Goal: Task Accomplishment & Management: Use online tool/utility

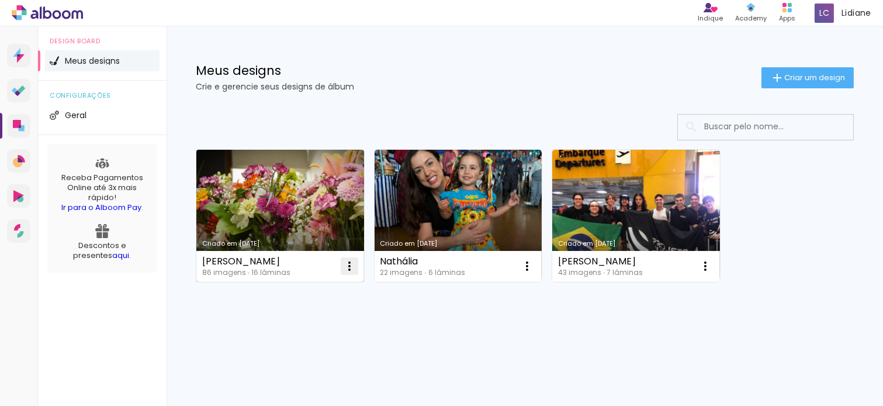
click at [353, 260] on iron-icon at bounding box center [350, 266] width 14 height 14
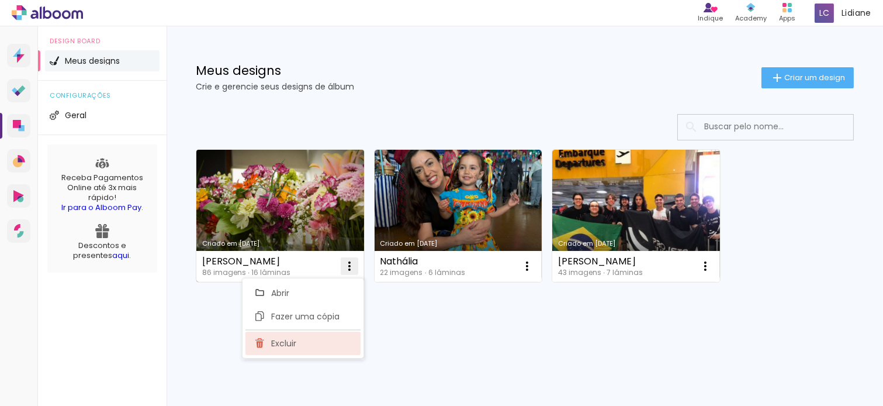
click at [305, 347] on paper-item "Excluir" at bounding box center [303, 342] width 115 height 23
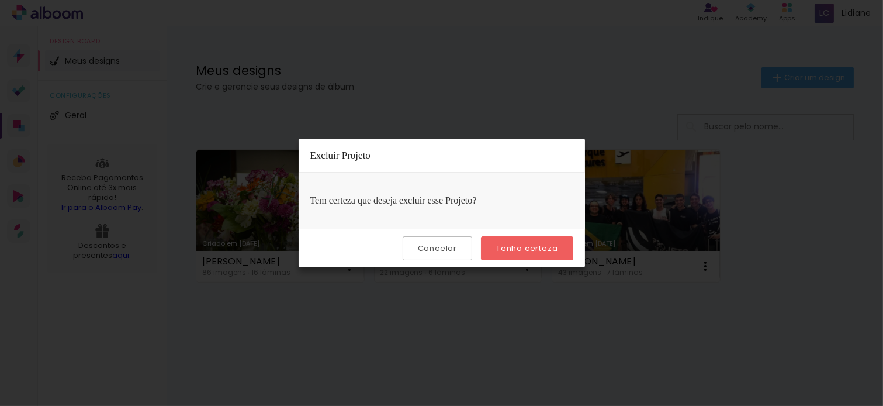
click at [0, 0] on slot "Tenho certeza" at bounding box center [0, 0] width 0 height 0
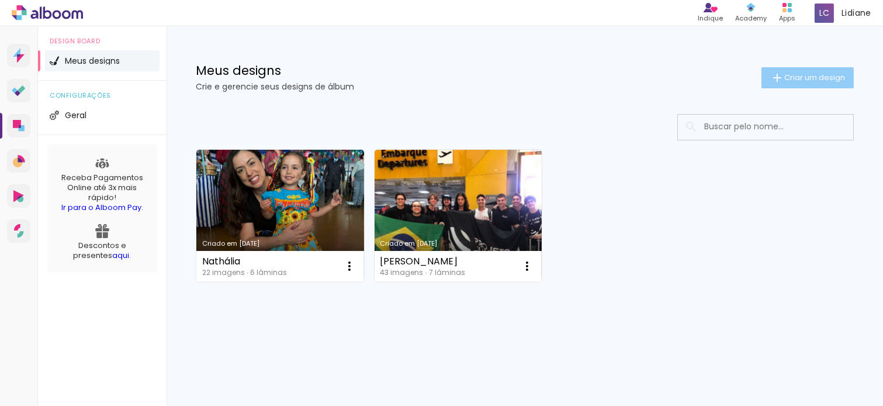
click at [806, 85] on paper-button "Criar um design" at bounding box center [808, 77] width 92 height 21
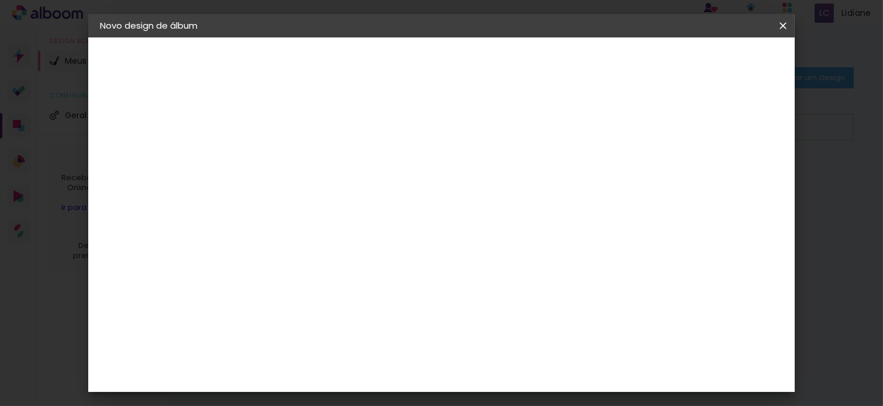
click at [291, 161] on input at bounding box center [291, 157] width 0 height 18
click at [291, 156] on input at bounding box center [291, 157] width 0 height 18
type input "[PERSON_NAME]"
type paper-input "[PERSON_NAME]"
click at [0, 0] on slot "Avançar" at bounding box center [0, 0] width 0 height 0
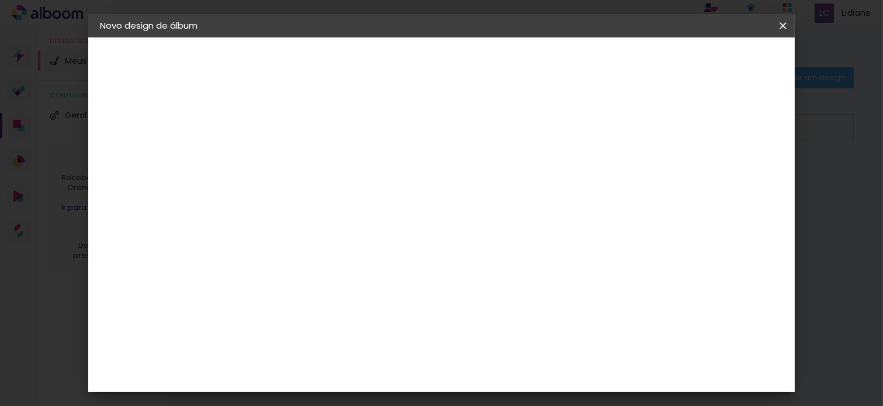
click at [296, 178] on paper-input-container "País de atuação Brasil" at bounding box center [321, 187] width 126 height 26
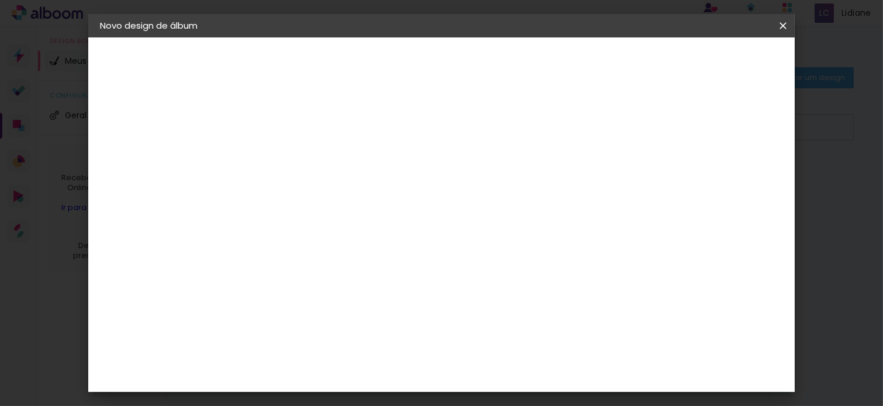
click at [319, 224] on input at bounding box center [321, 222] width 118 height 15
type input "loja"
type paper-input "loja"
click at [299, 257] on div "Loja das Fotos" at bounding box center [297, 271] width 26 height 28
click at [0, 0] on slot "Avançar" at bounding box center [0, 0] width 0 height 0
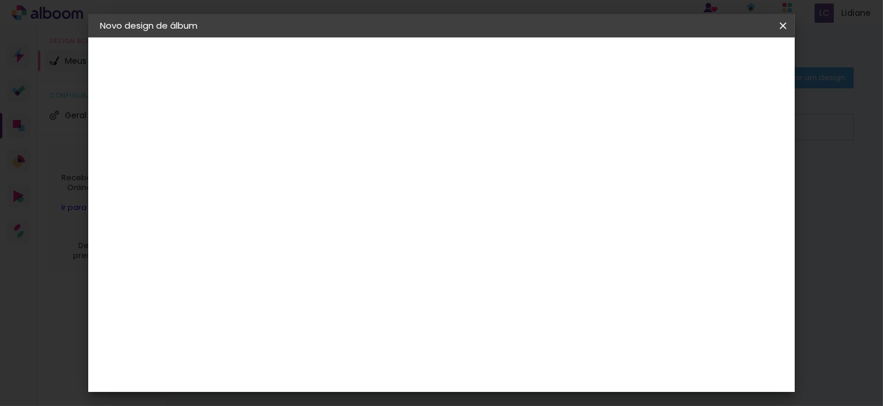
click at [337, 195] on input "text" at bounding box center [314, 204] width 46 height 18
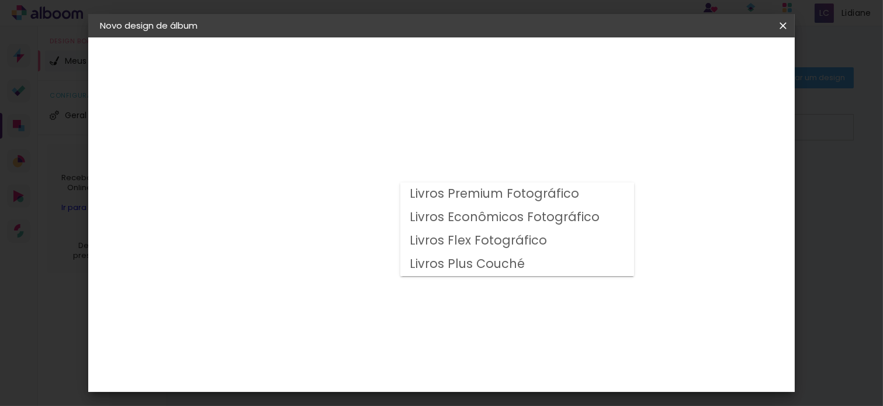
click at [0, 0] on slot "Livros Premium Fotográfico" at bounding box center [0, 0] width 0 height 0
type input "Livros Premium Fotográfico"
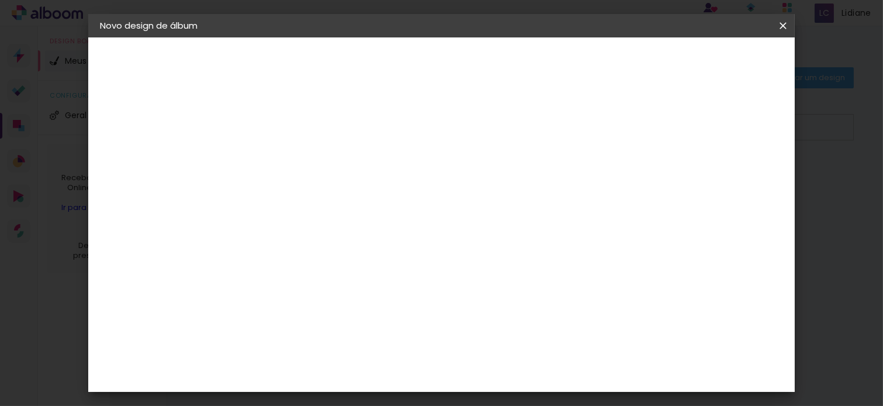
click at [370, 279] on span "20 × 30" at bounding box center [343, 283] width 54 height 24
click at [0, 0] on slot "Avançar" at bounding box center [0, 0] width 0 height 0
click at [708, 58] on span "Iniciar design" at bounding box center [681, 62] width 53 height 8
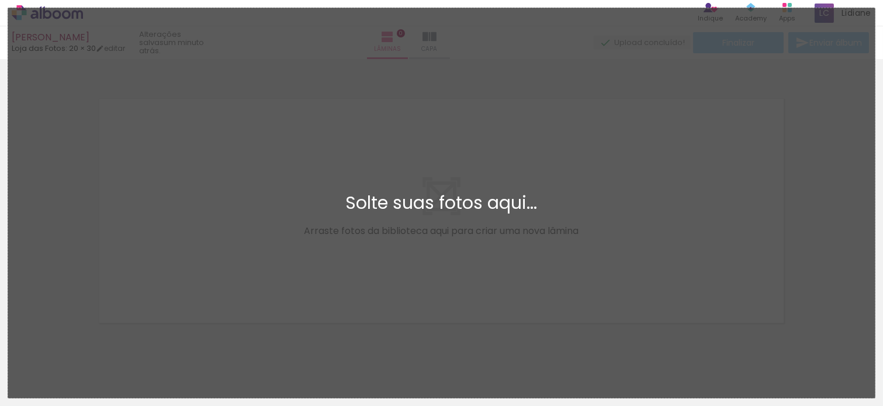
scroll to position [14, 0]
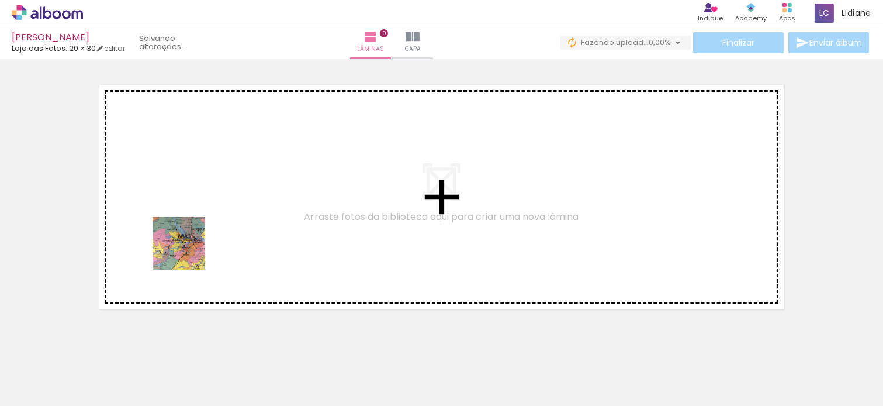
drag, startPoint x: 164, startPoint y: 308, endPoint x: 192, endPoint y: 353, distance: 53.0
click at [195, 223] on quentale-workspace at bounding box center [441, 203] width 883 height 406
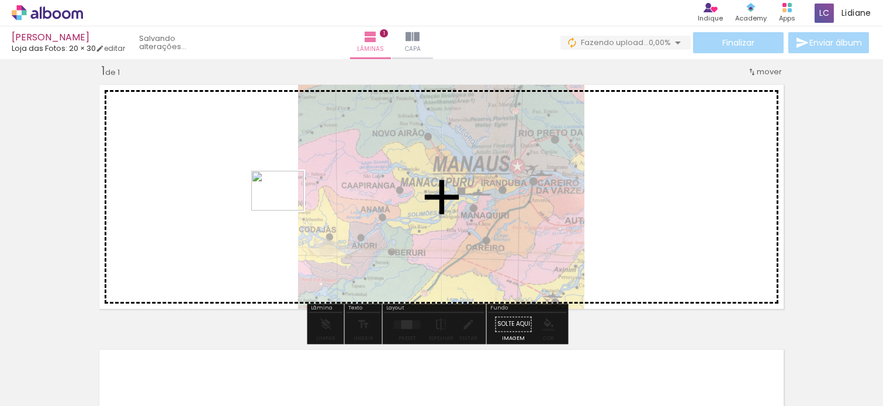
drag, startPoint x: 188, startPoint y: 376, endPoint x: 275, endPoint y: 340, distance: 94.3
click at [289, 196] on quentale-workspace at bounding box center [441, 203] width 883 height 406
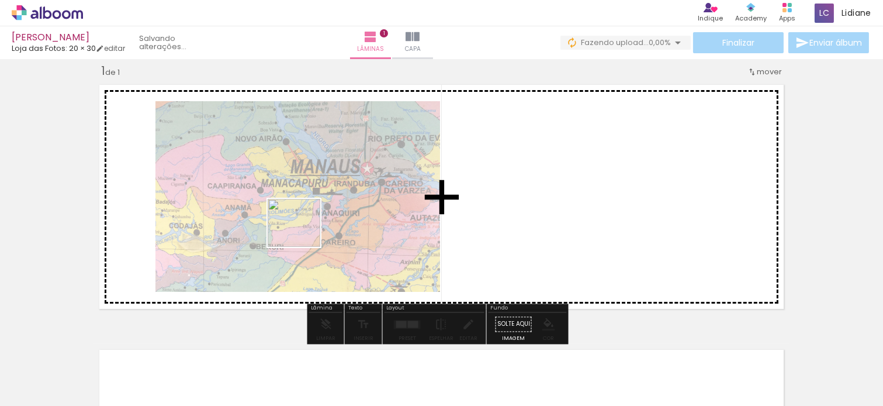
drag, startPoint x: 255, startPoint y: 375, endPoint x: 310, endPoint y: 203, distance: 180.3
click at [310, 203] on quentale-workspace at bounding box center [441, 203] width 883 height 406
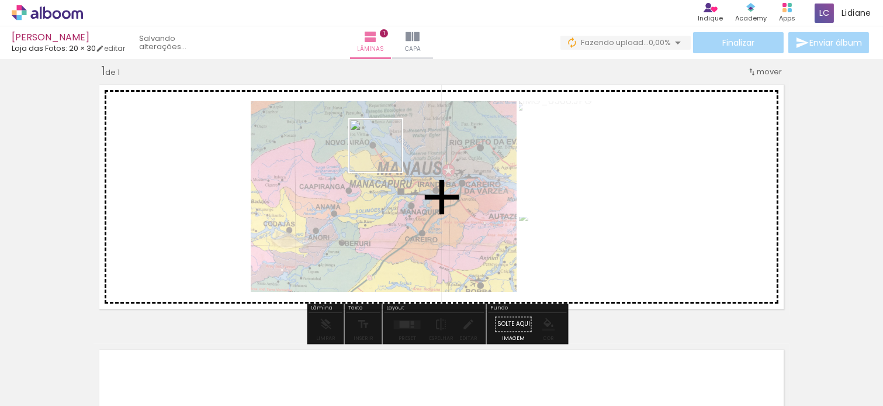
drag, startPoint x: 314, startPoint y: 362, endPoint x: 540, endPoint y: 324, distance: 228.8
click at [388, 145] on quentale-workspace at bounding box center [441, 203] width 883 height 406
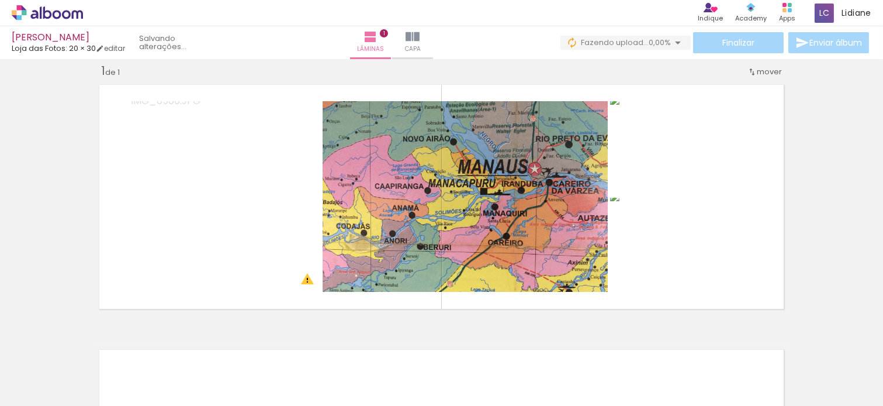
click at [400, 322] on div "Inserir lâmina 1 de 1 O Designbox precisará aumentar a sua imagem em 165% para …" at bounding box center [441, 314] width 883 height 530
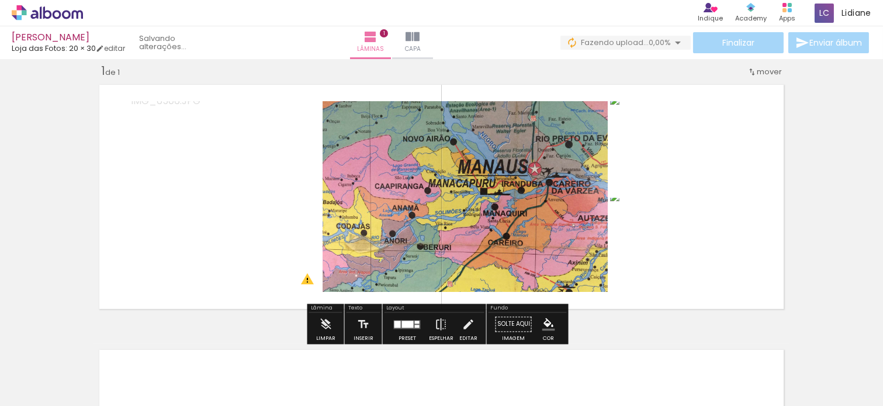
click at [406, 323] on div at bounding box center [408, 323] width 12 height 7
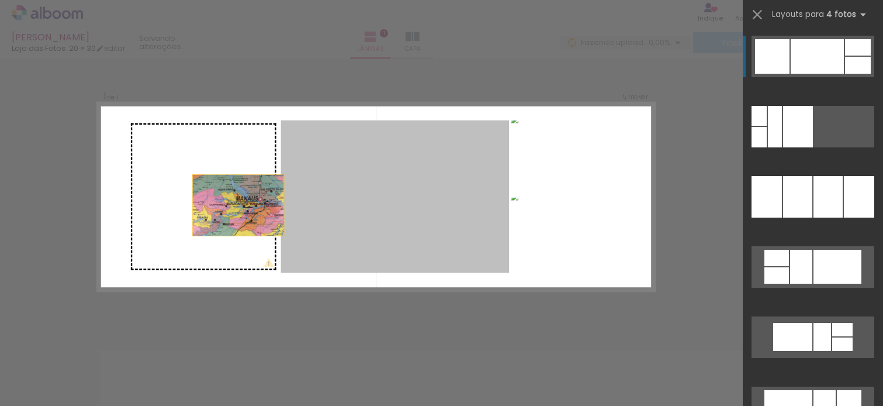
drag, startPoint x: 459, startPoint y: 174, endPoint x: 182, endPoint y: 207, distance: 279.1
click at [0, 0] on slot at bounding box center [0, 0] width 0 height 0
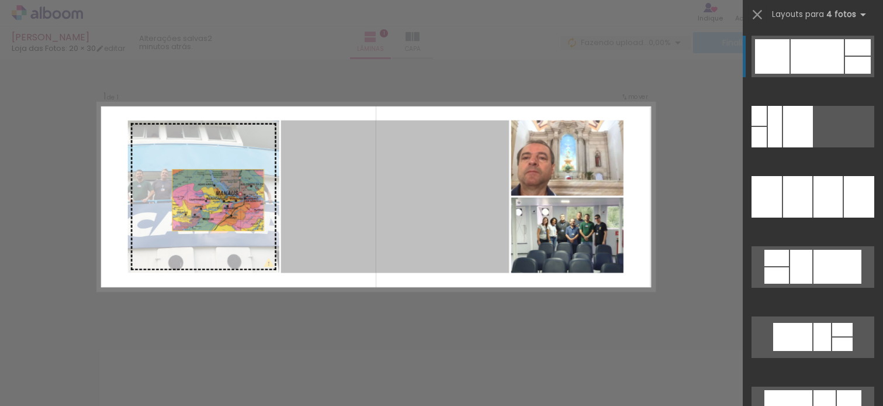
drag, startPoint x: 434, startPoint y: 182, endPoint x: 168, endPoint y: 201, distance: 266.1
click at [0, 0] on slot at bounding box center [0, 0] width 0 height 0
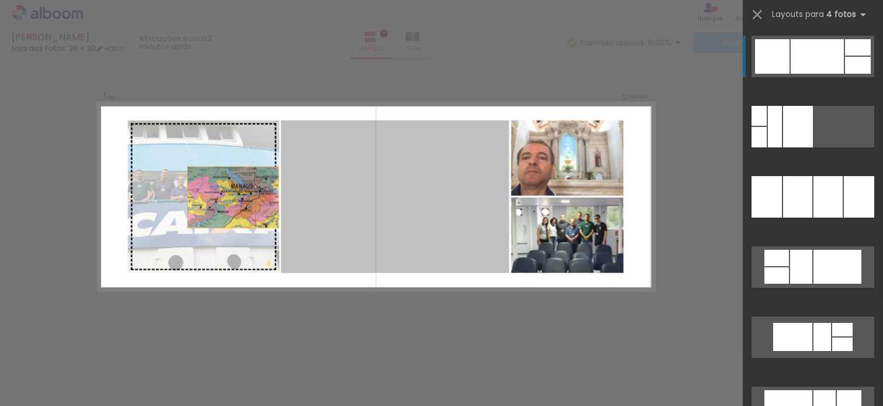
drag, startPoint x: 416, startPoint y: 202, endPoint x: 187, endPoint y: 197, distance: 229.2
click at [0, 0] on slot at bounding box center [0, 0] width 0 height 0
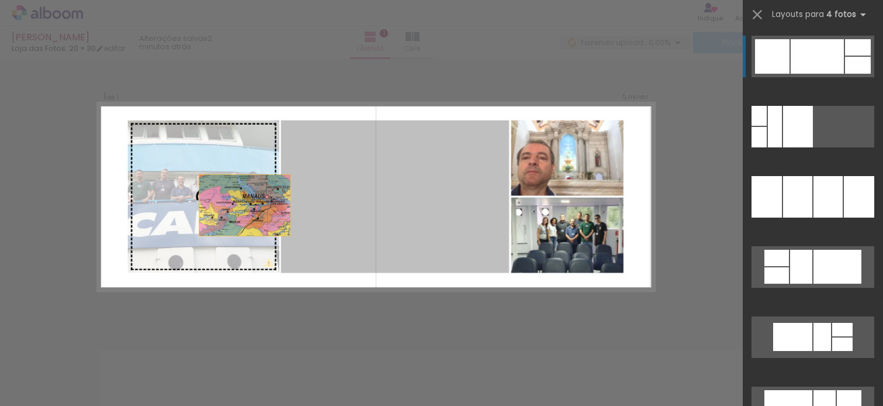
drag, startPoint x: 445, startPoint y: 195, endPoint x: 202, endPoint y: 207, distance: 244.1
click at [0, 0] on slot at bounding box center [0, 0] width 0 height 0
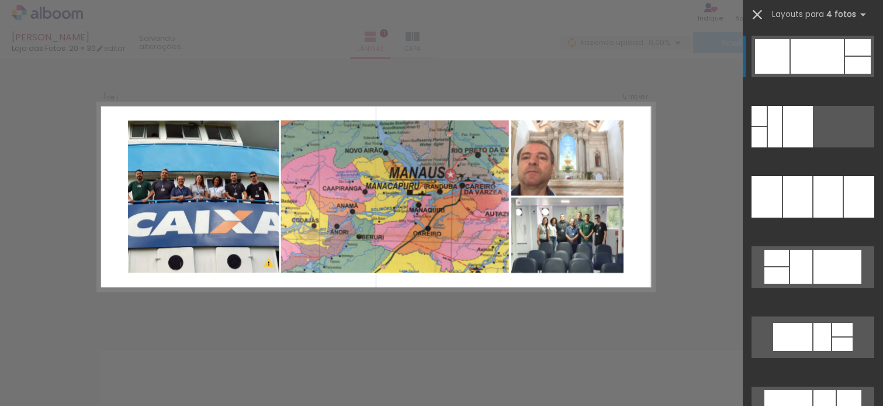
click at [757, 13] on iron-icon at bounding box center [757, 14] width 16 height 16
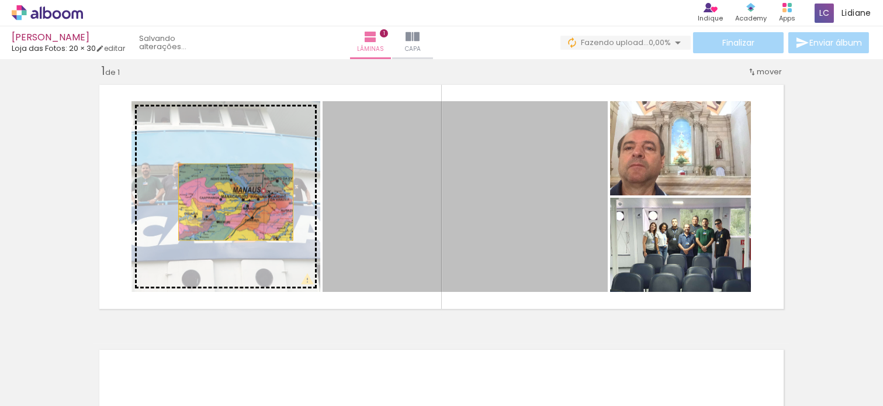
drag, startPoint x: 474, startPoint y: 202, endPoint x: 225, endPoint y: 202, distance: 249.0
click at [0, 0] on slot at bounding box center [0, 0] width 0 height 0
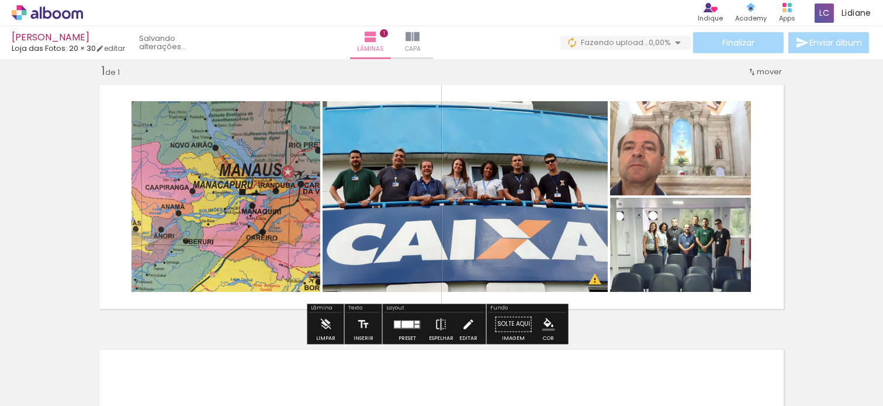
click at [463, 320] on iron-icon at bounding box center [468, 323] width 13 height 23
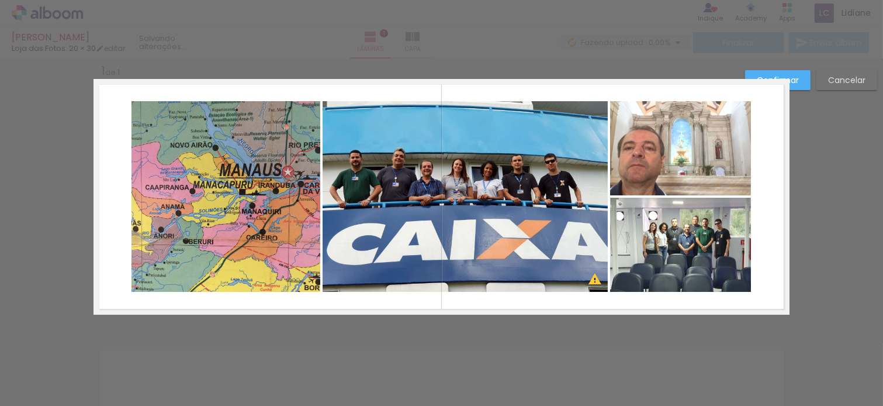
click at [224, 170] on quentale-photo at bounding box center [226, 196] width 189 height 191
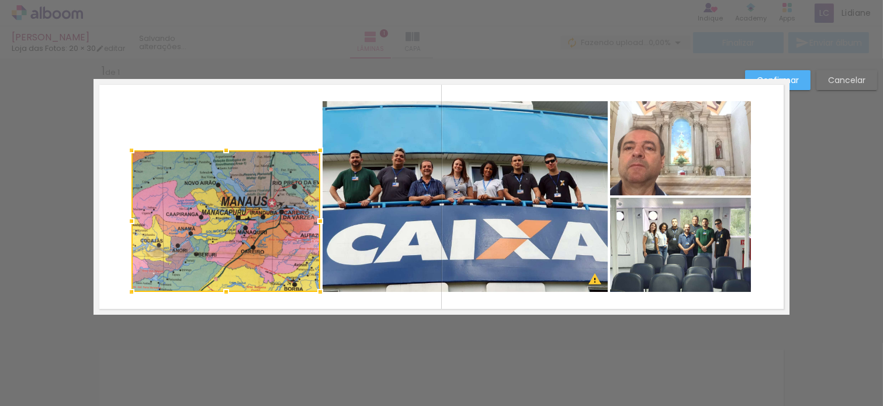
drag, startPoint x: 223, startPoint y: 98, endPoint x: 211, endPoint y: 148, distance: 51.0
click at [215, 148] on div at bounding box center [226, 150] width 23 height 23
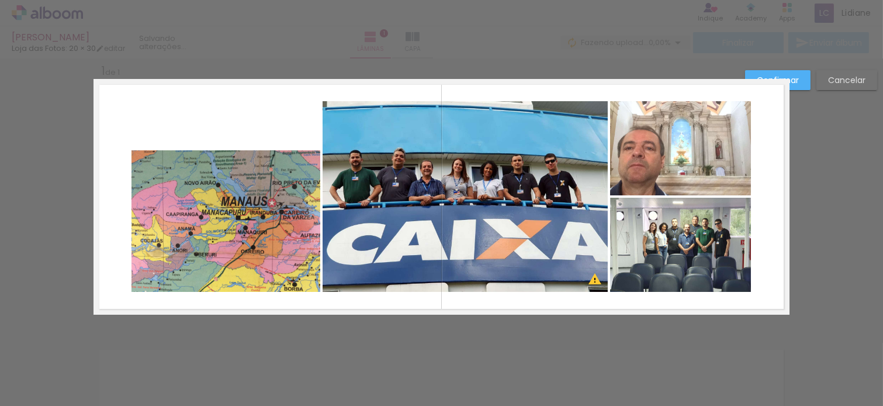
click at [246, 203] on quentale-photo at bounding box center [226, 220] width 189 height 141
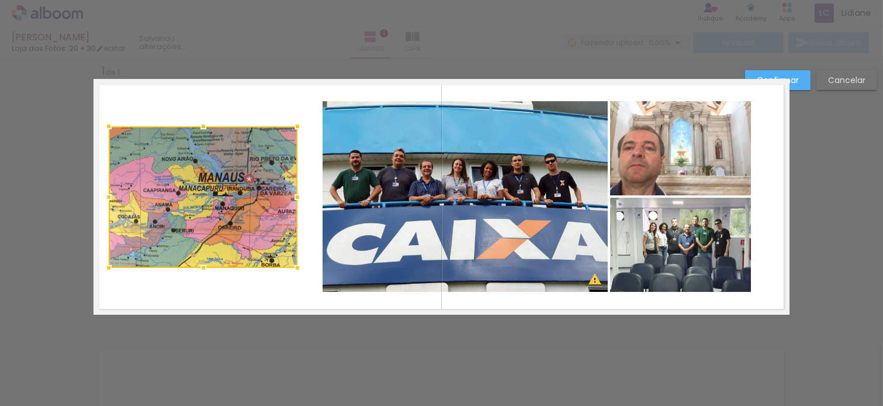
drag, startPoint x: 253, startPoint y: 216, endPoint x: 230, endPoint y: 185, distance: 38.5
click at [230, 185] on div at bounding box center [203, 196] width 189 height 141
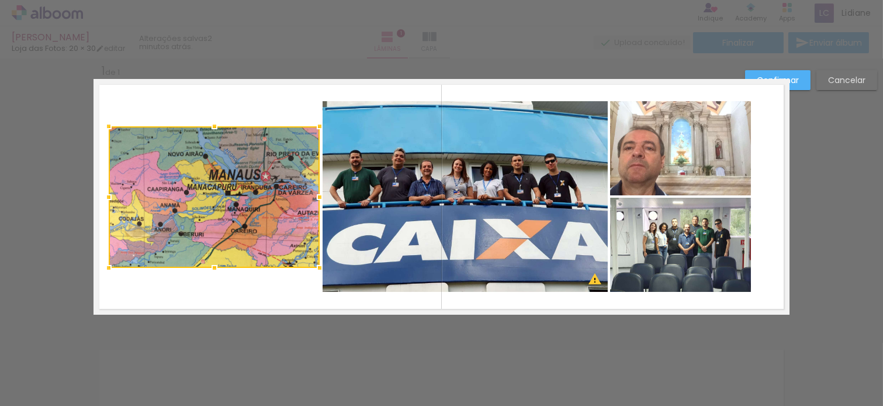
drag, startPoint x: 288, startPoint y: 197, endPoint x: 310, endPoint y: 197, distance: 22.2
click at [310, 197] on div at bounding box center [319, 196] width 23 height 23
click at [237, 115] on quentale-layouter at bounding box center [442, 197] width 696 height 236
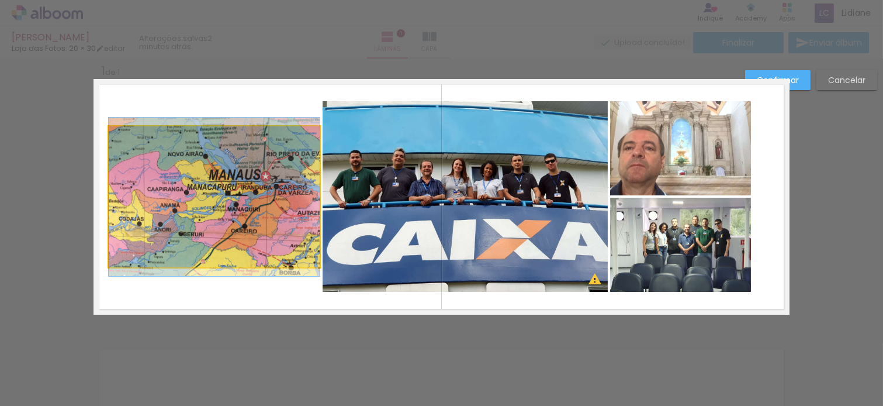
click at [217, 195] on quentale-photo at bounding box center [214, 196] width 211 height 141
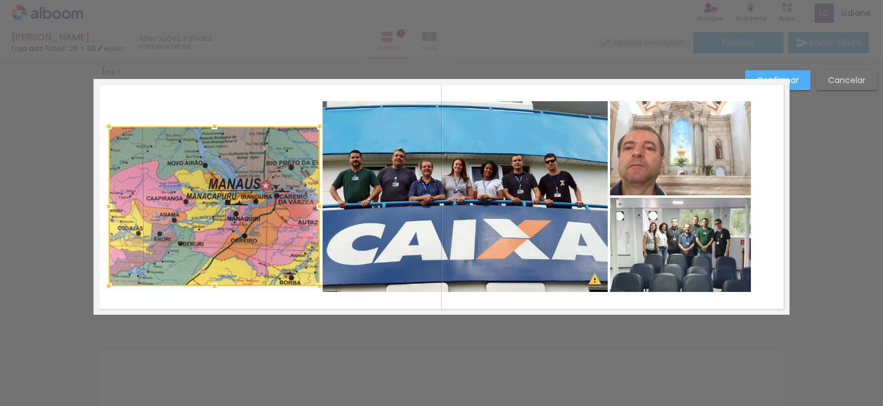
drag, startPoint x: 209, startPoint y: 269, endPoint x: 209, endPoint y: 287, distance: 18.1
click at [209, 287] on div at bounding box center [214, 285] width 23 height 23
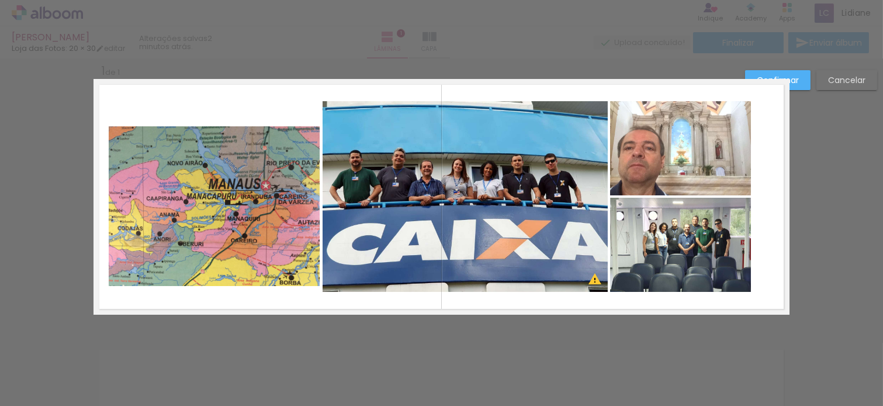
click at [248, 111] on quentale-layouter at bounding box center [442, 197] width 696 height 236
click at [234, 166] on quentale-photo at bounding box center [214, 206] width 211 height 160
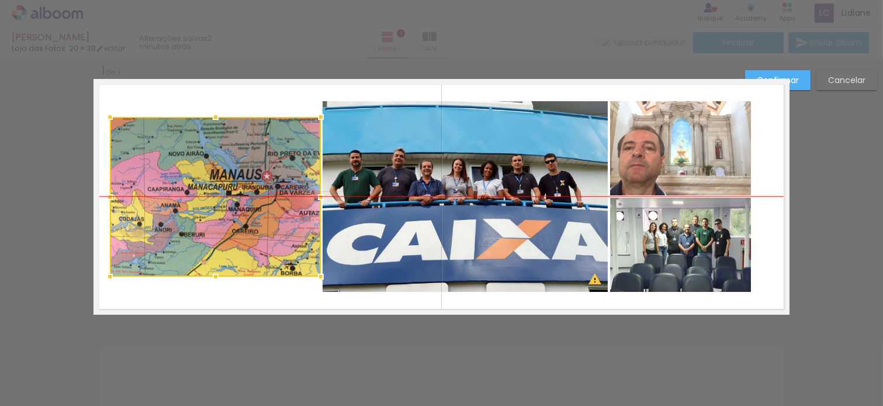
drag, startPoint x: 241, startPoint y: 182, endPoint x: 242, endPoint y: 173, distance: 9.4
click at [242, 173] on div at bounding box center [215, 197] width 211 height 160
click at [391, 91] on quentale-layouter at bounding box center [442, 197] width 696 height 236
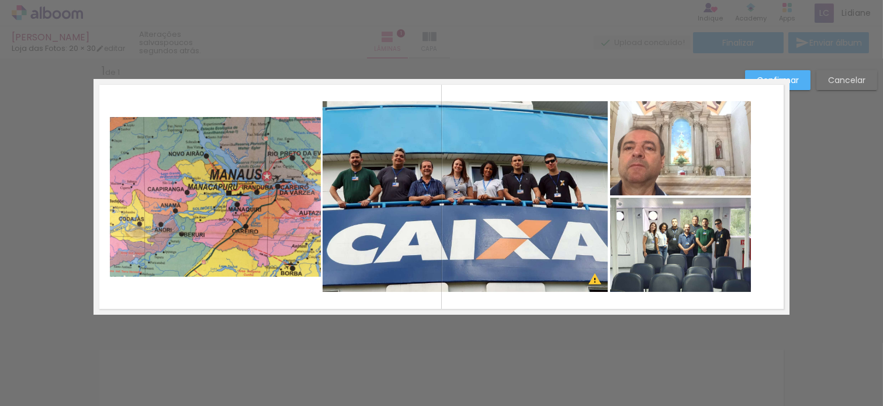
click at [690, 246] on quentale-photo at bounding box center [680, 245] width 141 height 94
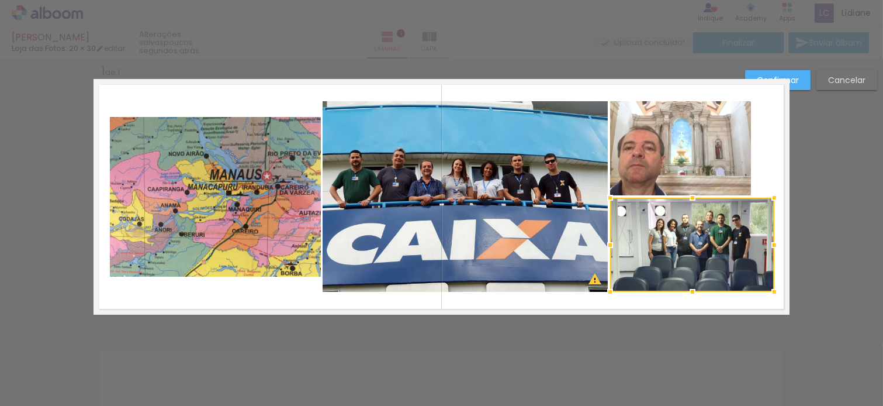
drag, startPoint x: 743, startPoint y: 244, endPoint x: 766, endPoint y: 244, distance: 23.4
click at [766, 244] on div at bounding box center [774, 244] width 23 height 23
click at [713, 143] on quentale-photo at bounding box center [680, 148] width 141 height 94
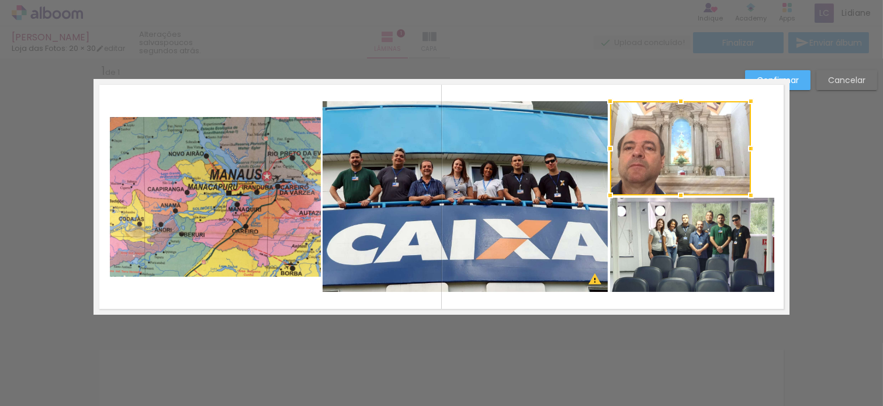
click at [683, 154] on div at bounding box center [680, 148] width 141 height 94
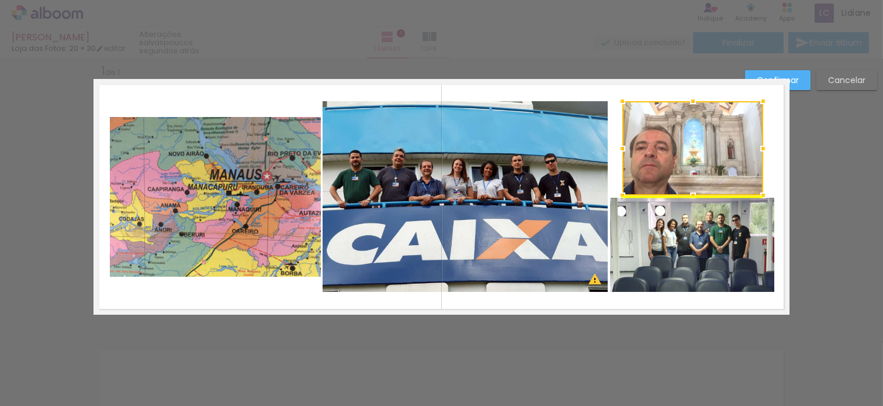
drag, startPoint x: 681, startPoint y: 150, endPoint x: 693, endPoint y: 150, distance: 11.7
click at [693, 150] on div at bounding box center [693, 148] width 141 height 94
click at [799, 78] on paper-button "Confirmar" at bounding box center [777, 80] width 65 height 20
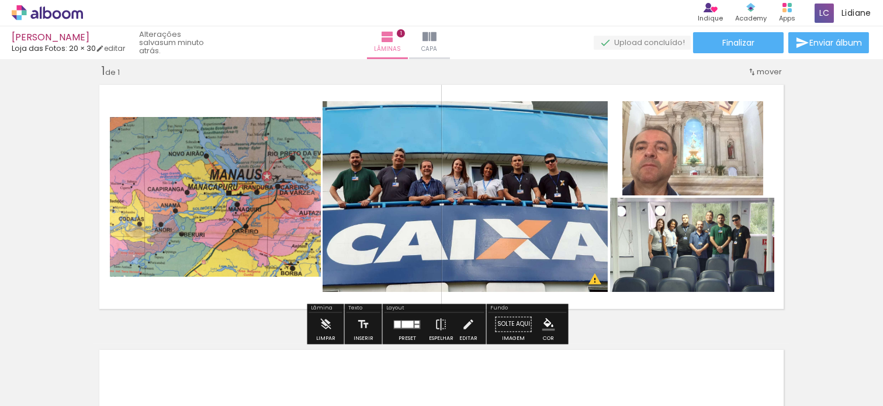
click at [547, 320] on iron-icon "color picker" at bounding box center [548, 323] width 13 height 13
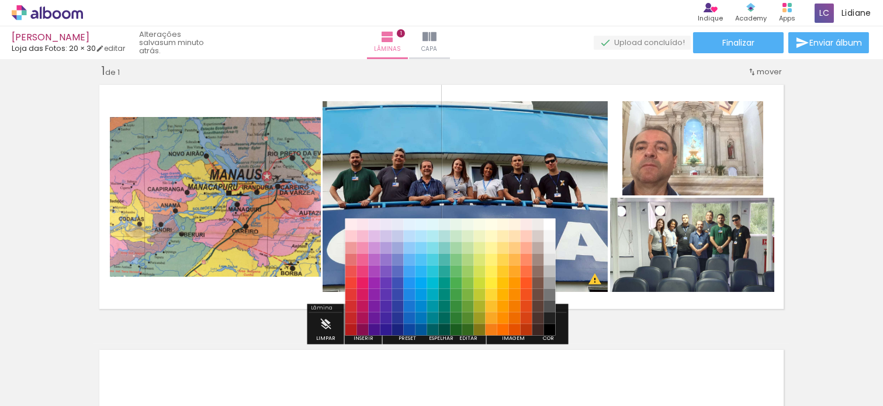
click at [96, 333] on iron-horizontal-list at bounding box center [83, 369] width 23 height 73
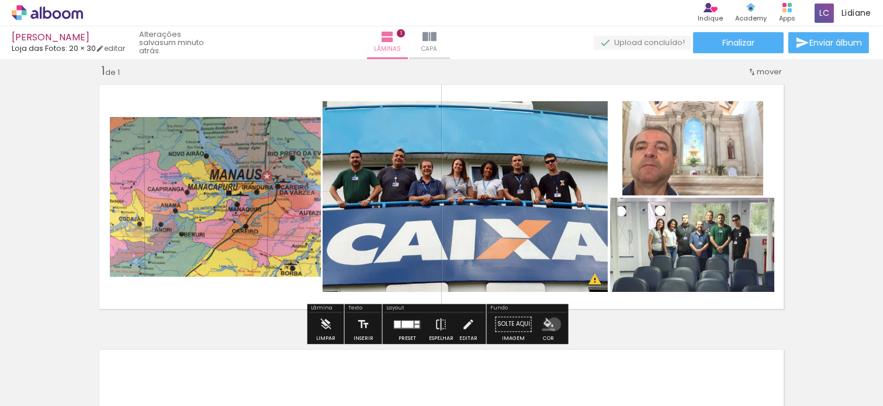
click at [550, 324] on iron-icon "color picker" at bounding box center [548, 323] width 13 height 13
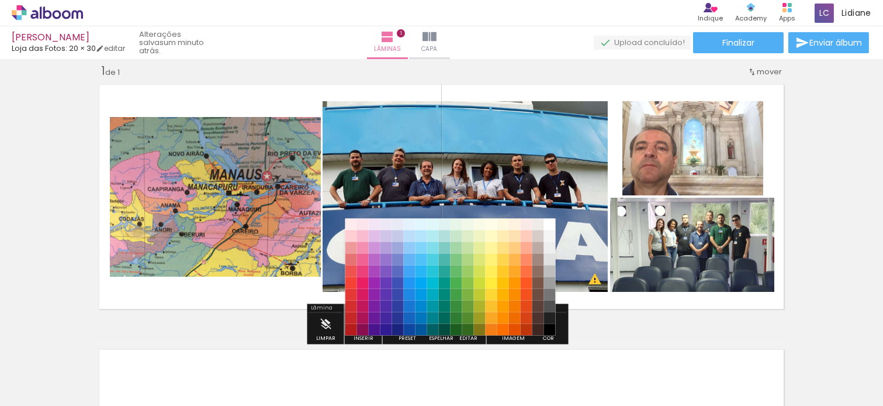
click at [552, 329] on paper-item "#000000" at bounding box center [550, 330] width 12 height 12
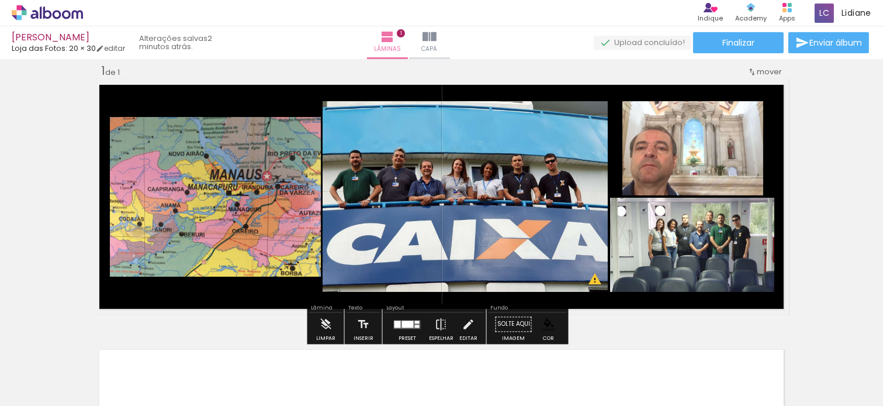
click at [767, 125] on quentale-layouter at bounding box center [442, 197] width 696 height 236
click at [282, 212] on quentale-photo at bounding box center [215, 197] width 211 height 160
click at [463, 326] on iron-icon at bounding box center [468, 323] width 13 height 23
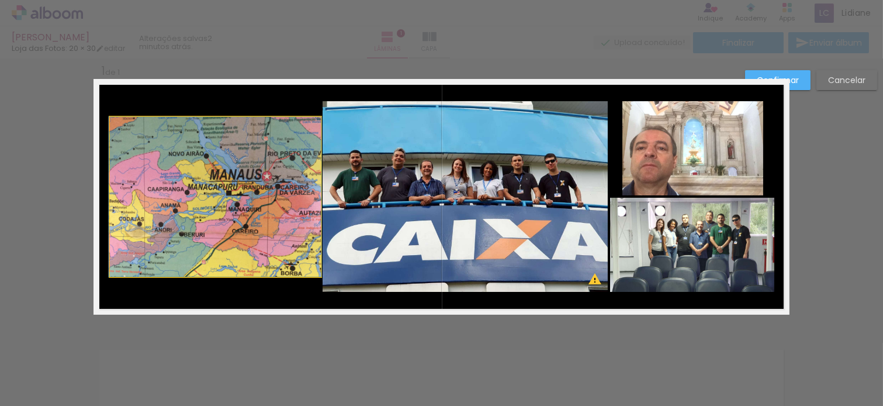
click at [194, 177] on quentale-photo at bounding box center [215, 197] width 211 height 160
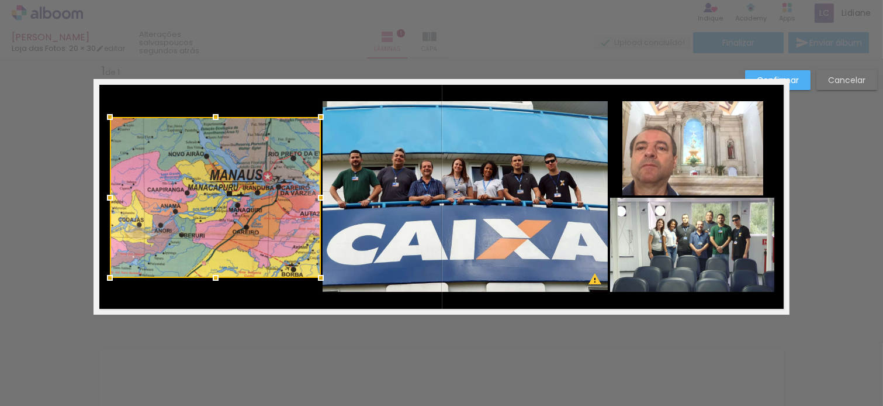
click at [209, 282] on div at bounding box center [215, 277] width 23 height 23
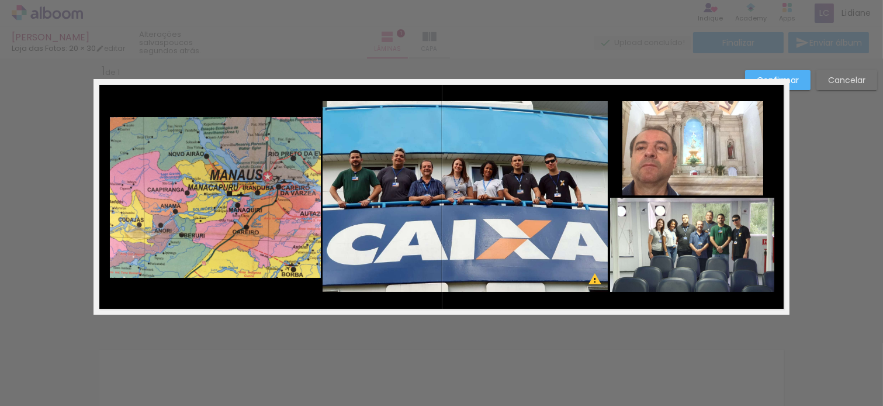
click at [247, 100] on quentale-layouter at bounding box center [442, 197] width 696 height 236
click at [0, 0] on slot "Confirmar" at bounding box center [0, 0] width 0 height 0
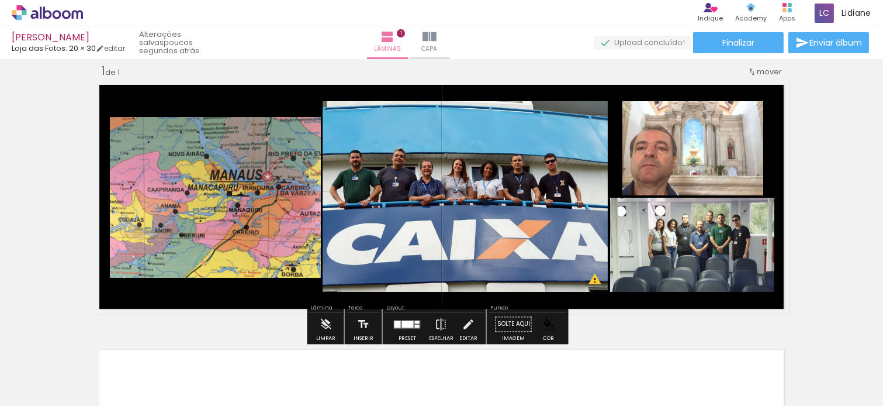
click at [801, 165] on div "Inserir lâmina 1 de 1 O Designbox precisará aumentar a sua imagem em 227% para …" at bounding box center [441, 314] width 883 height 530
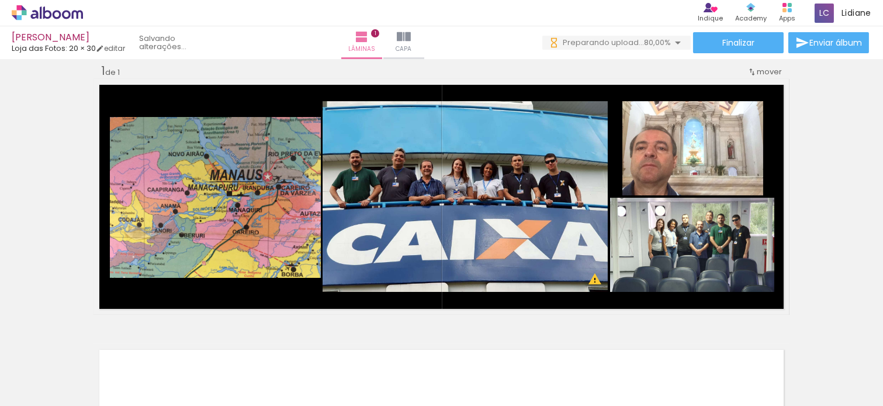
scroll to position [0, 0]
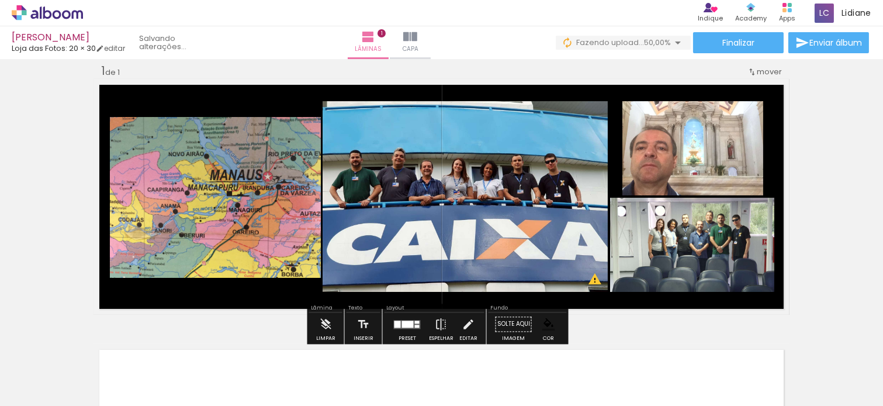
click at [838, 155] on div "Inserir lâmina 1 de 1 O Designbox precisará aumentar a sua imagem em 227% para …" at bounding box center [441, 314] width 883 height 530
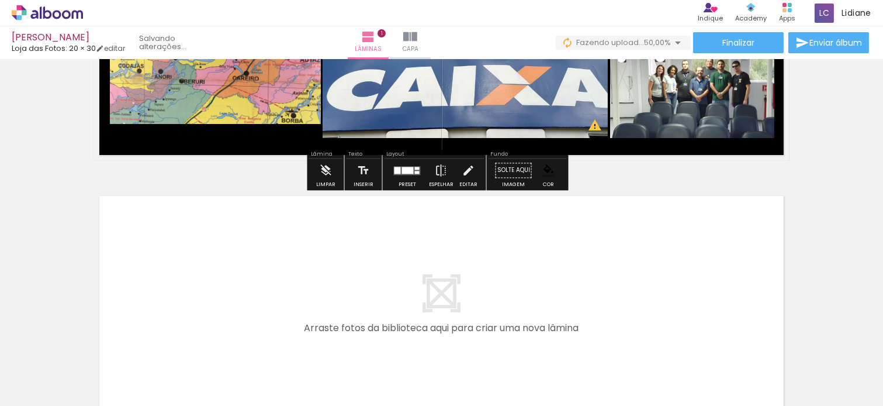
scroll to position [209, 0]
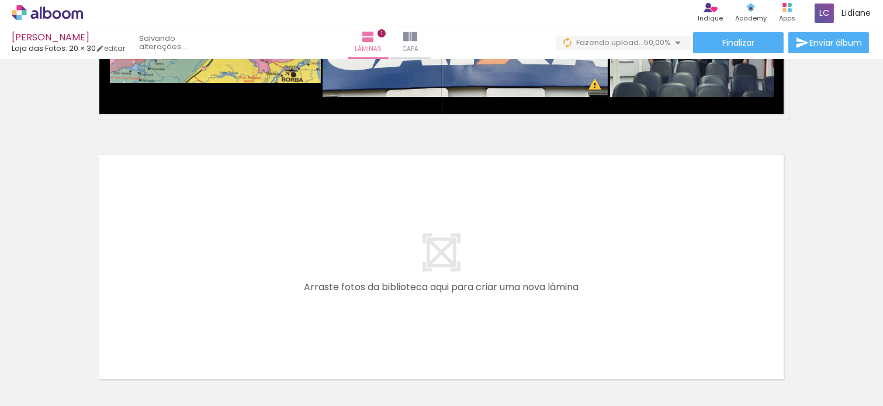
click at [476, 264] on quentale-layouter at bounding box center [442, 267] width 696 height 236
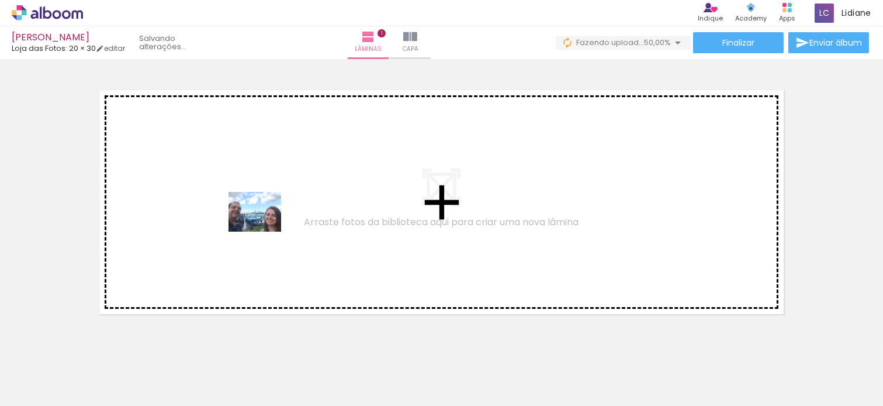
drag, startPoint x: 386, startPoint y: 372, endPoint x: 264, endPoint y: 227, distance: 190.0
click at [264, 227] on quentale-workspace at bounding box center [441, 203] width 883 height 406
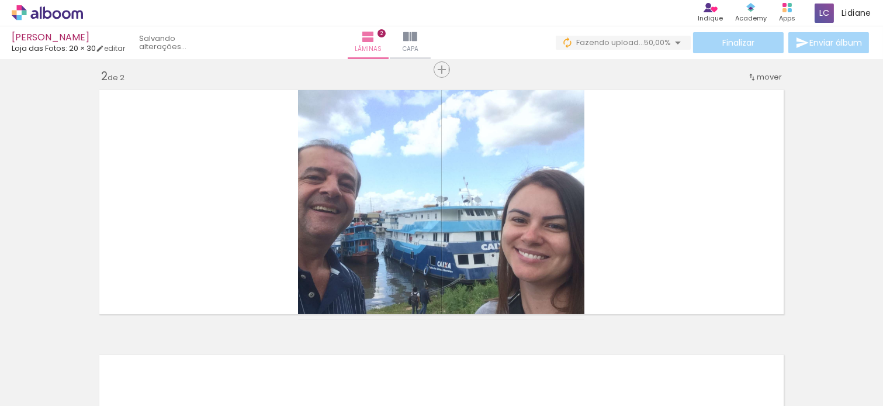
scroll to position [279, 0]
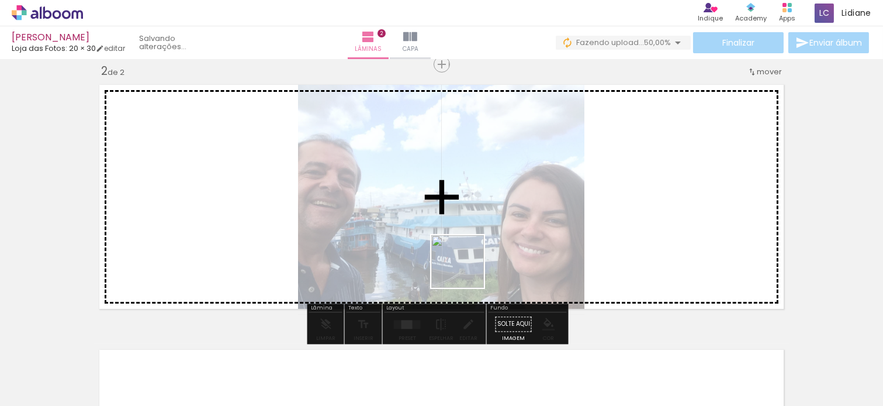
drag, startPoint x: 454, startPoint y: 369, endPoint x: 524, endPoint y: 373, distance: 69.7
click at [467, 189] on quentale-workspace at bounding box center [441, 203] width 883 height 406
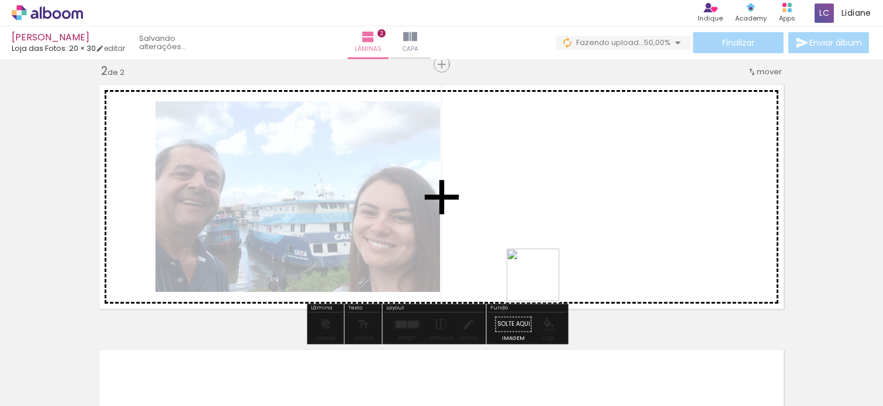
drag, startPoint x: 533, startPoint y: 328, endPoint x: 550, endPoint y: 358, distance: 34.0
click at [564, 167] on quentale-workspace at bounding box center [441, 203] width 883 height 406
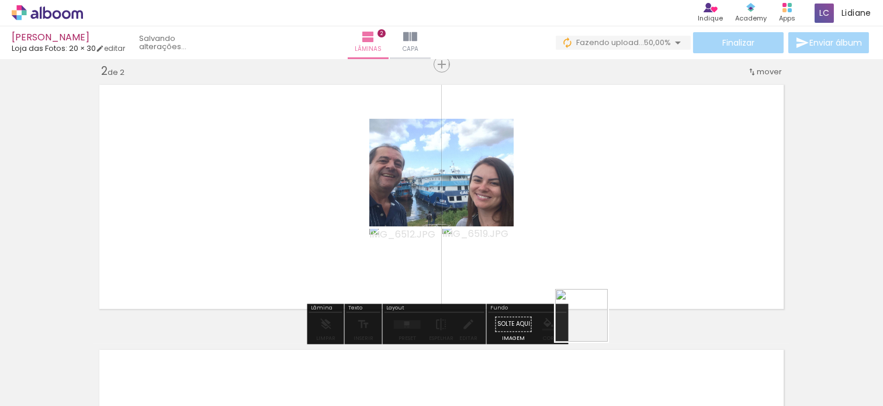
drag, startPoint x: 581, startPoint y: 370, endPoint x: 399, endPoint y: 369, distance: 182.4
click at [610, 178] on quentale-workspace at bounding box center [441, 203] width 883 height 406
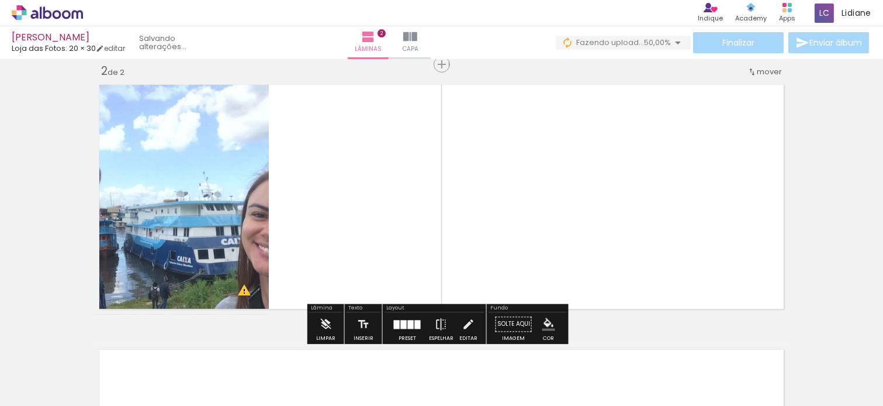
click at [550, 323] on iron-icon "color picker" at bounding box center [548, 323] width 13 height 13
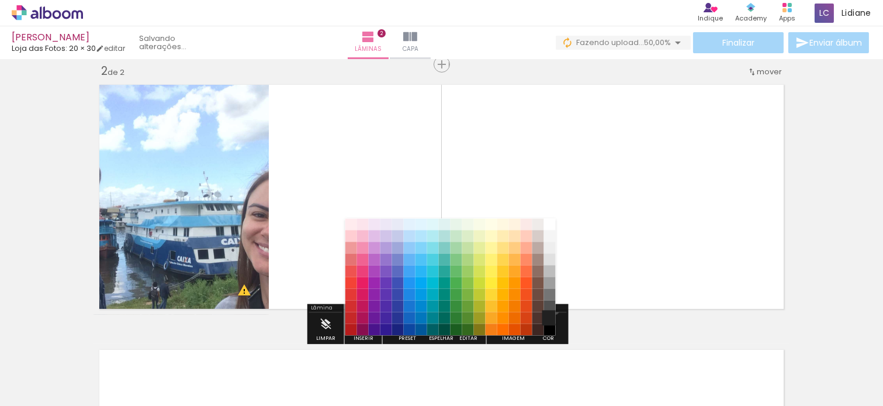
click at [551, 312] on paper-item "#212121" at bounding box center [550, 318] width 12 height 12
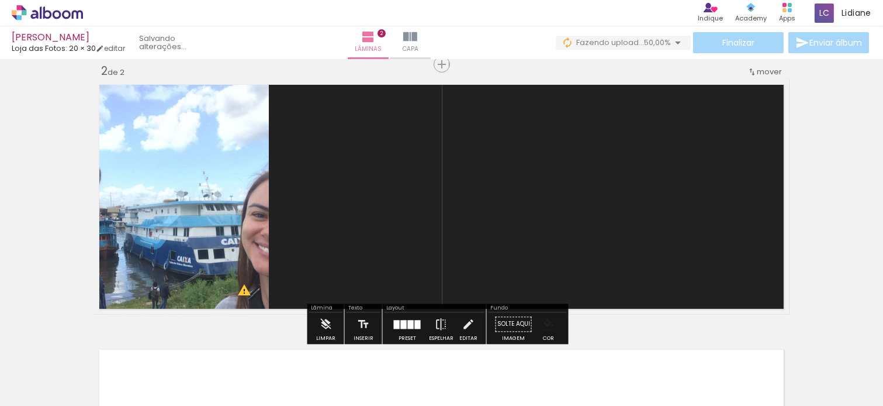
click at [552, 327] on paper-menu-button "#ffebee #ffcdd2 #ef9a9a #e57373 #ef5350 #f44336 #e53935 #d32f2f #c62828 #b71c1c…" at bounding box center [549, 324] width 22 height 22
click at [551, 323] on iron-icon "color picker" at bounding box center [548, 323] width 13 height 13
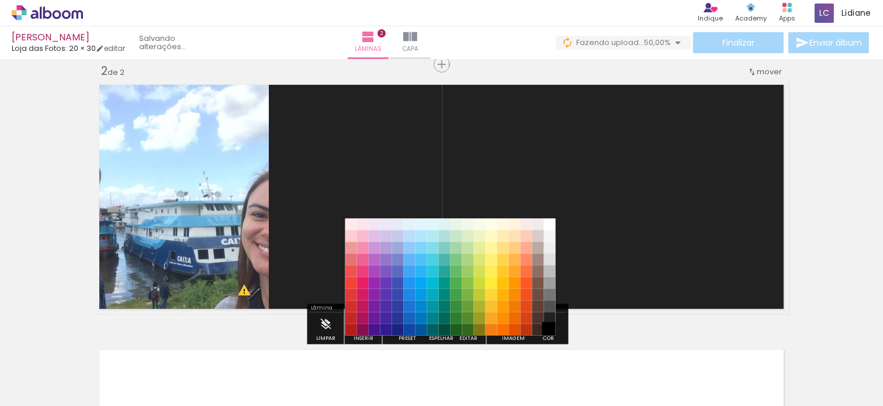
click at [552, 328] on paper-item "#000000" at bounding box center [550, 330] width 12 height 12
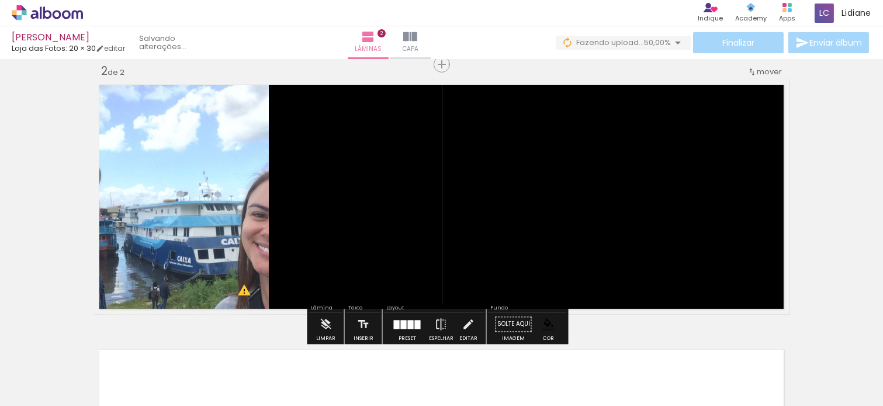
click at [408, 322] on div at bounding box center [411, 324] width 6 height 9
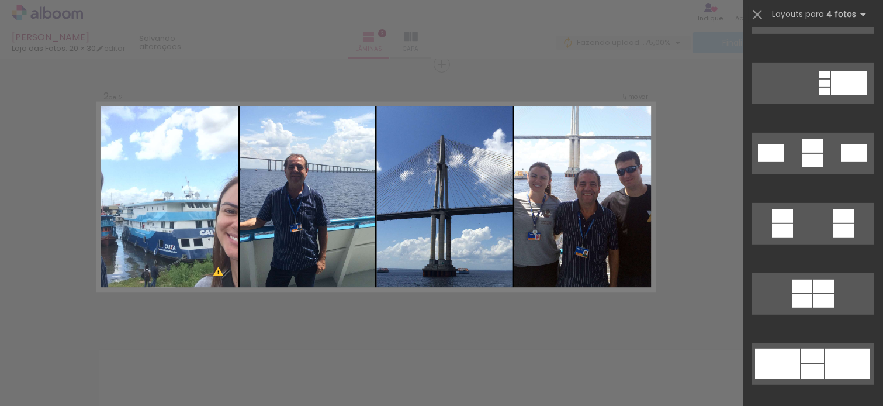
scroll to position [1354, 0]
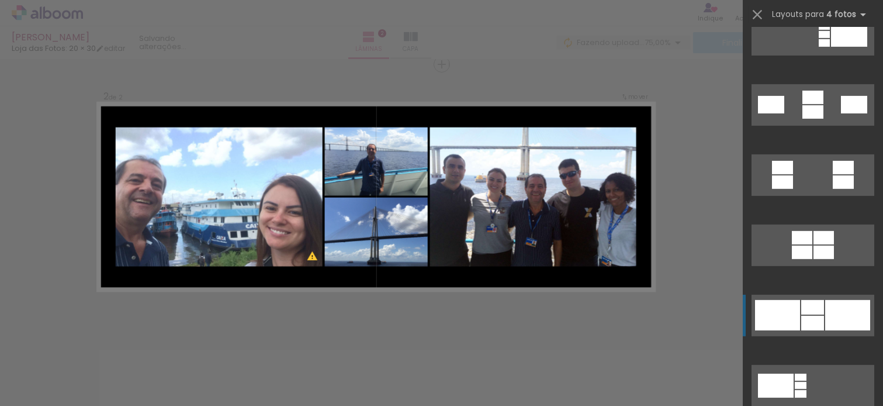
click at [835, 324] on div at bounding box center [847, 315] width 45 height 30
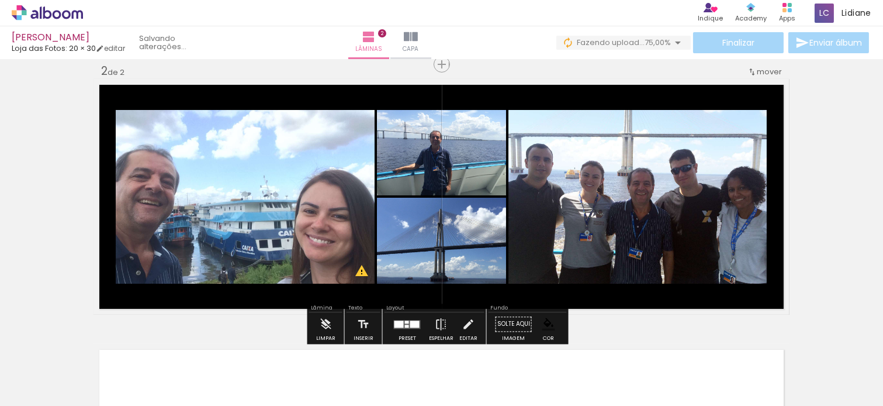
click at [804, 173] on div "Inserir lâmina 1 de 2 Inserir lâmina 2 de 2 O Designbox precisará aumentar a su…" at bounding box center [441, 181] width 883 height 795
click at [834, 185] on div "Inserir lâmina 1 de 2 Inserir lâmina 2 de 2 O Designbox precisará aumentar a su…" at bounding box center [441, 181] width 883 height 795
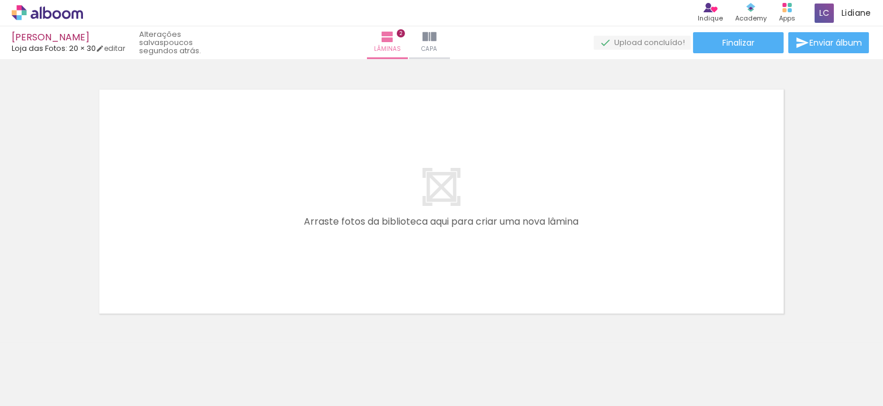
scroll to position [0, 0]
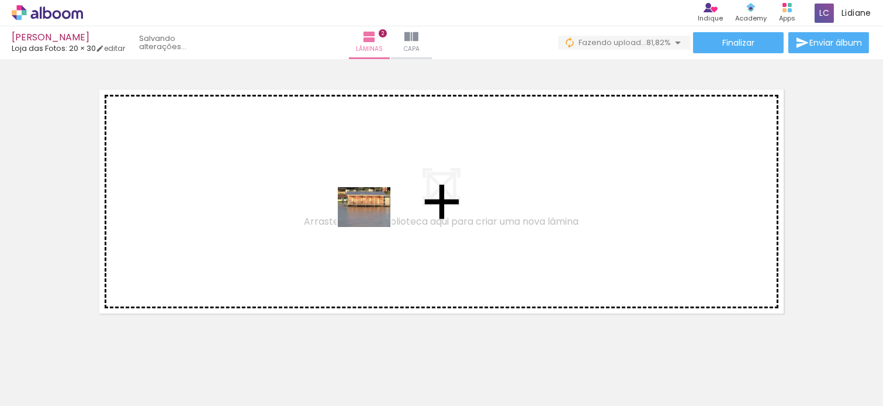
drag, startPoint x: 644, startPoint y: 365, endPoint x: 373, endPoint y: 222, distance: 306.5
click at [373, 222] on quentale-workspace at bounding box center [441, 203] width 883 height 406
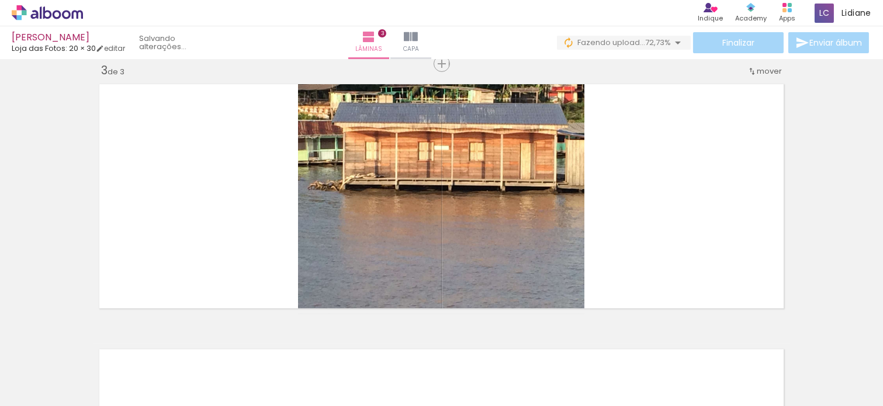
scroll to position [544, 0]
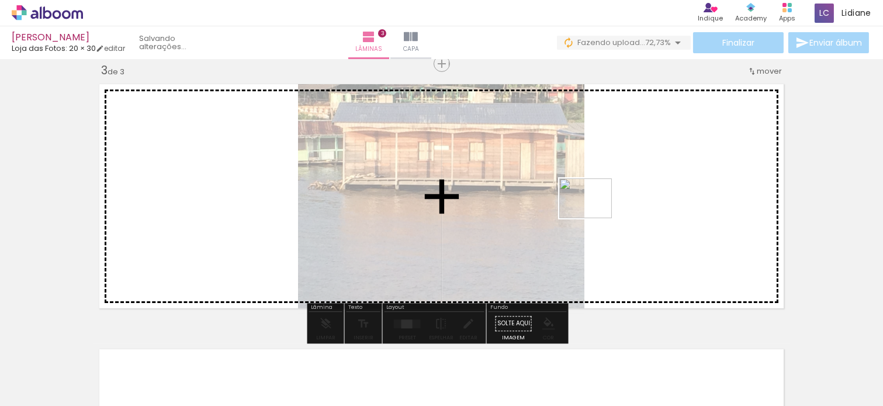
drag, startPoint x: 726, startPoint y: 376, endPoint x: 834, endPoint y: 395, distance: 109.7
click at [591, 207] on quentale-workspace at bounding box center [441, 203] width 883 height 406
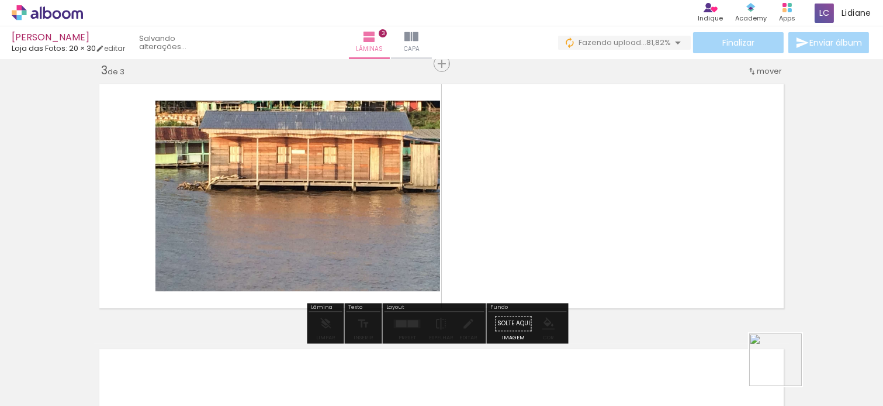
drag, startPoint x: 785, startPoint y: 368, endPoint x: 634, endPoint y: 224, distance: 208.4
click at [634, 224] on quentale-workspace at bounding box center [441, 203] width 883 height 406
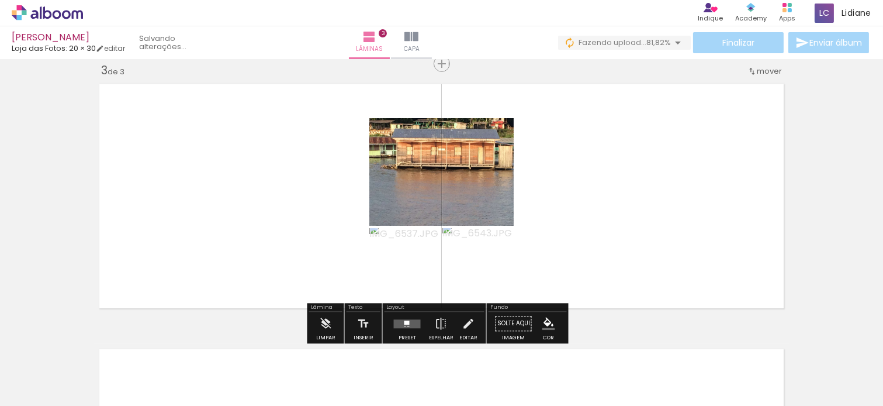
drag, startPoint x: 406, startPoint y: 326, endPoint x: 843, endPoint y: 143, distance: 473.7
click at [407, 326] on quentale-layouter at bounding box center [407, 323] width 27 height 9
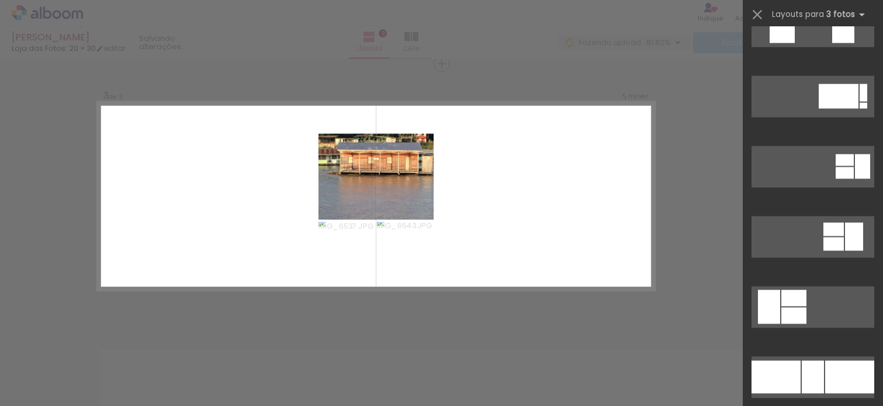
scroll to position [4225, 0]
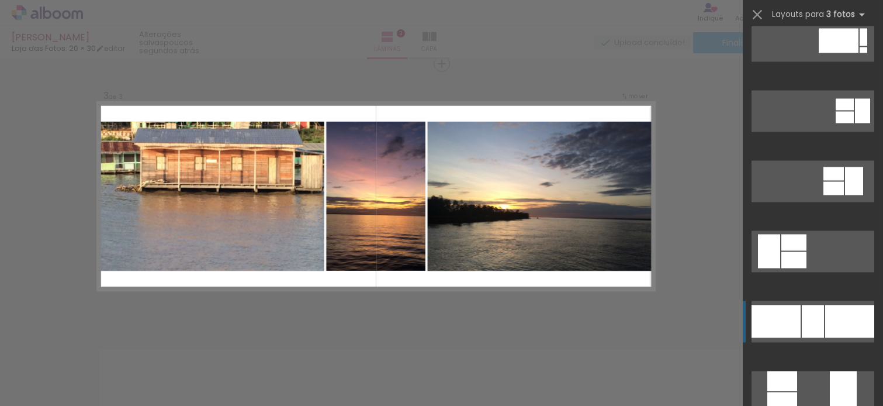
click at [850, 330] on div at bounding box center [849, 321] width 49 height 33
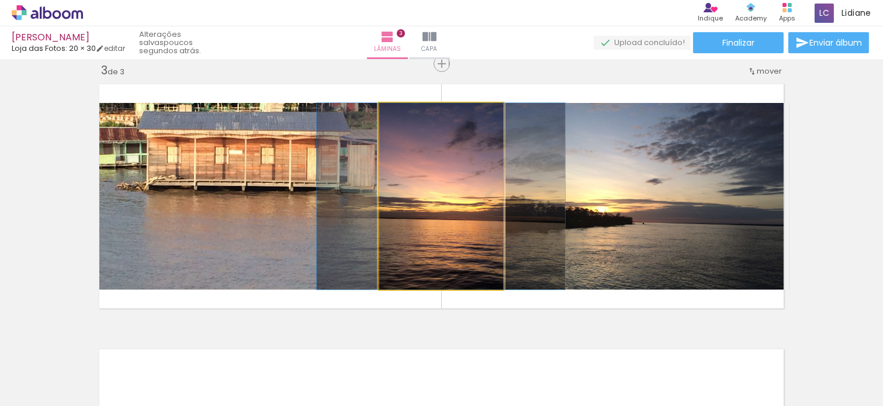
click at [447, 202] on quentale-photo at bounding box center [441, 196] width 124 height 186
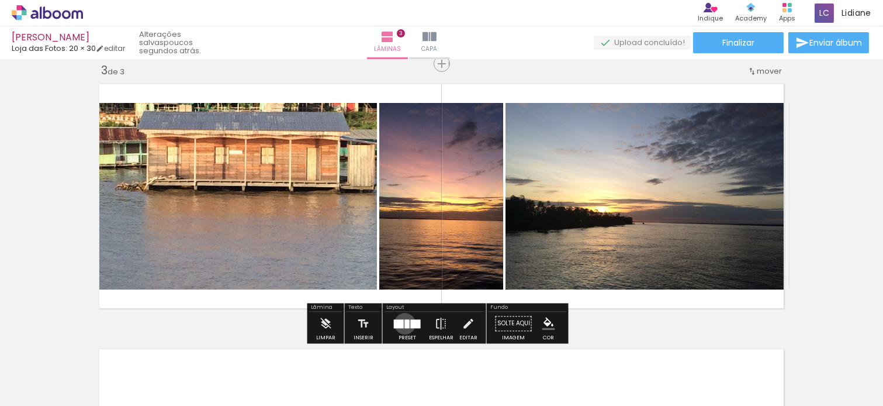
drag, startPoint x: 402, startPoint y: 323, endPoint x: 697, endPoint y: 258, distance: 301.7
click at [405, 324] on div at bounding box center [407, 323] width 5 height 9
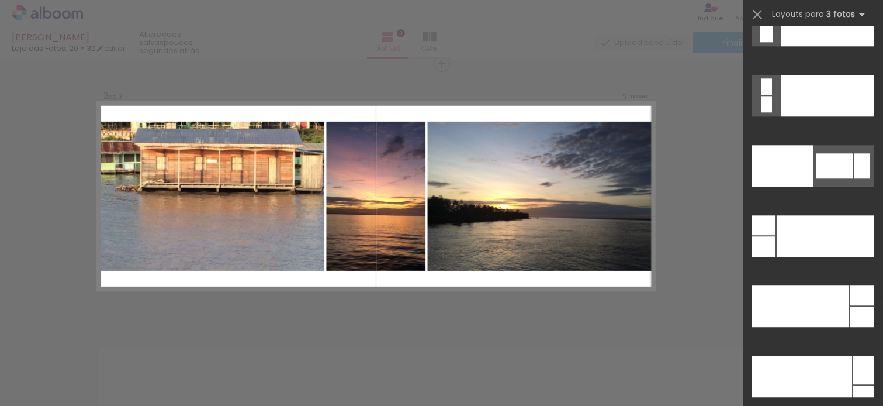
scroll to position [13962, 0]
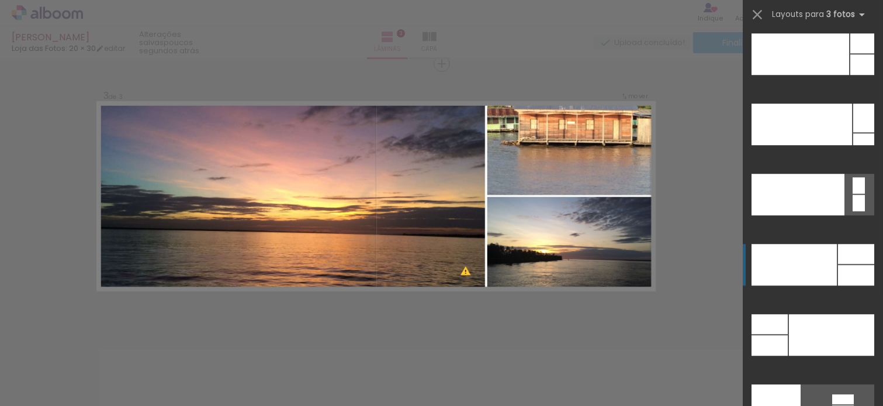
click at [831, 273] on div at bounding box center [794, 265] width 85 height 42
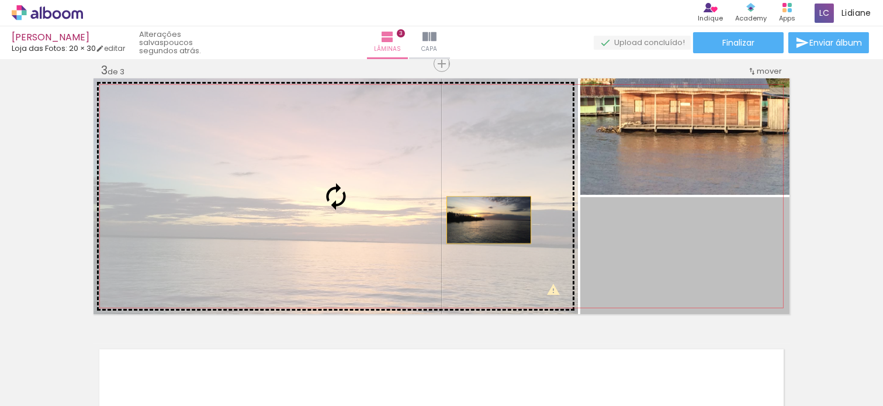
drag, startPoint x: 699, startPoint y: 271, endPoint x: 400, endPoint y: 205, distance: 306.5
click at [0, 0] on slot at bounding box center [0, 0] width 0 height 0
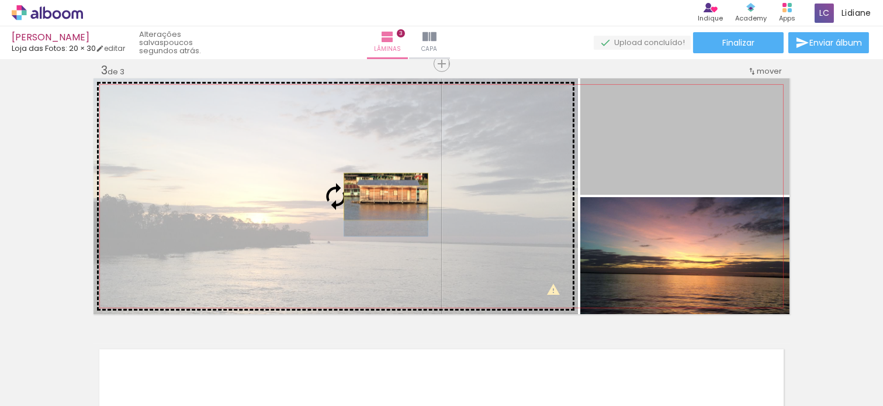
drag, startPoint x: 700, startPoint y: 132, endPoint x: 472, endPoint y: 193, distance: 236.7
click at [0, 0] on slot at bounding box center [0, 0] width 0 height 0
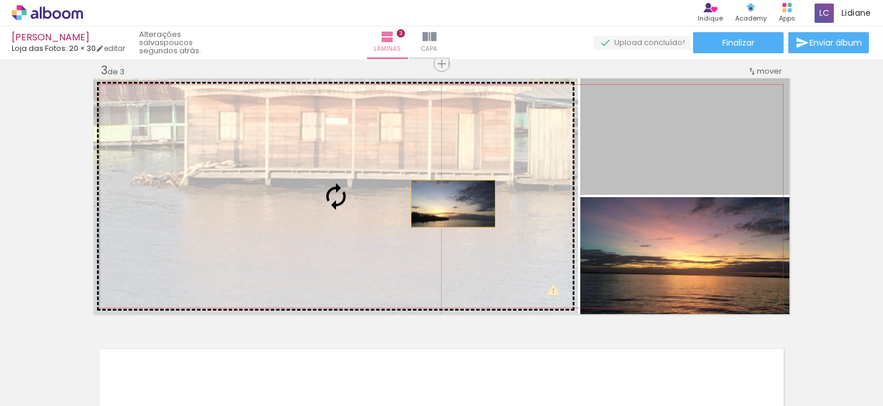
drag, startPoint x: 691, startPoint y: 148, endPoint x: 448, endPoint y: 203, distance: 249.4
click at [0, 0] on slot at bounding box center [0, 0] width 0 height 0
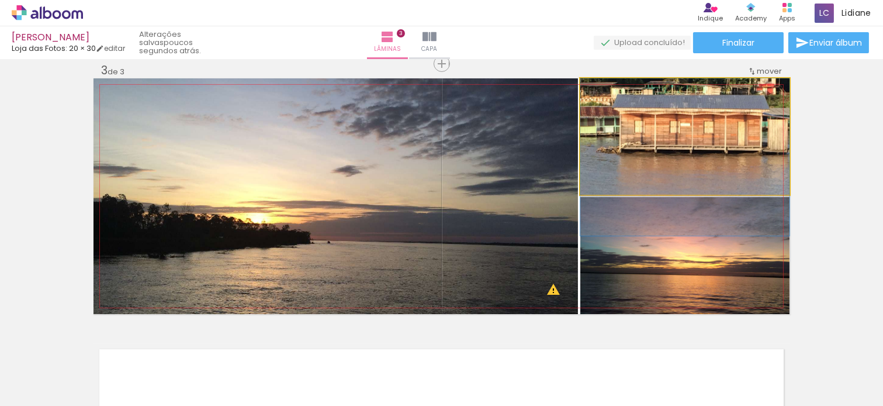
drag, startPoint x: 691, startPoint y: 139, endPoint x: 691, endPoint y: 162, distance: 23.4
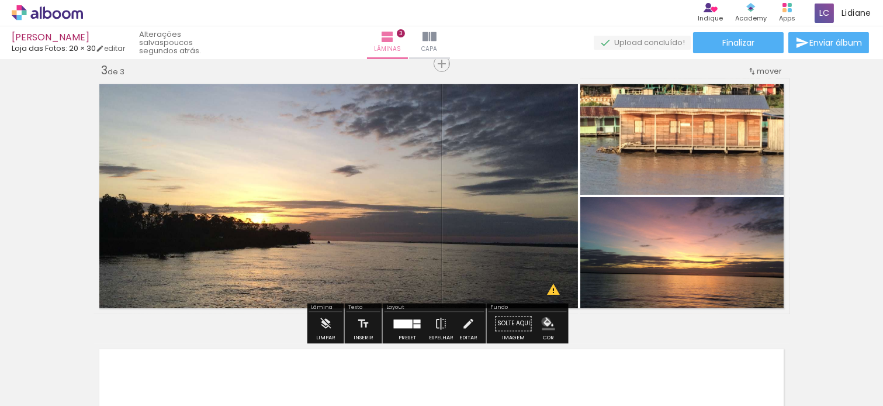
click at [542, 322] on iron-icon "color picker" at bounding box center [548, 323] width 13 height 13
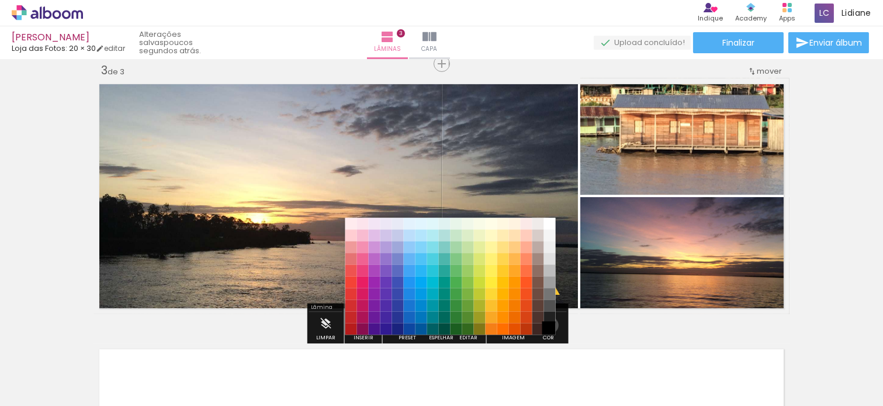
click at [546, 325] on paper-item "#000000" at bounding box center [550, 329] width 12 height 12
click at [548, 311] on paper-item "#212121" at bounding box center [550, 317] width 12 height 12
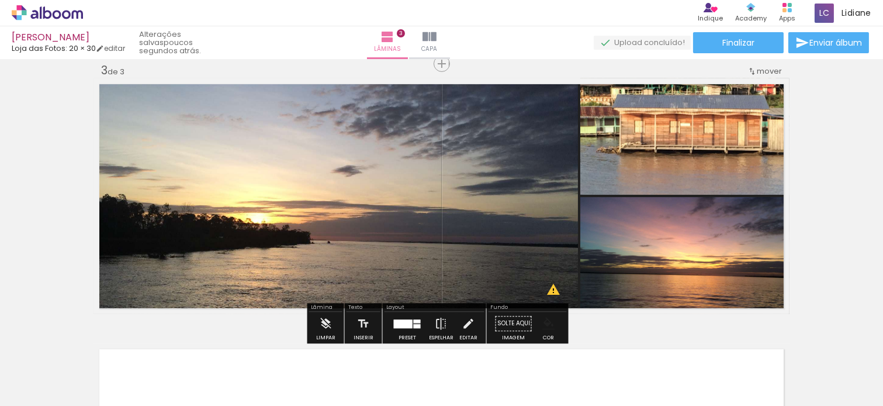
click at [554, 324] on paper-menu-button "#ffebee #ffcdd2 #ef9a9a #e57373 #ef5350 #f44336 #e53935 #d32f2f #c62828 #b71c1c…" at bounding box center [549, 323] width 22 height 22
click at [544, 326] on iron-icon "color picker" at bounding box center [548, 323] width 13 height 13
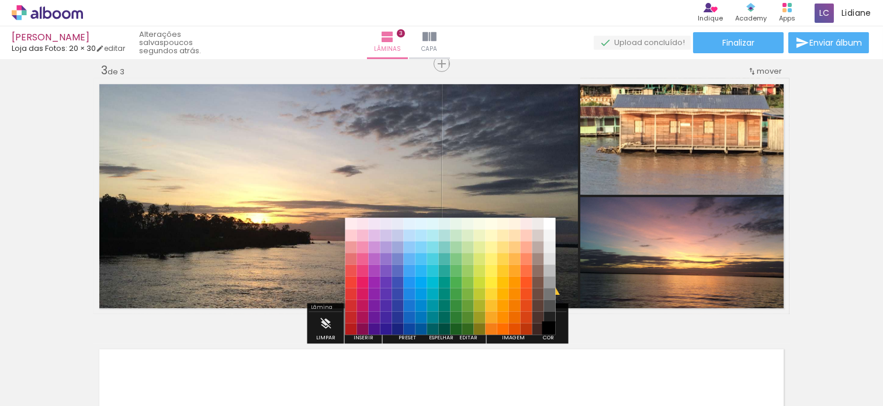
click at [548, 329] on paper-item "#000000" at bounding box center [550, 329] width 12 height 12
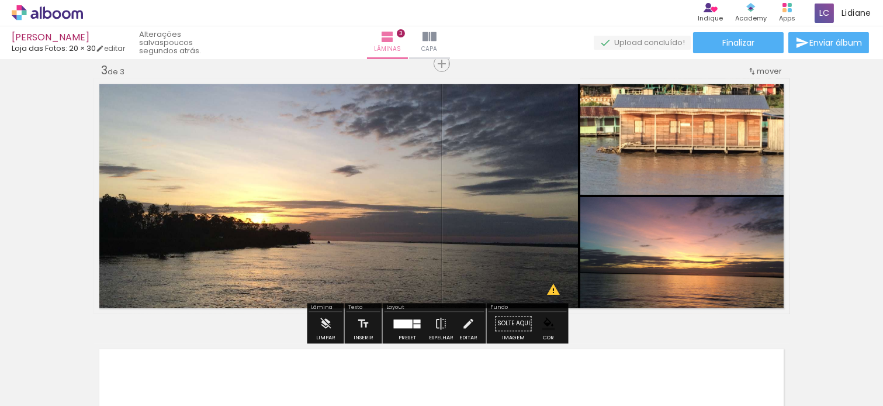
click at [815, 137] on div "Inserir lâmina 1 de 3 Inserir lâmina 2 de 3 Inserir lâmina 3 de 3 O Designbox p…" at bounding box center [441, 49] width 883 height 1060
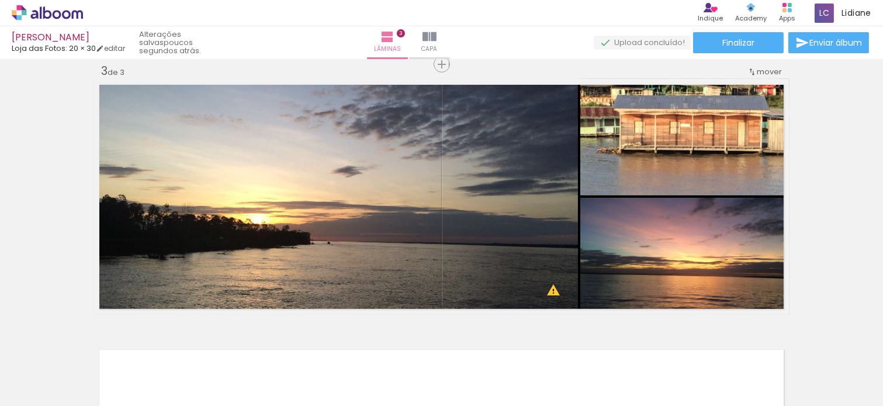
scroll to position [479, 0]
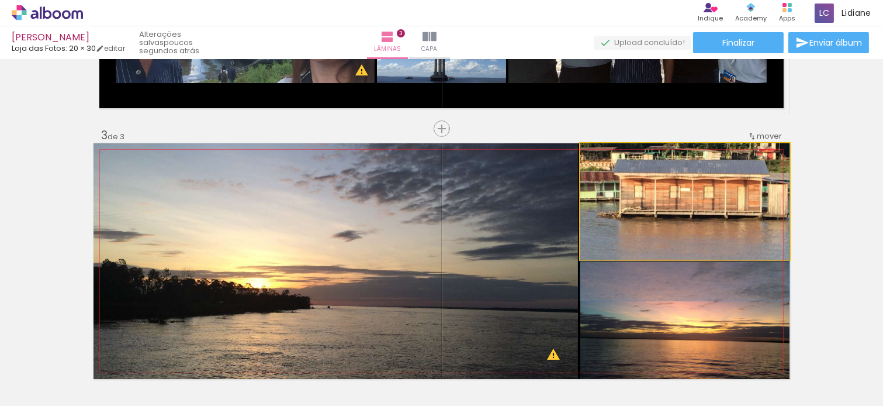
drag, startPoint x: 711, startPoint y: 188, endPoint x: 714, endPoint y: 201, distance: 12.6
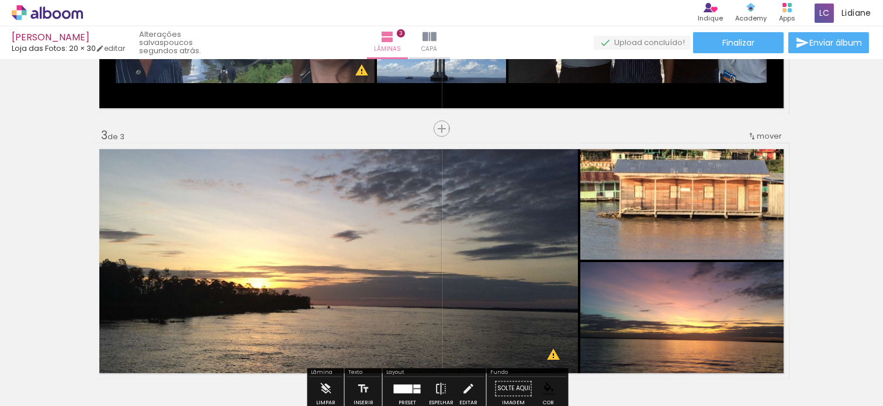
click at [825, 179] on div "Inserir lâmina 1 de 3 Inserir lâmina 2 de 3 Inserir lâmina 3 de 3 O Designbox p…" at bounding box center [441, 114] width 883 height 1060
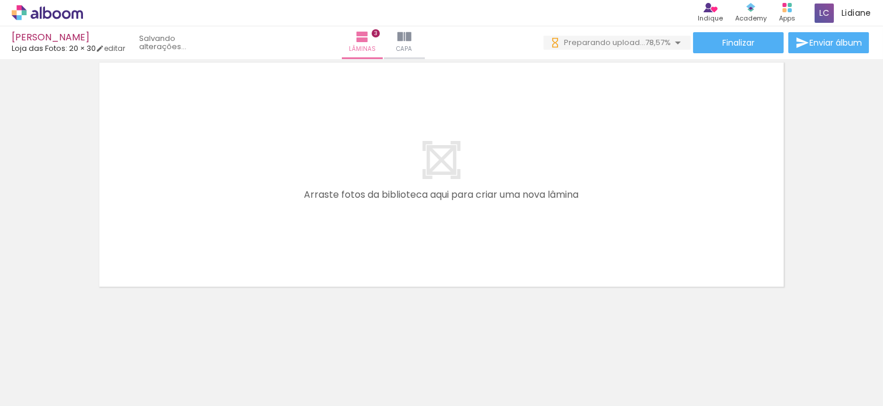
scroll to position [0, 198]
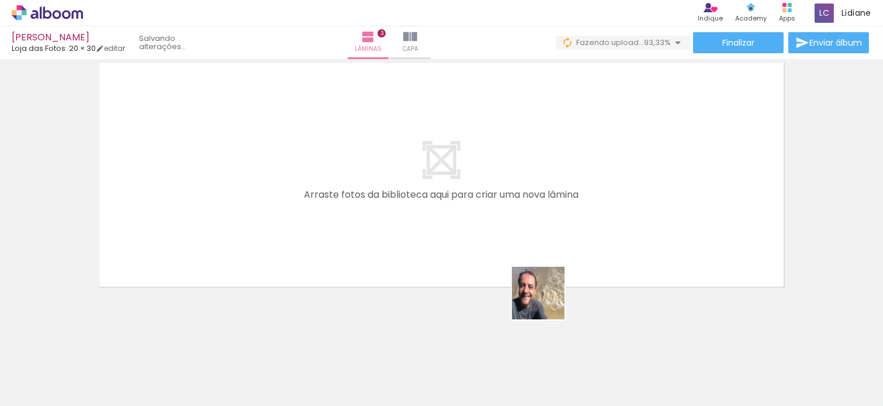
drag, startPoint x: 647, startPoint y: 374, endPoint x: 348, endPoint y: 219, distance: 336.3
click at [348, 219] on quentale-workspace at bounding box center [441, 203] width 883 height 406
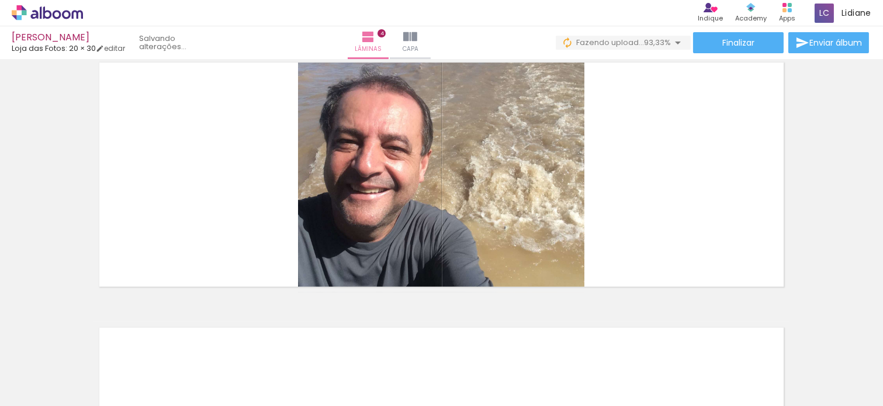
scroll to position [808, 0]
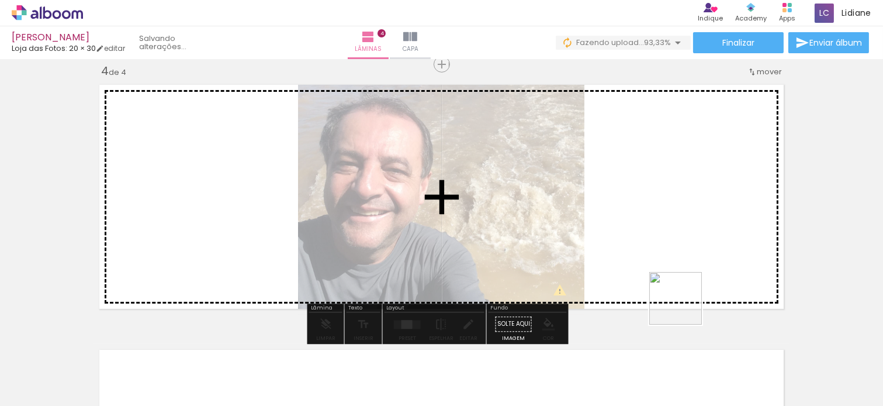
drag, startPoint x: 727, startPoint y: 367, endPoint x: 770, endPoint y: 359, distance: 44.5
click at [540, 185] on quentale-workspace at bounding box center [441, 203] width 883 height 406
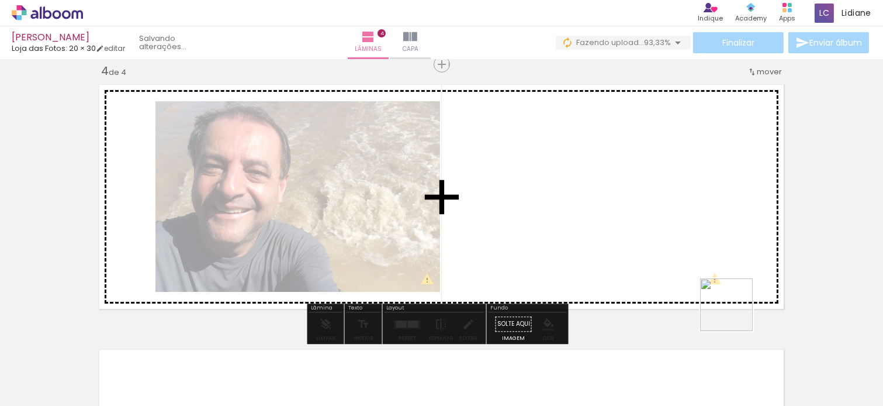
drag, startPoint x: 785, startPoint y: 367, endPoint x: 840, endPoint y: 393, distance: 61.7
click at [609, 231] on quentale-workspace at bounding box center [441, 203] width 883 height 406
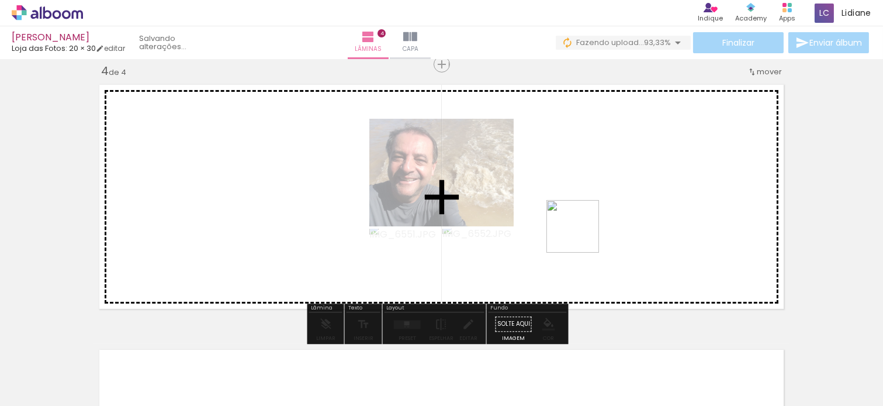
drag, startPoint x: 843, startPoint y: 355, endPoint x: 518, endPoint y: 202, distance: 359.1
click at [518, 202] on quentale-workspace at bounding box center [441, 203] width 883 height 406
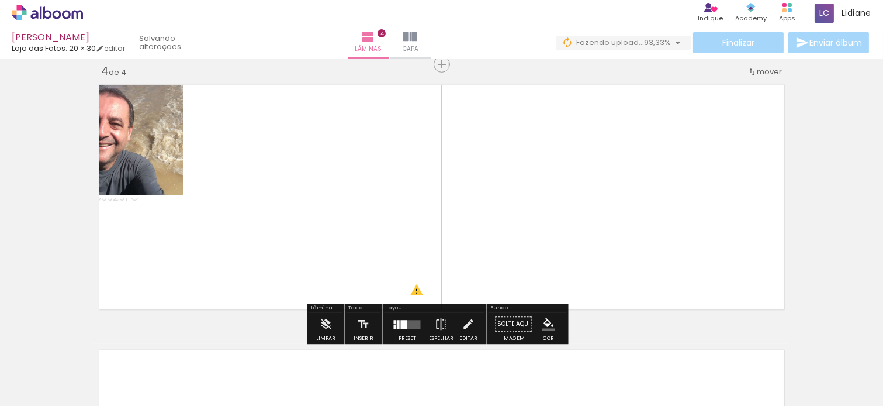
click at [573, 192] on quentale-layouter at bounding box center [442, 197] width 696 height 236
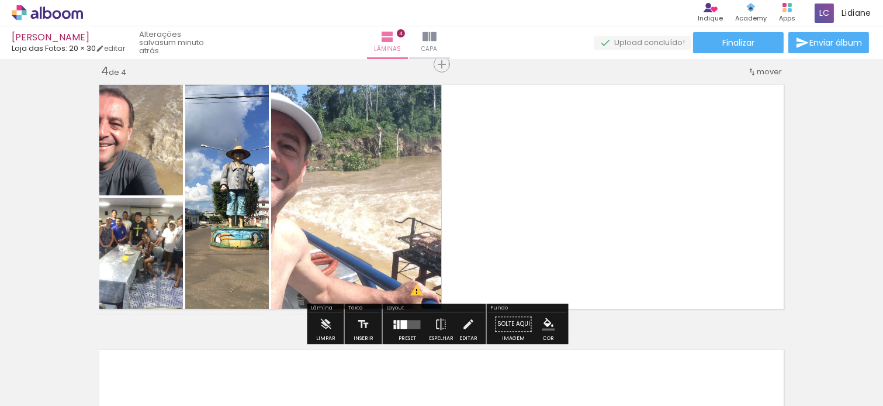
click at [415, 316] on div at bounding box center [408, 323] width 32 height 23
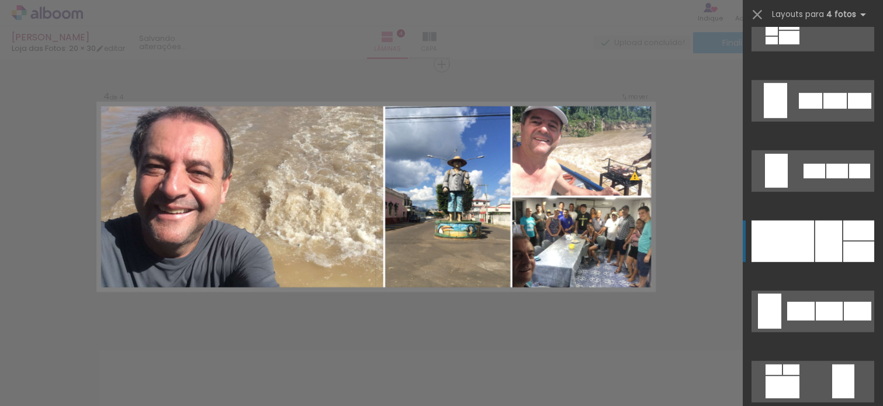
scroll to position [1571, 0]
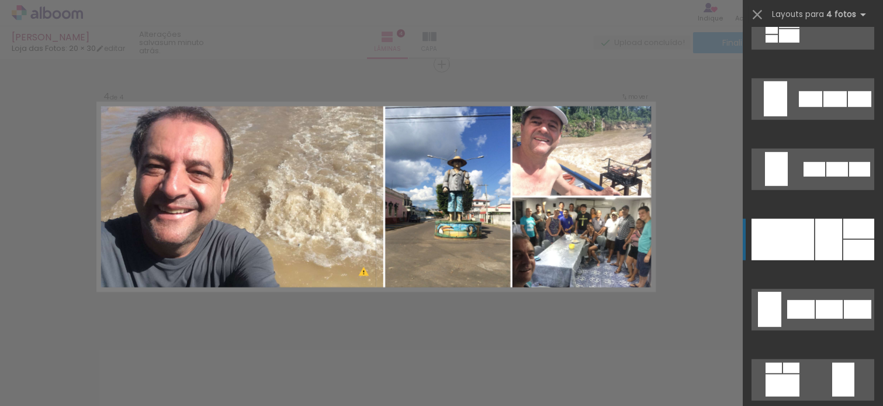
click at [844, 250] on div at bounding box center [859, 250] width 31 height 20
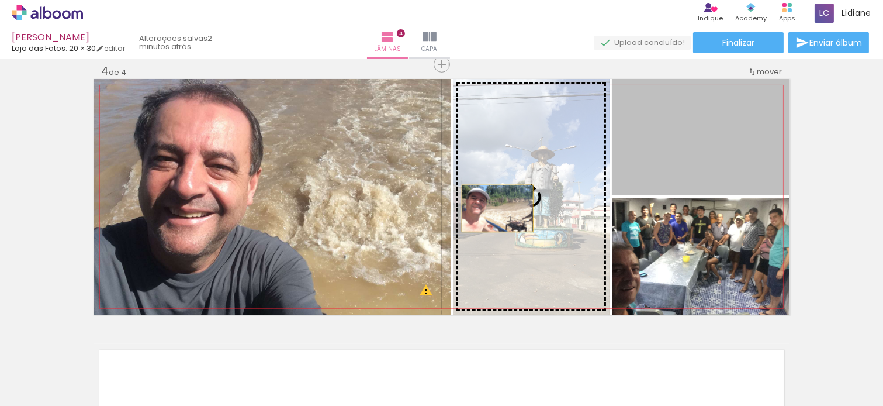
drag, startPoint x: 732, startPoint y: 136, endPoint x: 468, endPoint y: 215, distance: 276.5
click at [0, 0] on slot at bounding box center [0, 0] width 0 height 0
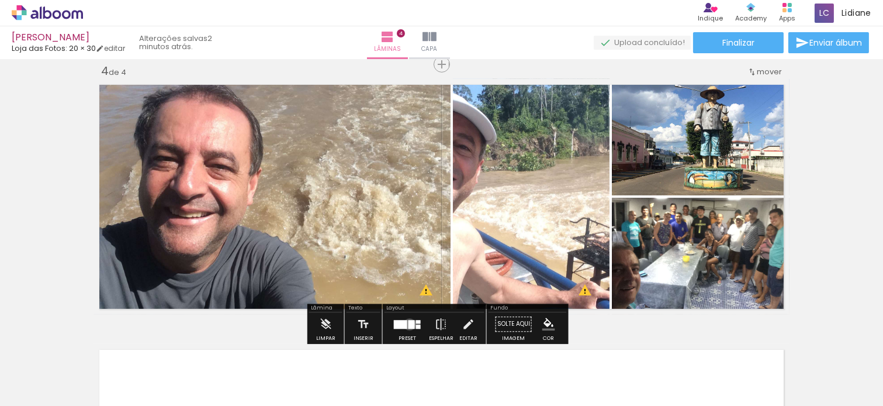
click at [409, 324] on div at bounding box center [412, 324] width 6 height 9
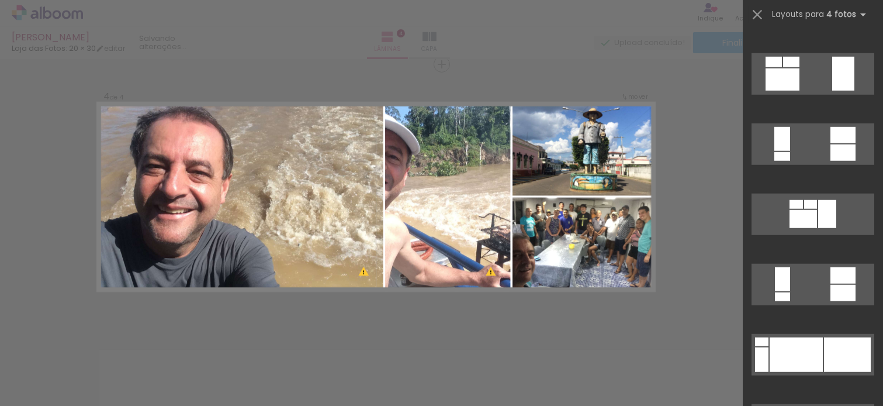
scroll to position [2013, 0]
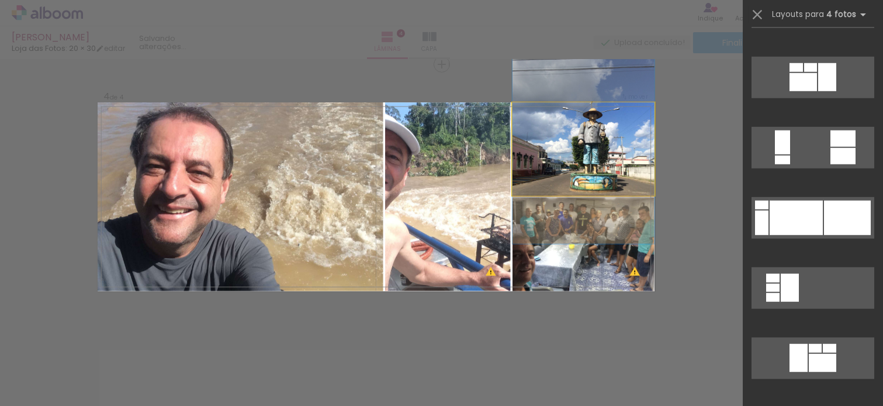
click at [0, 0] on slot at bounding box center [0, 0] width 0 height 0
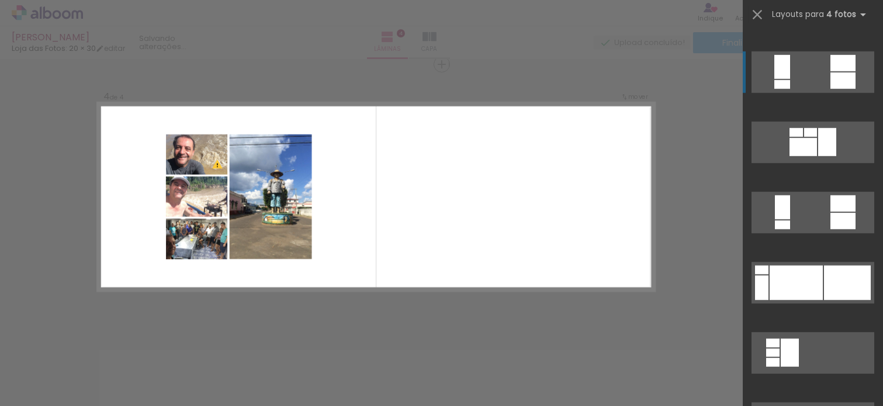
scroll to position [2078, 0]
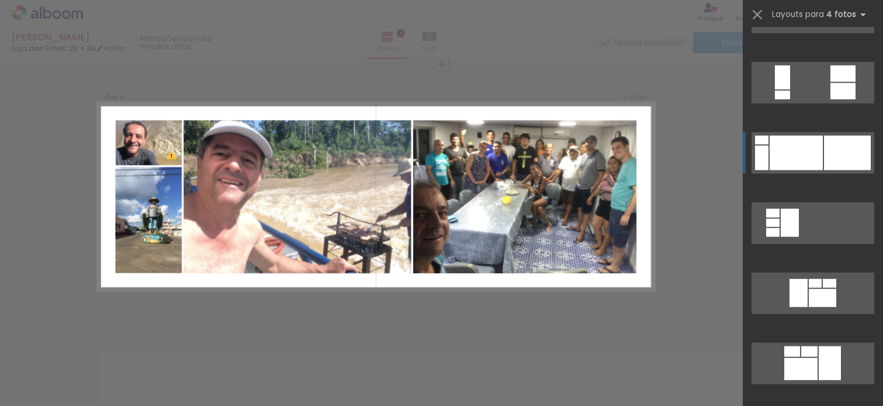
click at [837, 160] on div at bounding box center [847, 153] width 47 height 34
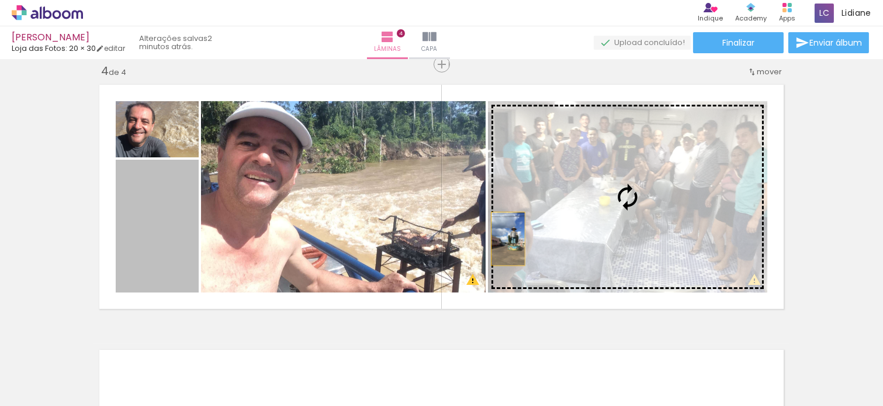
drag, startPoint x: 156, startPoint y: 250, endPoint x: 644, endPoint y: 226, distance: 488.1
click at [0, 0] on slot at bounding box center [0, 0] width 0 height 0
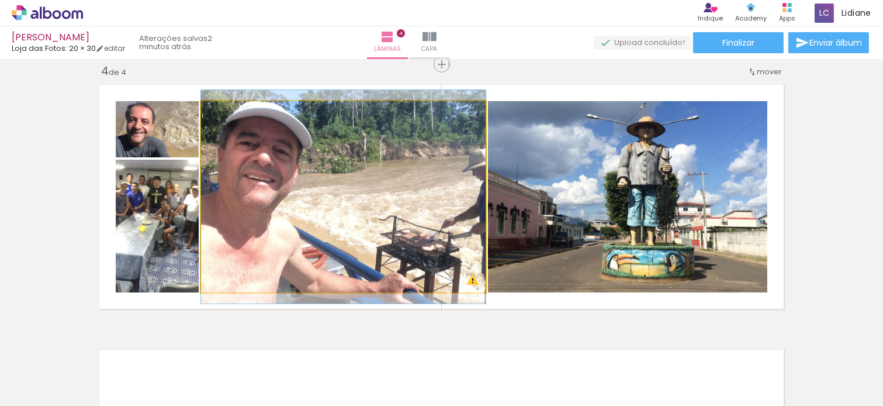
click at [305, 188] on quentale-photo at bounding box center [343, 196] width 285 height 191
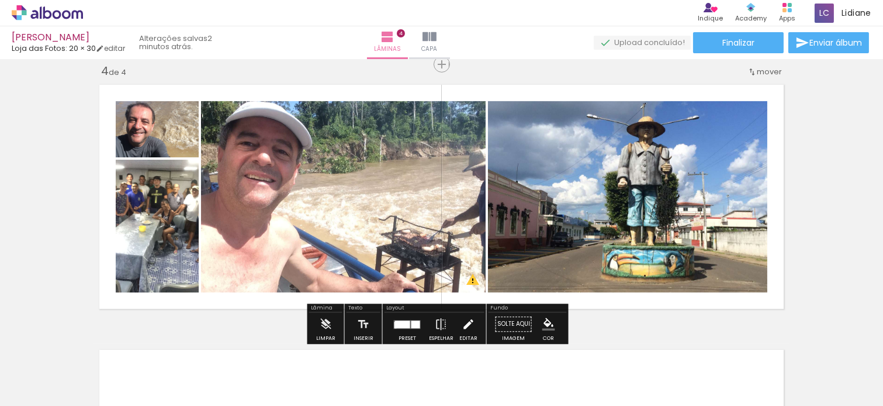
click at [469, 319] on iron-icon at bounding box center [468, 323] width 13 height 23
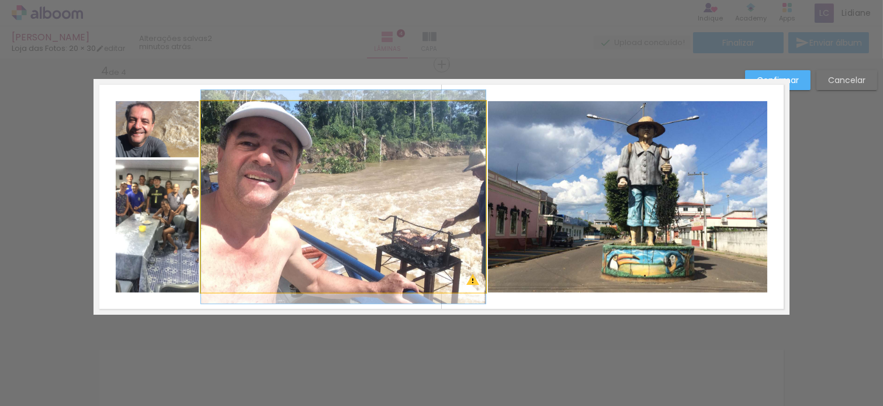
click at [408, 214] on quentale-photo at bounding box center [343, 196] width 285 height 191
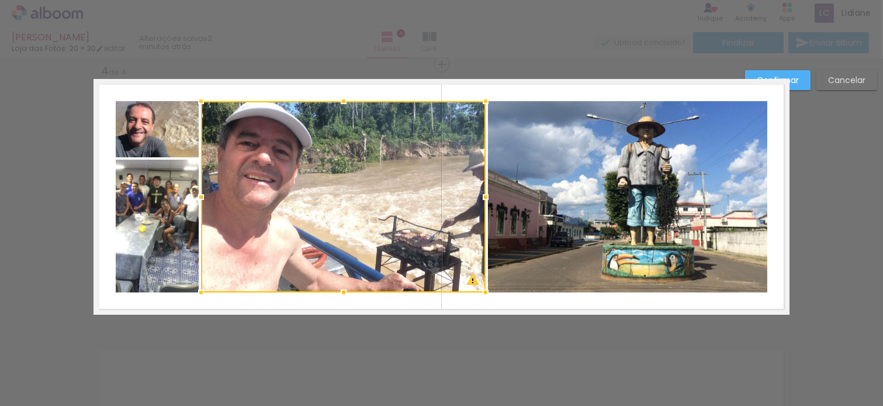
click at [603, 206] on quentale-photo at bounding box center [627, 196] width 279 height 191
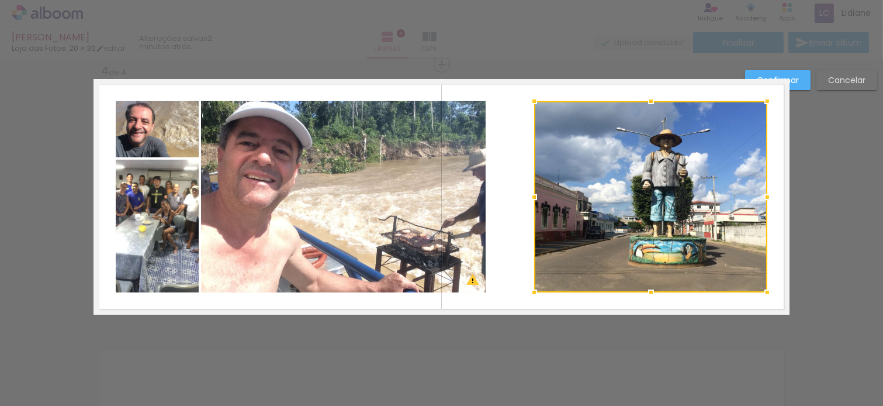
drag, startPoint x: 480, startPoint y: 196, endPoint x: 526, endPoint y: 194, distance: 46.2
click at [526, 194] on div at bounding box center [534, 196] width 23 height 23
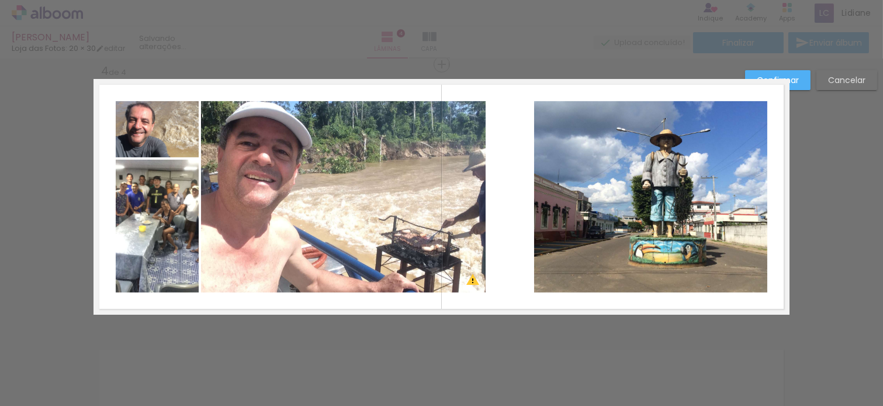
click at [407, 197] on quentale-photo at bounding box center [343, 196] width 285 height 191
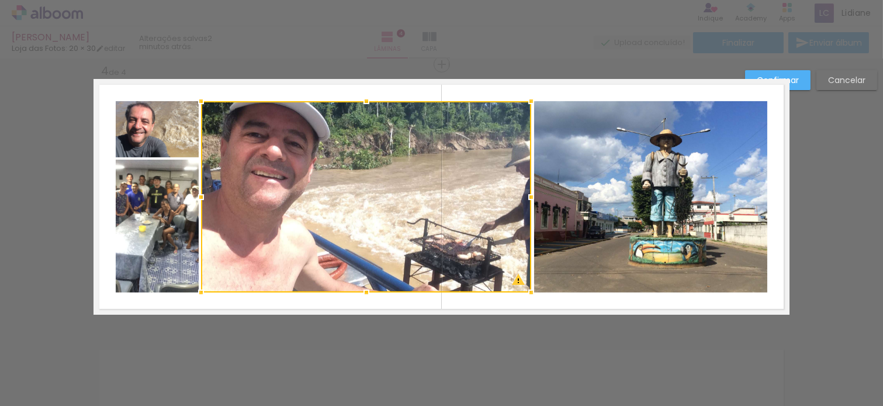
drag, startPoint x: 477, startPoint y: 196, endPoint x: 523, endPoint y: 196, distance: 45.6
click at [523, 196] on div at bounding box center [531, 196] width 23 height 23
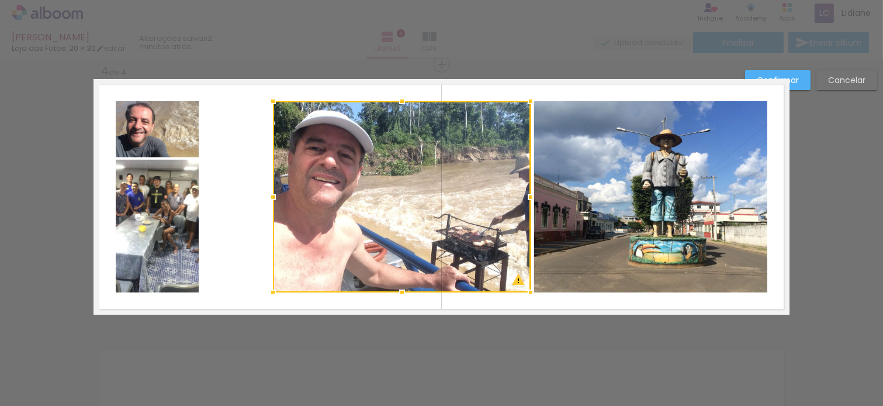
drag, startPoint x: 193, startPoint y: 194, endPoint x: 265, endPoint y: 190, distance: 72.0
click at [265, 190] on div at bounding box center [272, 196] width 23 height 23
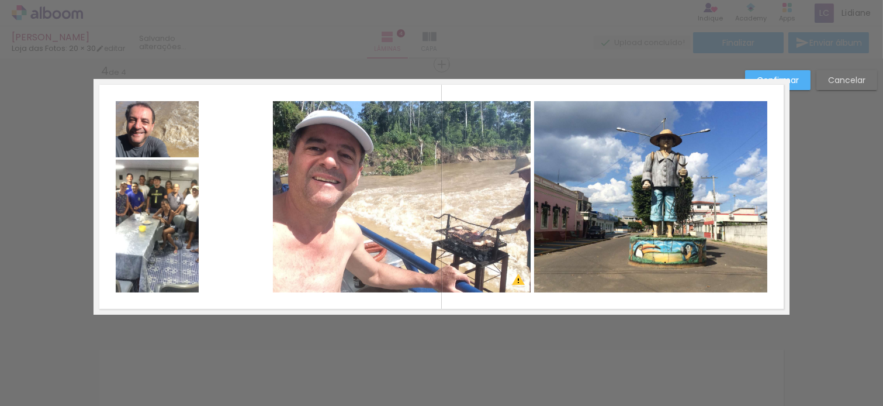
click at [154, 218] on quentale-photo at bounding box center [157, 226] width 83 height 133
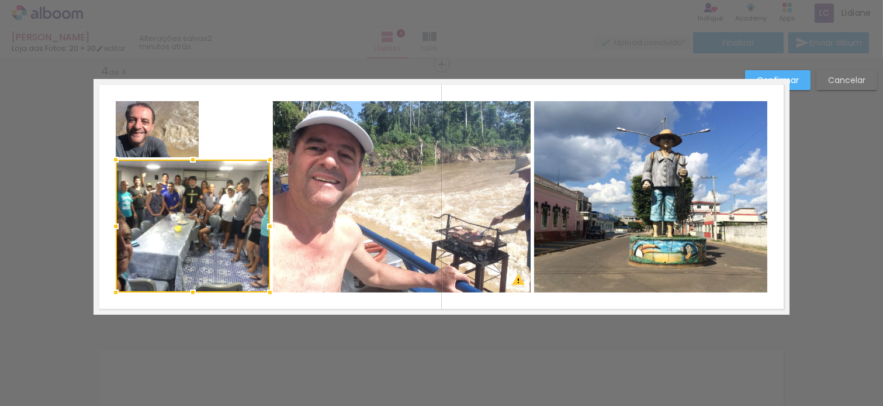
drag, startPoint x: 208, startPoint y: 224, endPoint x: 265, endPoint y: 224, distance: 57.9
click at [265, 224] on div at bounding box center [269, 226] width 23 height 23
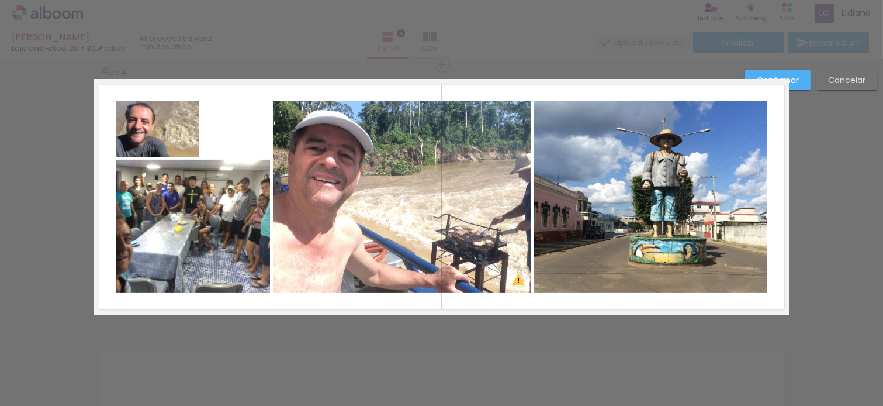
click at [594, 209] on quentale-photo at bounding box center [650, 196] width 233 height 191
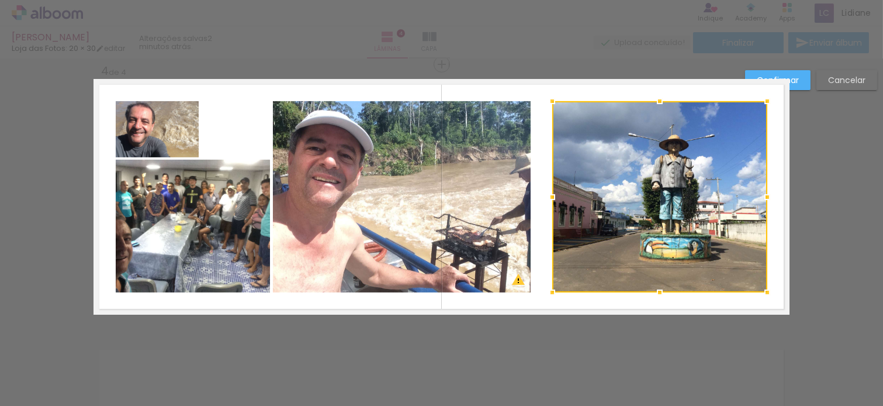
drag, startPoint x: 538, startPoint y: 196, endPoint x: 548, endPoint y: 196, distance: 9.4
click at [548, 196] on div at bounding box center [552, 196] width 23 height 23
click at [439, 220] on quentale-photo at bounding box center [402, 196] width 258 height 191
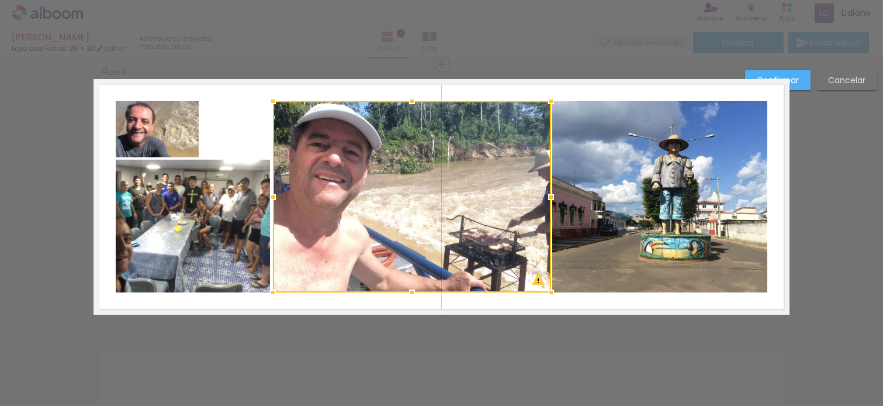
drag, startPoint x: 523, startPoint y: 193, endPoint x: 542, endPoint y: 194, distance: 19.9
click at [542, 194] on div at bounding box center [551, 196] width 23 height 23
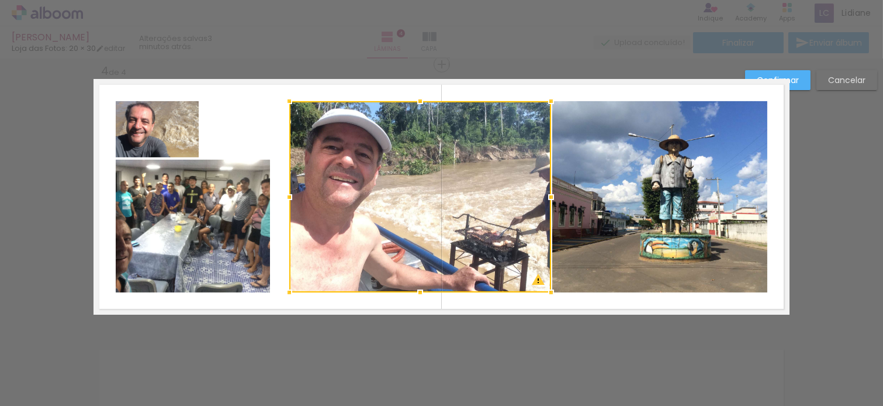
drag, startPoint x: 268, startPoint y: 196, endPoint x: 284, endPoint y: 195, distance: 16.4
click at [284, 195] on div at bounding box center [289, 196] width 23 height 23
click at [200, 223] on quentale-photo at bounding box center [193, 226] width 154 height 133
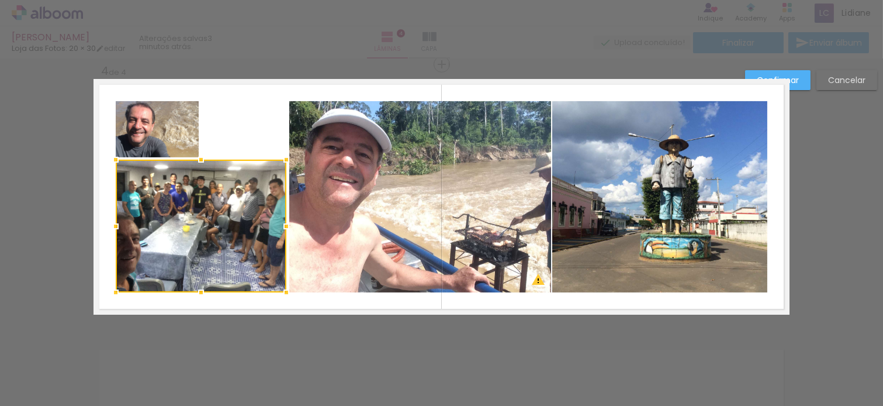
drag, startPoint x: 274, startPoint y: 228, endPoint x: 281, endPoint y: 226, distance: 7.4
click at [281, 226] on div at bounding box center [286, 226] width 23 height 23
click at [689, 185] on quentale-photo at bounding box center [659, 196] width 215 height 191
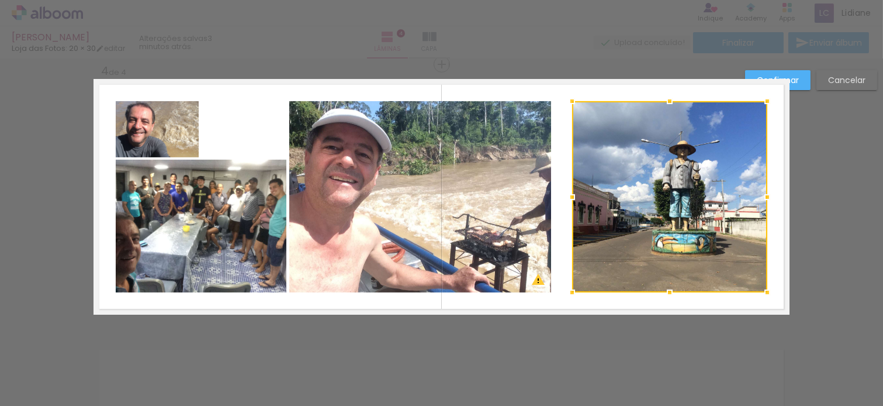
drag, startPoint x: 547, startPoint y: 196, endPoint x: 567, endPoint y: 194, distance: 20.5
click at [567, 194] on div at bounding box center [572, 196] width 23 height 23
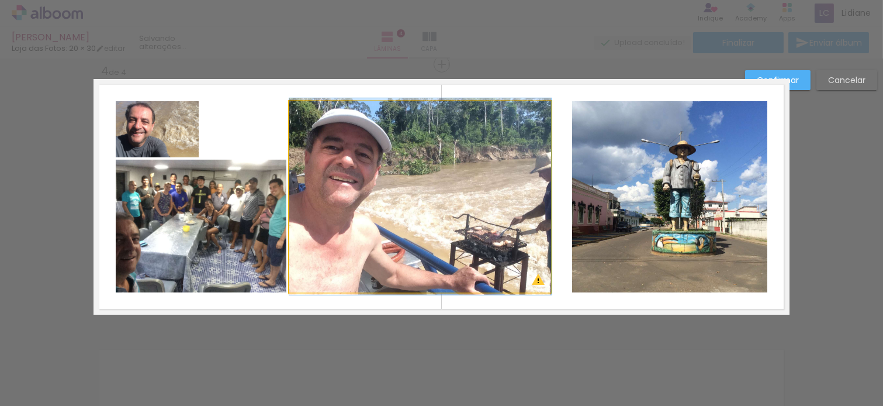
click at [475, 209] on quentale-photo at bounding box center [420, 196] width 262 height 191
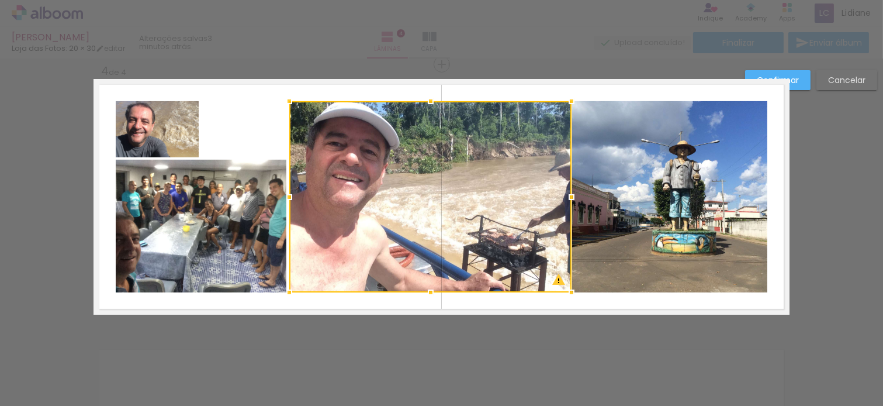
drag, startPoint x: 541, startPoint y: 197, endPoint x: 561, endPoint y: 196, distance: 20.5
click at [561, 196] on div at bounding box center [571, 196] width 23 height 23
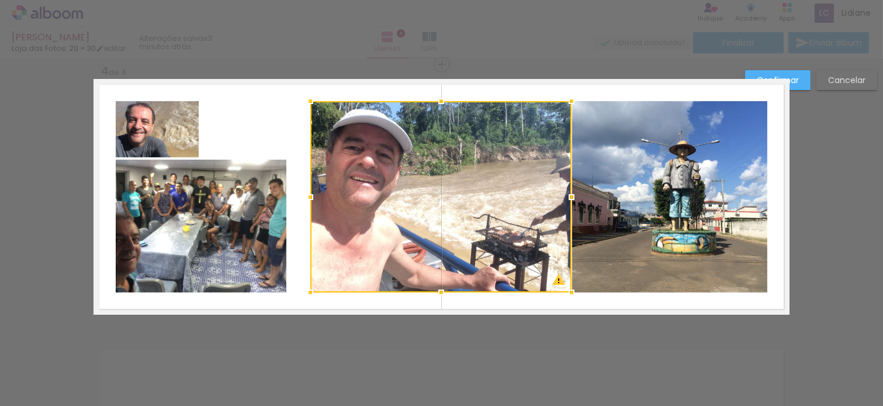
drag, startPoint x: 287, startPoint y: 197, endPoint x: 300, endPoint y: 197, distance: 13.4
click at [300, 197] on div at bounding box center [310, 196] width 23 height 23
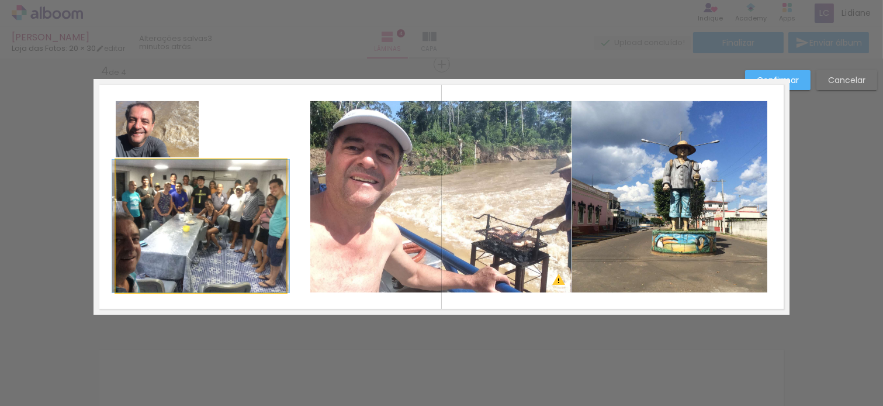
click at [234, 217] on quentale-photo at bounding box center [201, 226] width 171 height 133
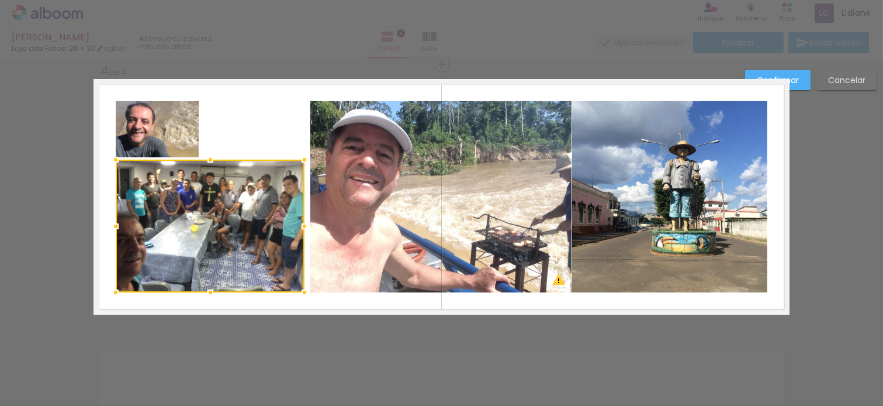
drag, startPoint x: 278, startPoint y: 226, endPoint x: 295, endPoint y: 223, distance: 17.1
click at [295, 223] on div at bounding box center [304, 226] width 23 height 23
click at [272, 119] on quentale-layouter at bounding box center [442, 197] width 696 height 236
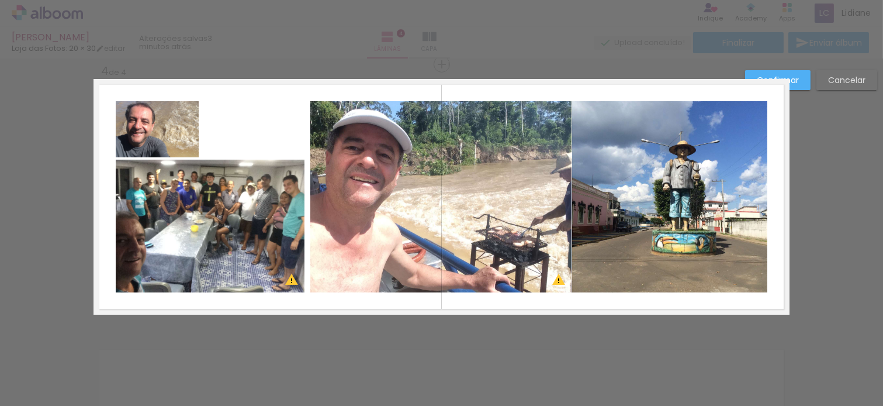
click at [269, 208] on quentale-photo at bounding box center [210, 226] width 189 height 133
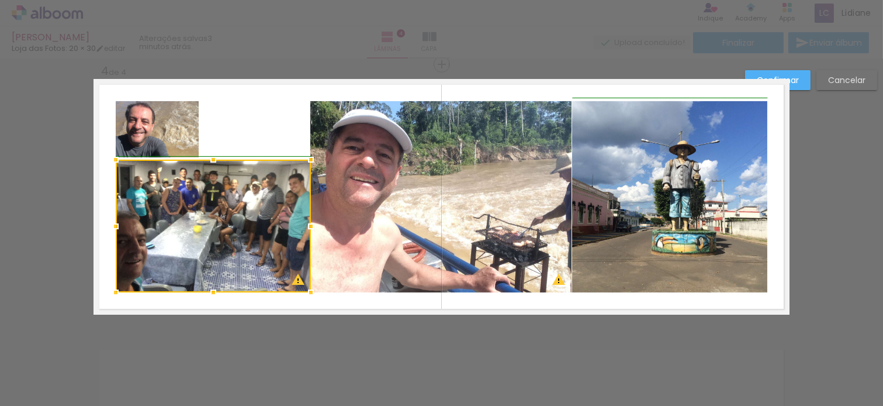
click at [299, 228] on div at bounding box center [310, 226] width 23 height 23
click at [271, 142] on quentale-layouter at bounding box center [442, 197] width 696 height 236
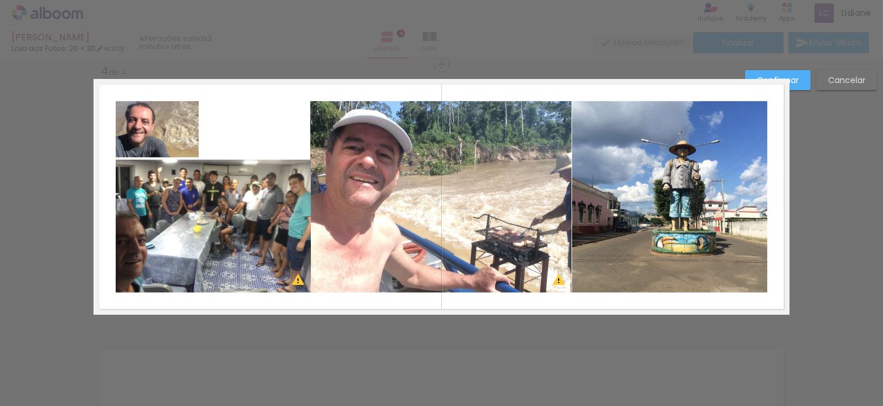
click at [179, 119] on quentale-photo at bounding box center [157, 129] width 83 height 56
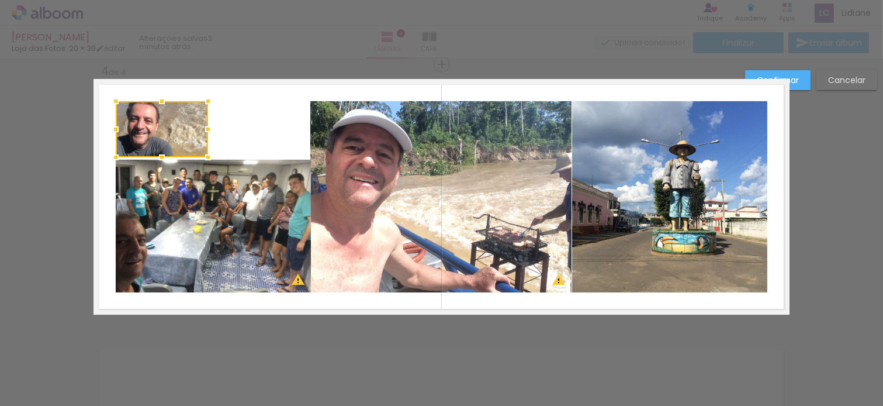
drag, startPoint x: 192, startPoint y: 126, endPoint x: 205, endPoint y: 115, distance: 17.0
click at [205, 115] on album-spread "4 de 4" at bounding box center [442, 197] width 696 height 236
click at [159, 133] on quentale-photo at bounding box center [162, 129] width 92 height 56
click at [120, 129] on div at bounding box center [126, 129] width 23 height 23
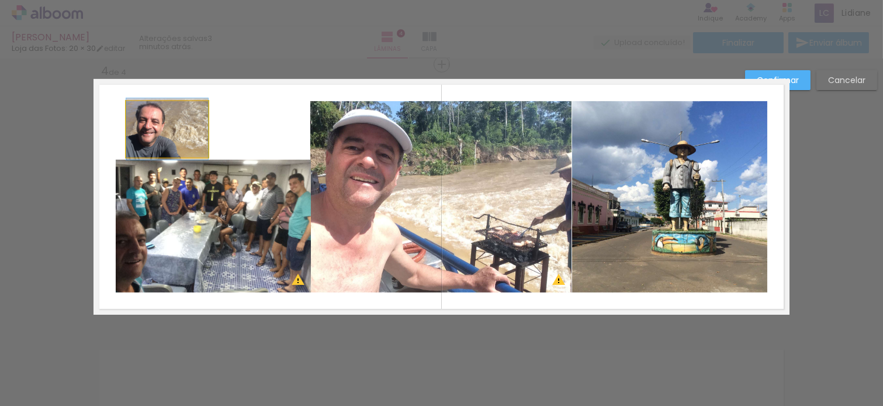
click at [170, 136] on quentale-photo at bounding box center [167, 129] width 82 height 56
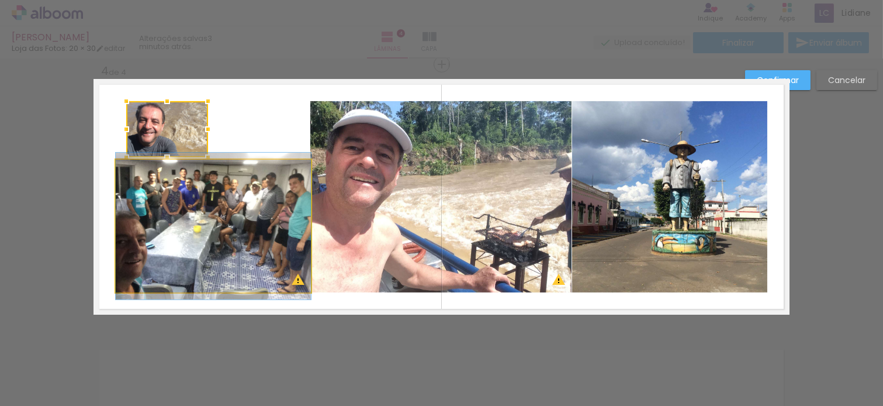
click at [237, 205] on quentale-photo at bounding box center [213, 226] width 195 height 133
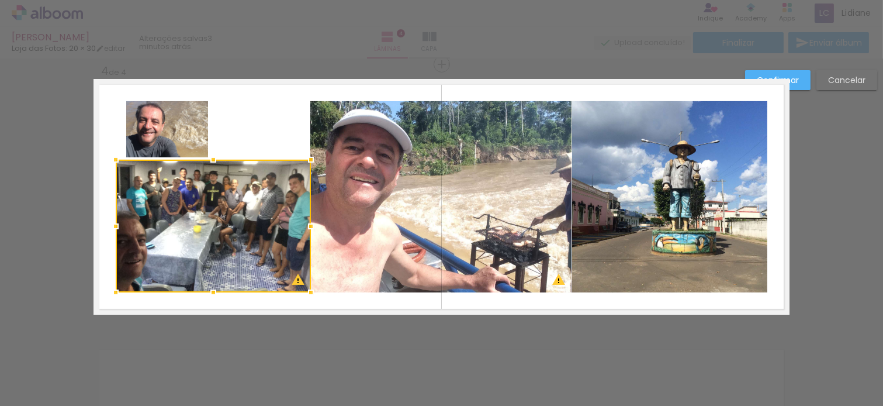
click at [0, 0] on slot "Confirmar" at bounding box center [0, 0] width 0 height 0
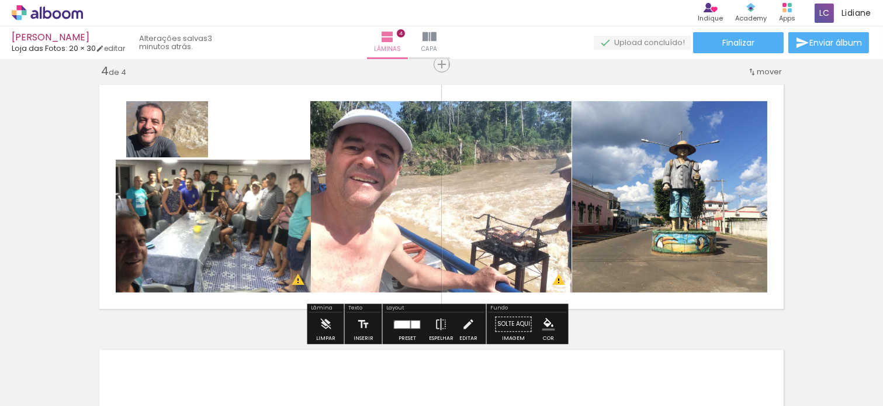
click at [395, 323] on div at bounding box center [402, 324] width 15 height 8
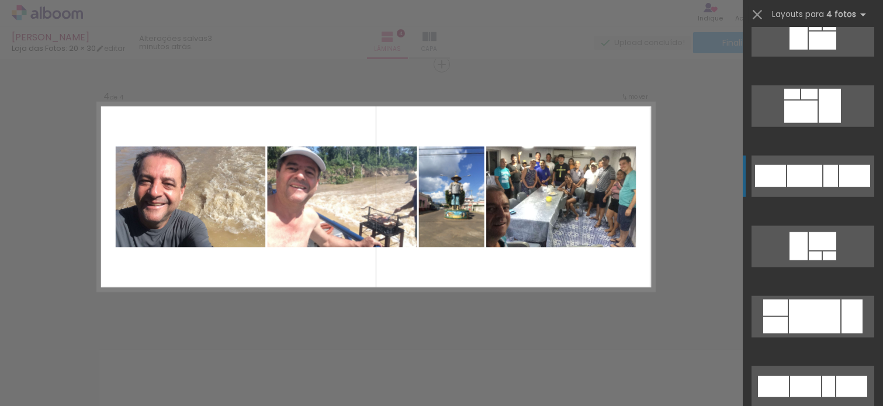
scroll to position [2369, 0]
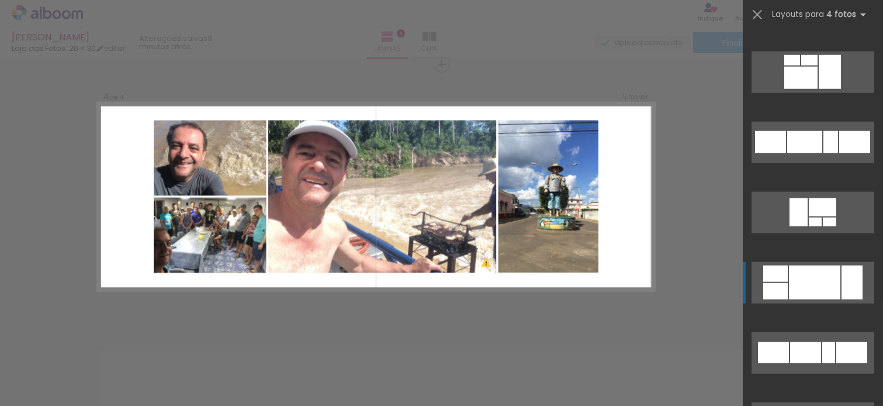
click at [854, 287] on div at bounding box center [852, 282] width 21 height 34
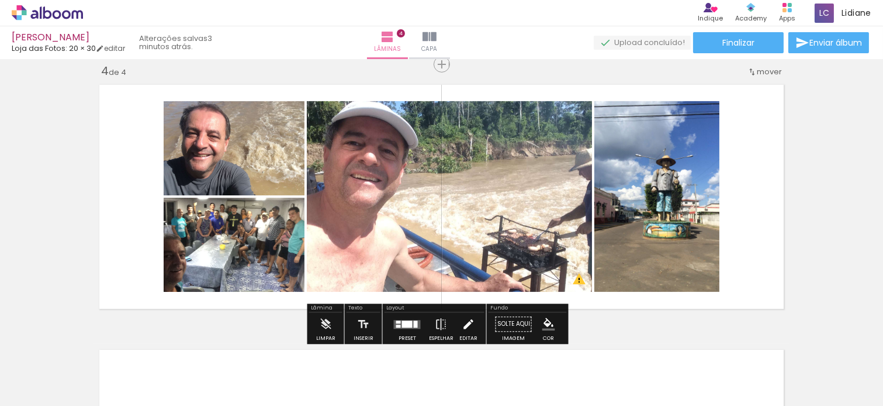
click at [468, 320] on iron-icon at bounding box center [468, 323] width 13 height 23
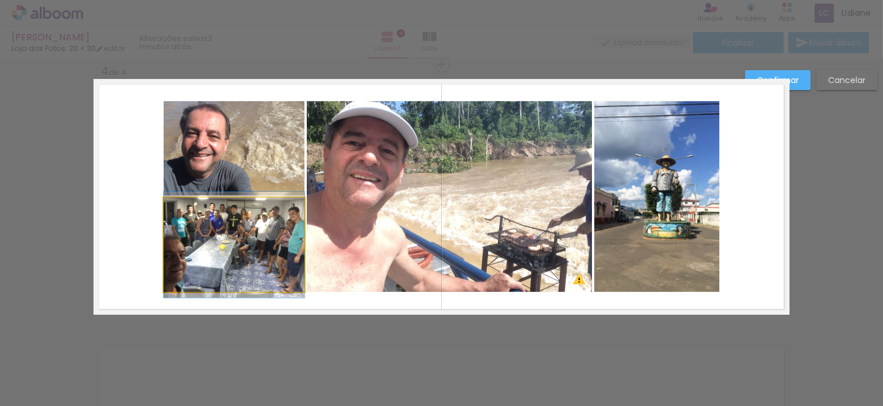
click at [233, 241] on quentale-photo at bounding box center [234, 245] width 141 height 94
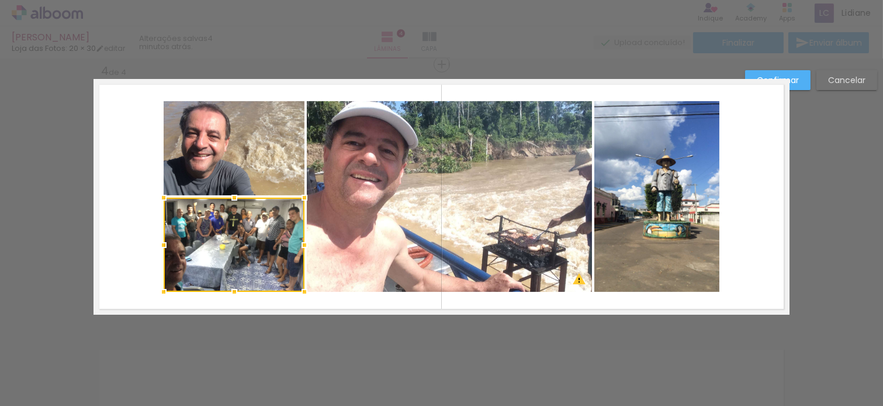
click at [645, 201] on quentale-photo at bounding box center [657, 196] width 125 height 191
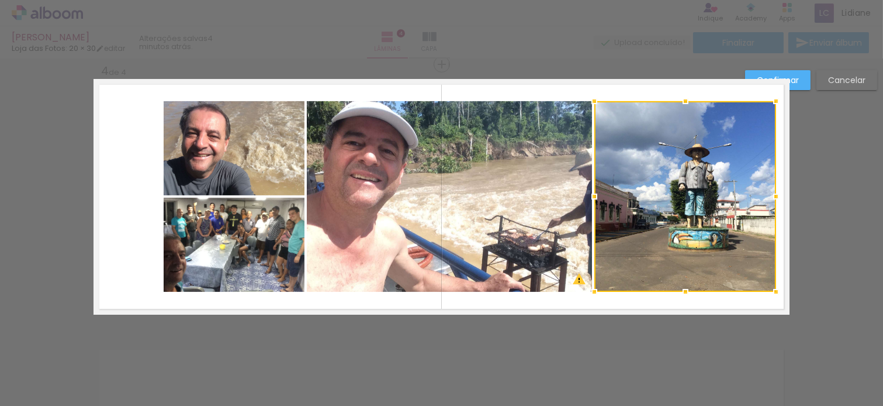
drag, startPoint x: 714, startPoint y: 195, endPoint x: 770, endPoint y: 191, distance: 56.3
click at [770, 191] on div at bounding box center [776, 196] width 23 height 23
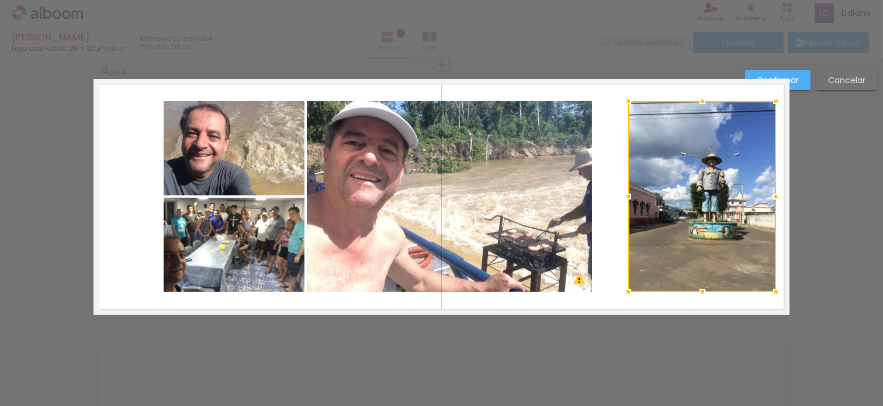
drag, startPoint x: 588, startPoint y: 196, endPoint x: 622, endPoint y: 194, distance: 34.0
click at [622, 194] on div at bounding box center [628, 196] width 23 height 23
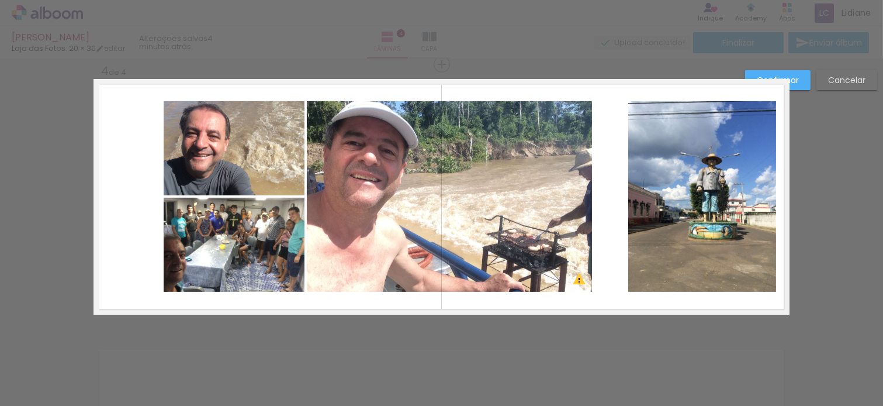
click at [499, 199] on quentale-photo at bounding box center [449, 196] width 285 height 191
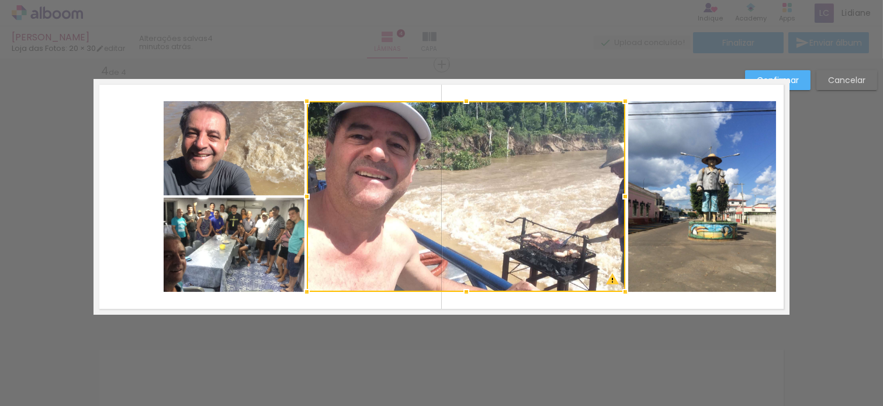
drag, startPoint x: 582, startPoint y: 197, endPoint x: 615, endPoint y: 195, distance: 33.4
click at [615, 195] on div at bounding box center [625, 196] width 23 height 23
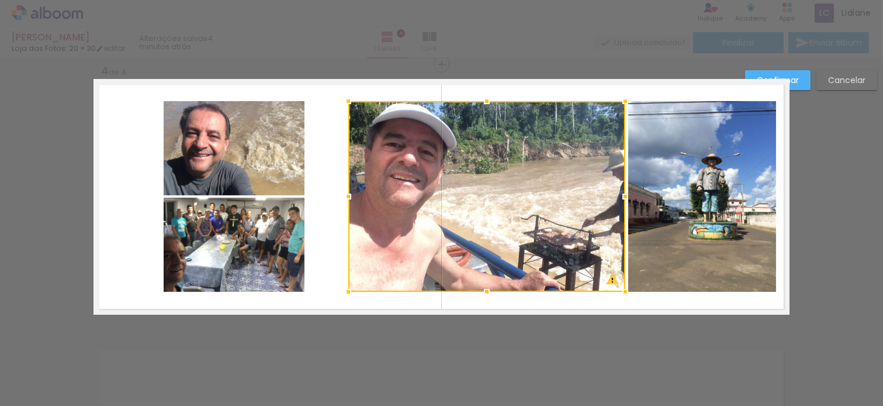
drag, startPoint x: 303, startPoint y: 195, endPoint x: 341, endPoint y: 193, distance: 38.6
click at [341, 193] on div at bounding box center [348, 196] width 23 height 23
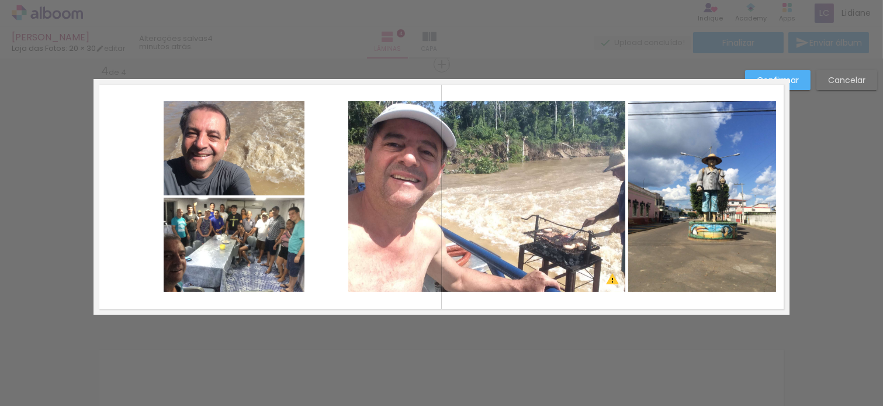
click at [186, 150] on quentale-photo at bounding box center [234, 148] width 141 height 94
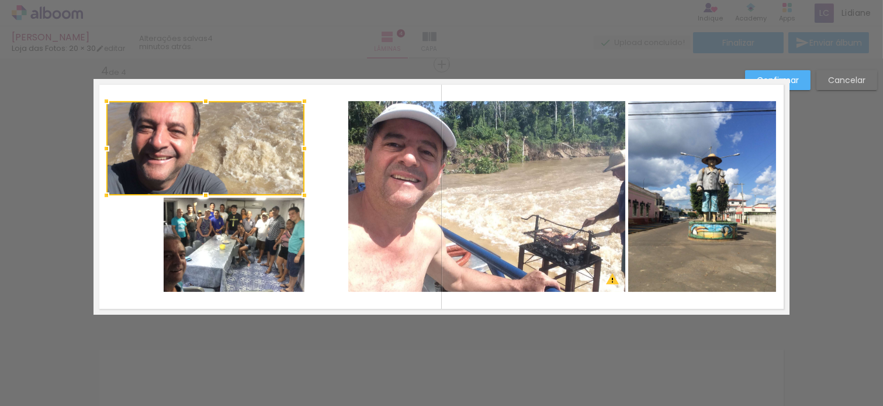
drag, startPoint x: 158, startPoint y: 148, endPoint x: 101, endPoint y: 147, distance: 57.3
click at [101, 147] on div at bounding box center [106, 148] width 23 height 23
click at [236, 240] on quentale-photo at bounding box center [234, 245] width 141 height 94
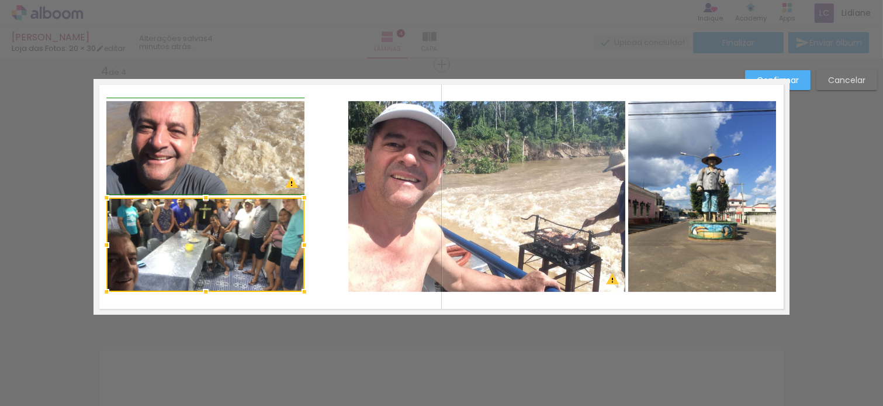
drag, startPoint x: 159, startPoint y: 241, endPoint x: 103, endPoint y: 240, distance: 55.5
click at [103, 240] on div at bounding box center [106, 244] width 23 height 23
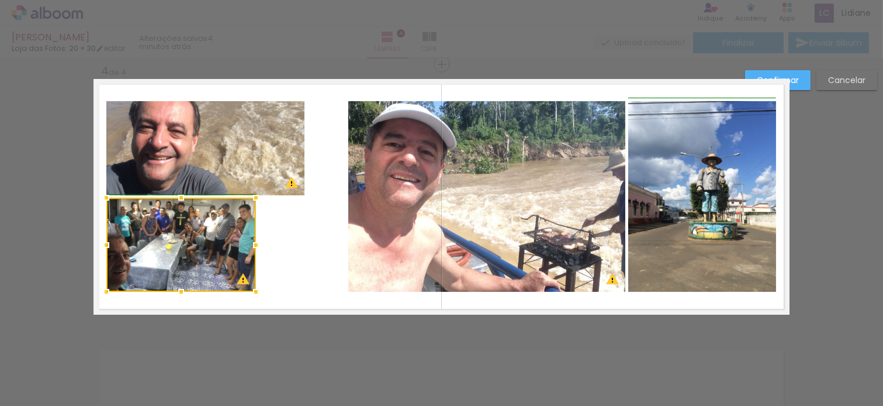
drag, startPoint x: 299, startPoint y: 242, endPoint x: 248, endPoint y: 244, distance: 51.5
click at [248, 244] on div at bounding box center [255, 244] width 23 height 23
click at [260, 156] on quentale-photo at bounding box center [205, 148] width 198 height 94
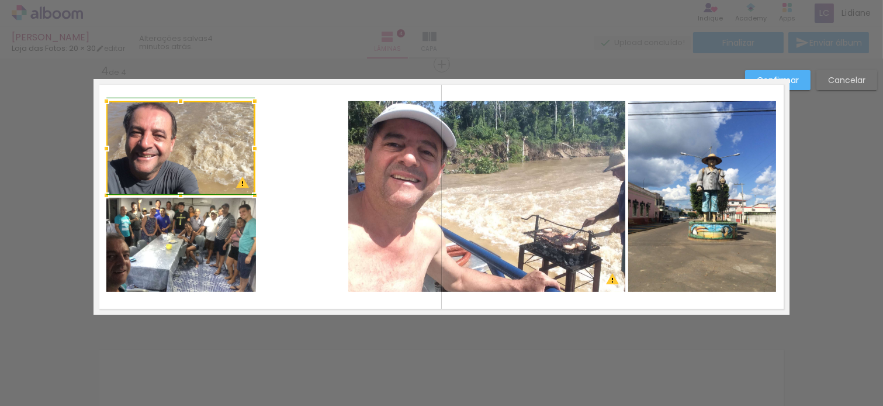
drag, startPoint x: 299, startPoint y: 148, endPoint x: 255, endPoint y: 150, distance: 43.9
click at [255, 150] on div at bounding box center [254, 148] width 23 height 23
click at [290, 151] on quentale-layouter at bounding box center [442, 197] width 696 height 236
click at [220, 144] on quentale-photo at bounding box center [180, 148] width 148 height 94
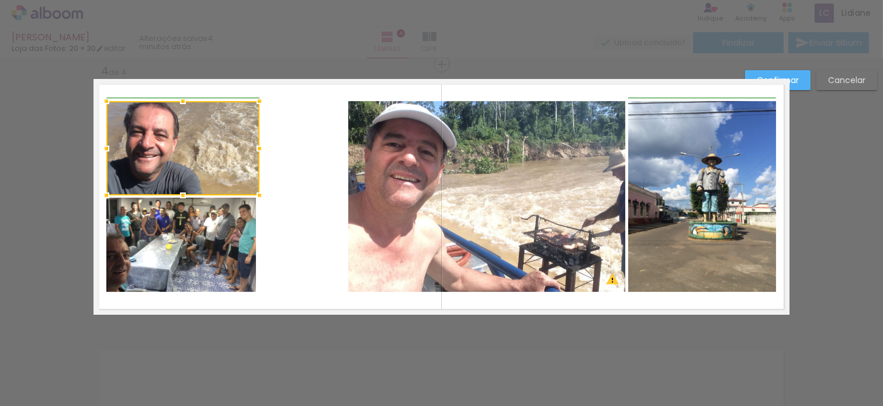
drag, startPoint x: 247, startPoint y: 148, endPoint x: 241, endPoint y: 149, distance: 6.0
click at [241, 149] on div at bounding box center [182, 148] width 153 height 94
click at [305, 174] on quentale-layouter at bounding box center [442, 197] width 696 height 236
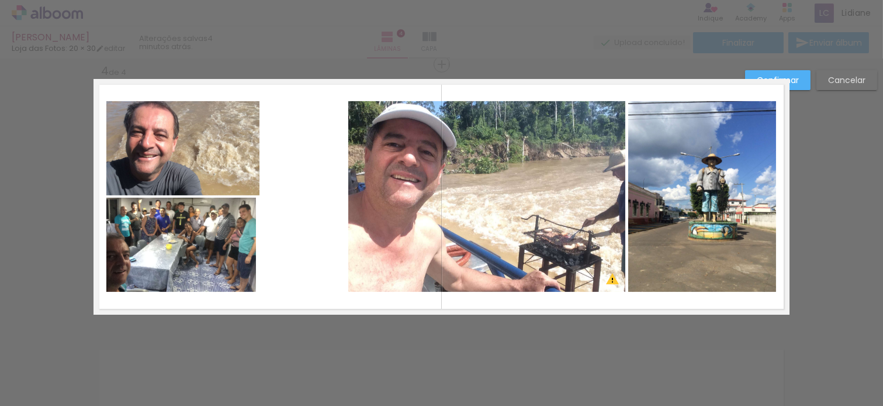
click at [228, 140] on quentale-photo at bounding box center [182, 148] width 153 height 94
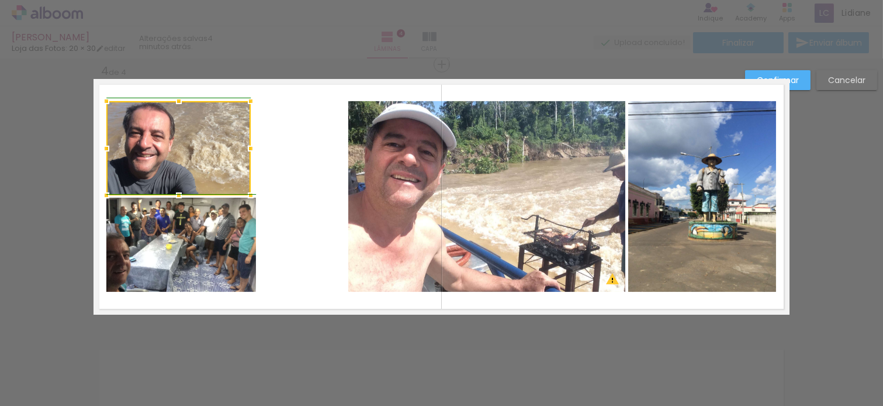
click at [250, 144] on div at bounding box center [250, 148] width 23 height 23
click at [298, 161] on quentale-layouter at bounding box center [442, 197] width 696 height 236
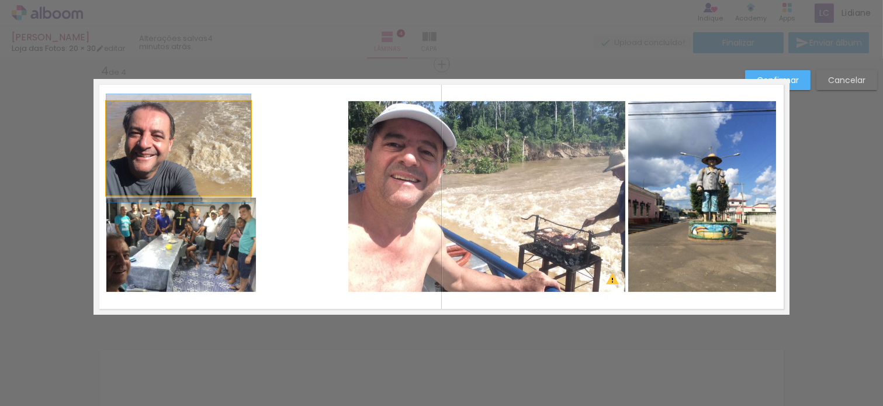
click at [188, 142] on quentale-photo at bounding box center [178, 148] width 144 height 94
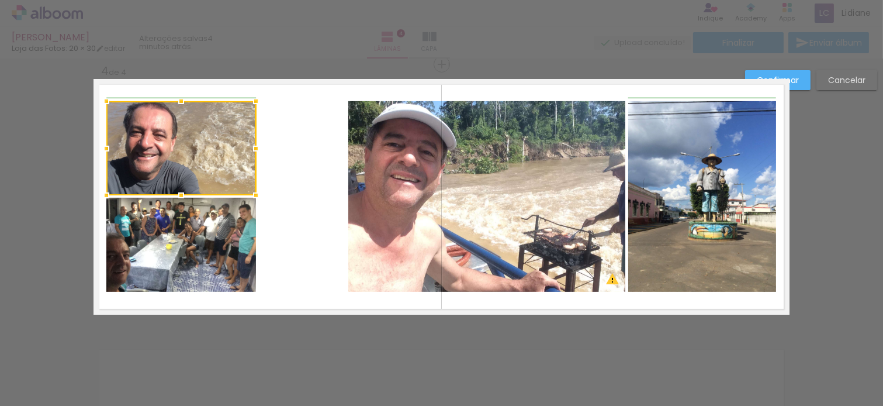
click at [244, 147] on div at bounding box center [255, 148] width 23 height 23
click at [285, 158] on quentale-layouter at bounding box center [442, 197] width 696 height 236
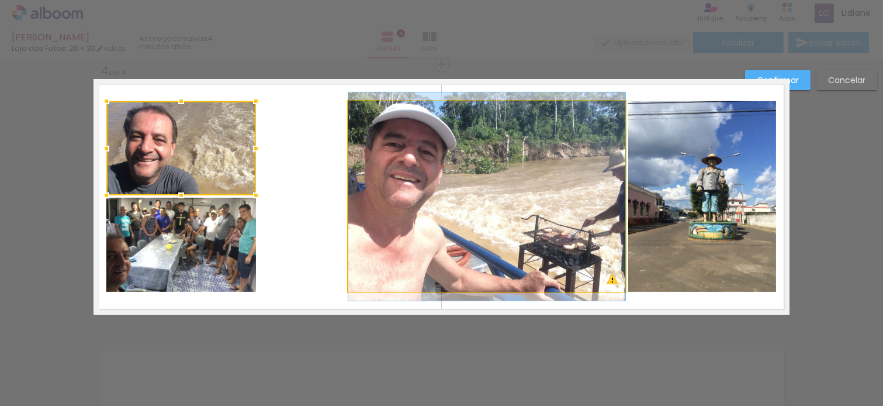
click at [354, 187] on quentale-photo at bounding box center [486, 196] width 277 height 191
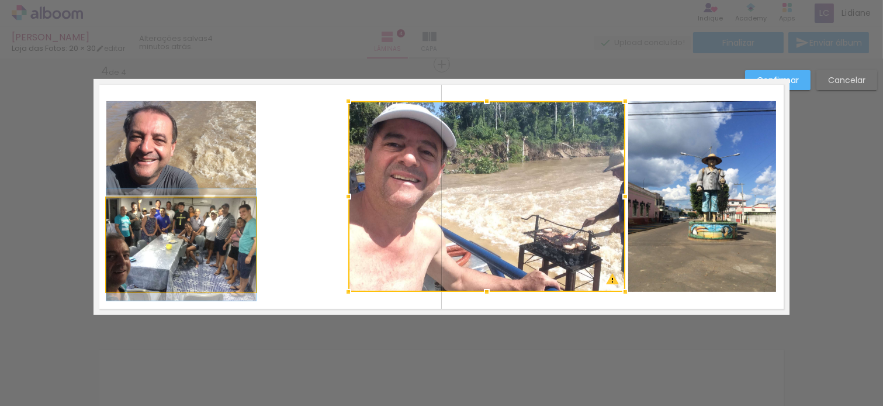
click at [232, 254] on quentale-photo at bounding box center [181, 245] width 150 height 94
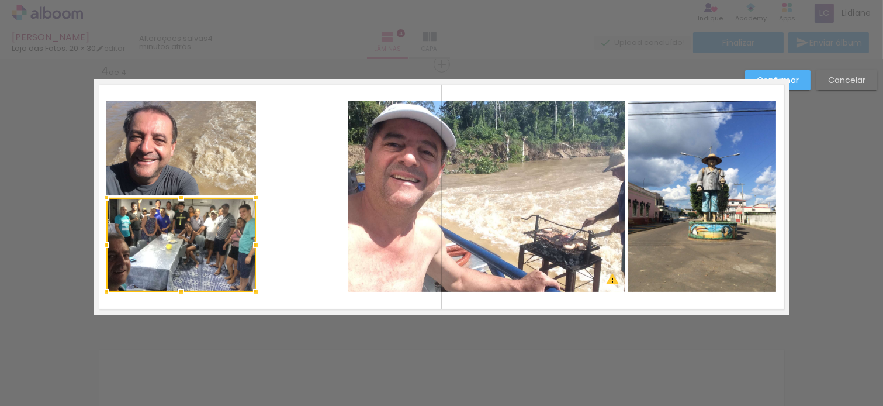
drag, startPoint x: 391, startPoint y: 212, endPoint x: 351, endPoint y: 220, distance: 40.0
click at [389, 212] on quentale-photo at bounding box center [486, 196] width 277 height 191
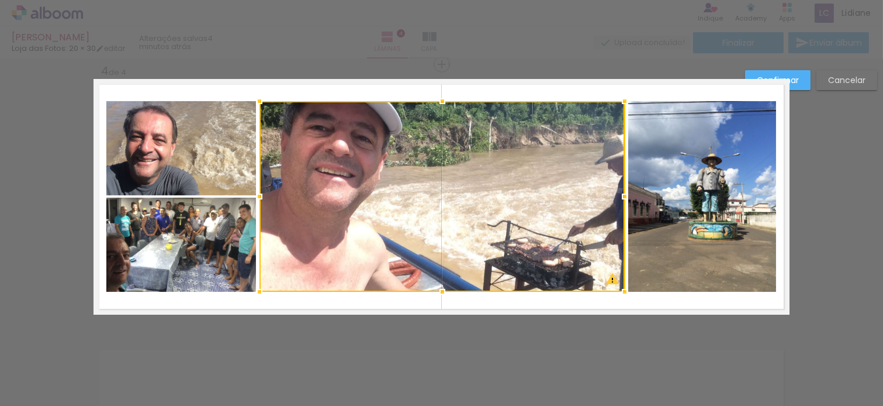
drag, startPoint x: 345, startPoint y: 195, endPoint x: 258, endPoint y: 200, distance: 86.6
click at [258, 200] on div at bounding box center [259, 196] width 23 height 23
click at [414, 89] on quentale-layouter at bounding box center [442, 197] width 696 height 236
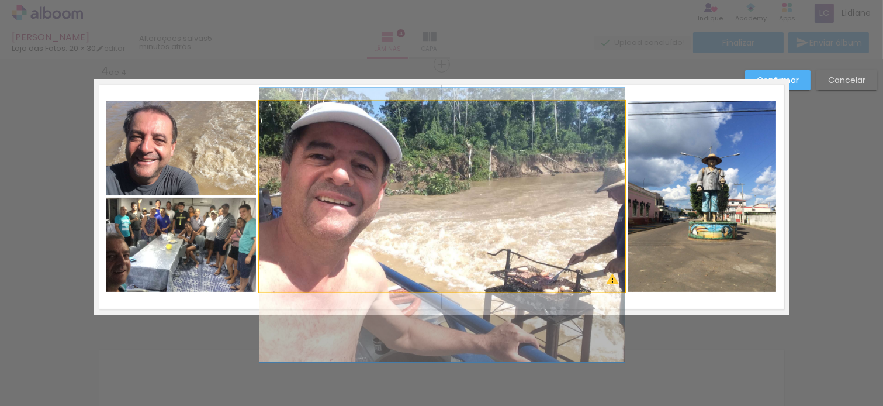
drag, startPoint x: 450, startPoint y: 158, endPoint x: 452, endPoint y: 187, distance: 28.7
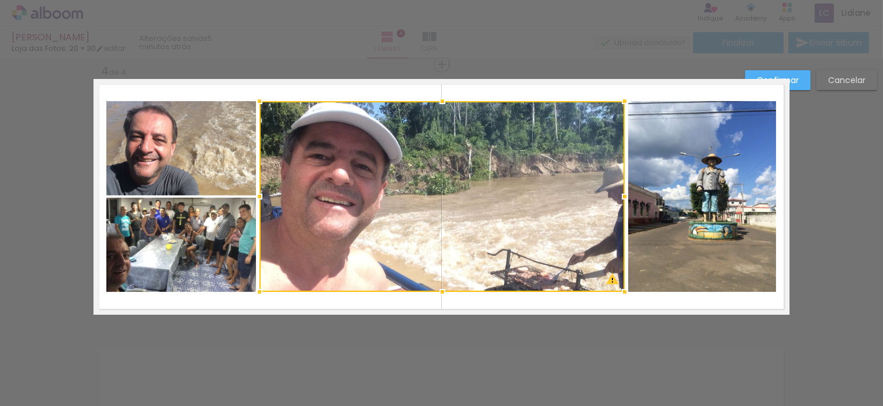
click at [455, 177] on div at bounding box center [442, 196] width 365 height 191
click at [464, 94] on quentale-layouter at bounding box center [442, 197] width 696 height 236
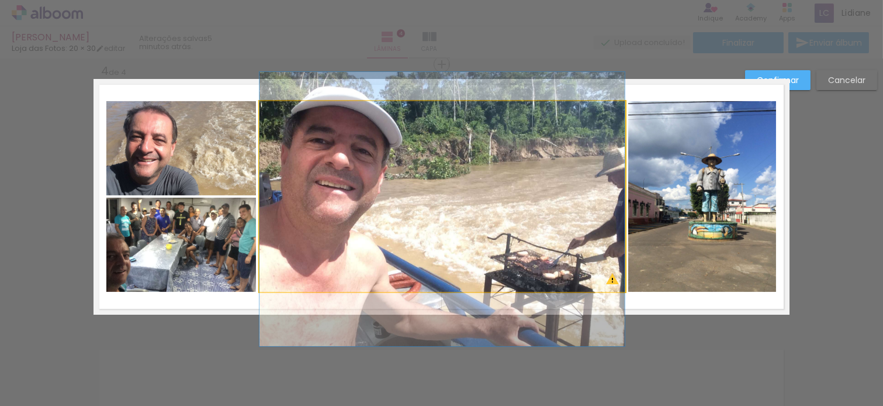
drag, startPoint x: 436, startPoint y: 179, endPoint x: 436, endPoint y: 164, distance: 15.8
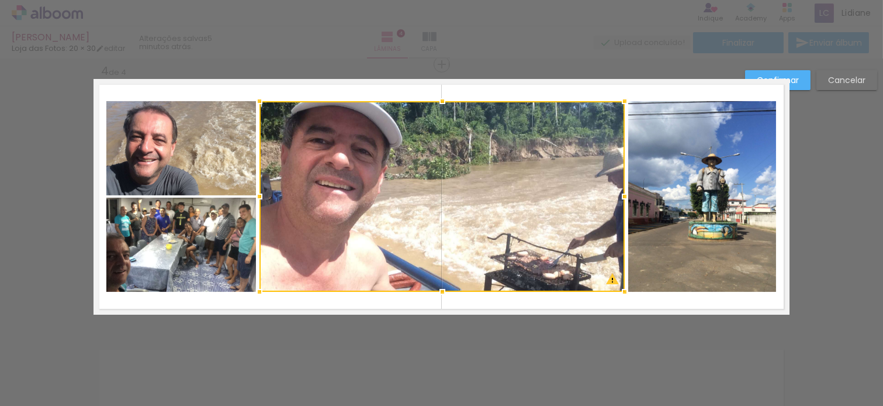
click at [638, 92] on quentale-layouter at bounding box center [442, 197] width 696 height 236
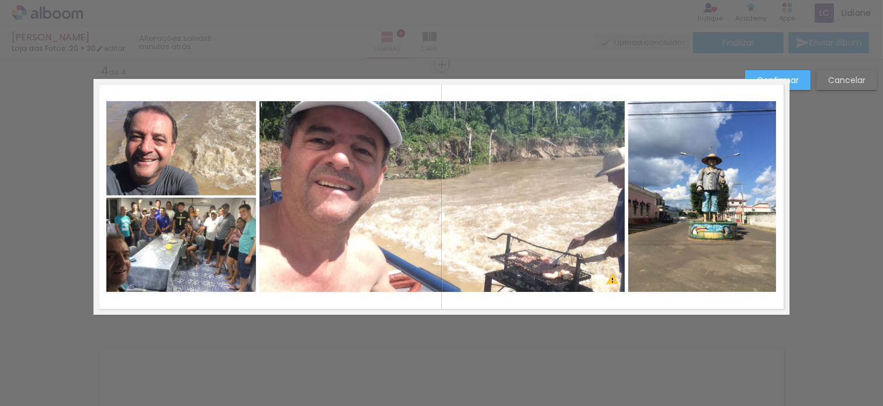
click at [517, 150] on quentale-photo at bounding box center [442, 196] width 365 height 191
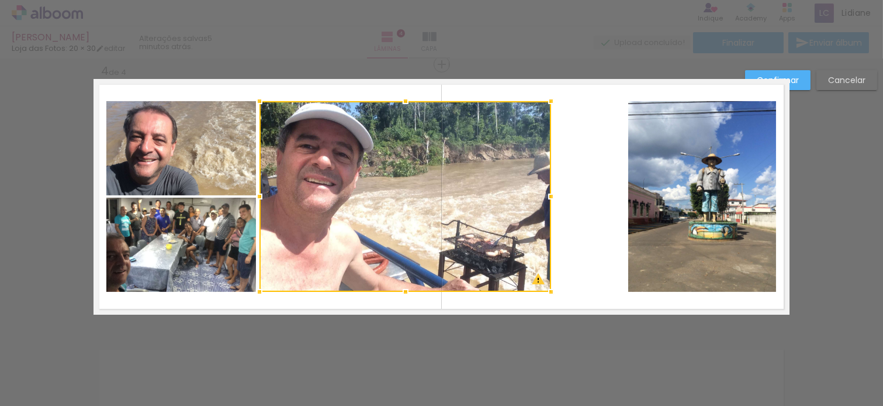
drag, startPoint x: 621, startPoint y: 196, endPoint x: 547, endPoint y: 203, distance: 74.5
click at [547, 203] on div at bounding box center [551, 196] width 23 height 23
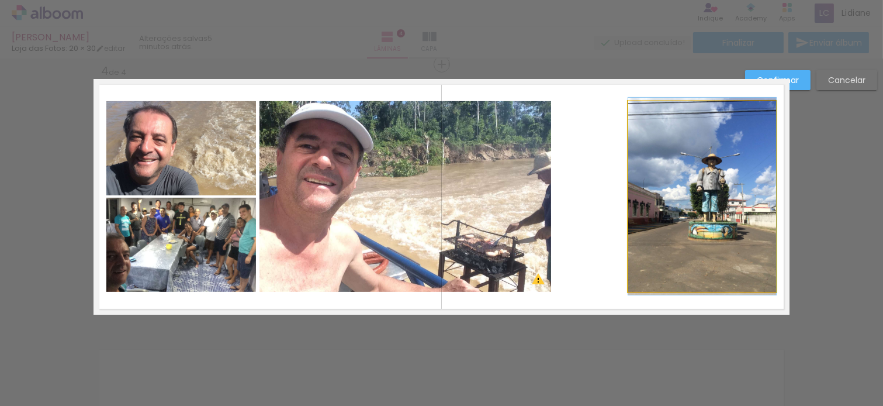
click at [676, 197] on quentale-photo at bounding box center [702, 196] width 148 height 191
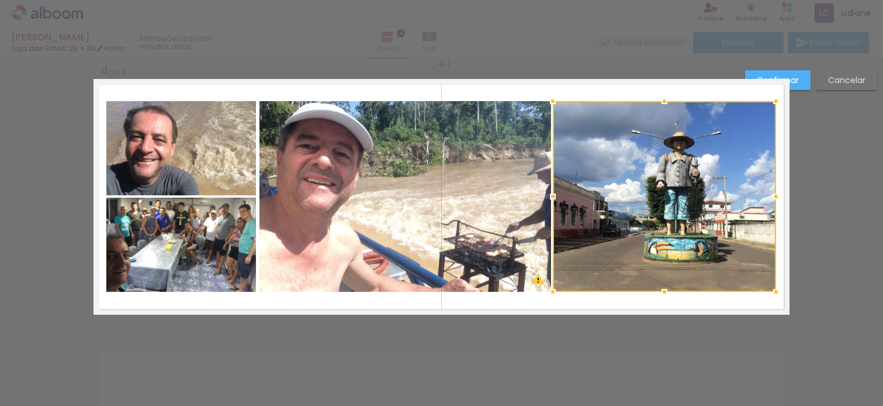
drag, startPoint x: 623, startPoint y: 194, endPoint x: 548, endPoint y: 193, distance: 74.8
click at [548, 193] on div at bounding box center [552, 196] width 23 height 23
click at [267, 97] on quentale-layouter at bounding box center [442, 197] width 696 height 236
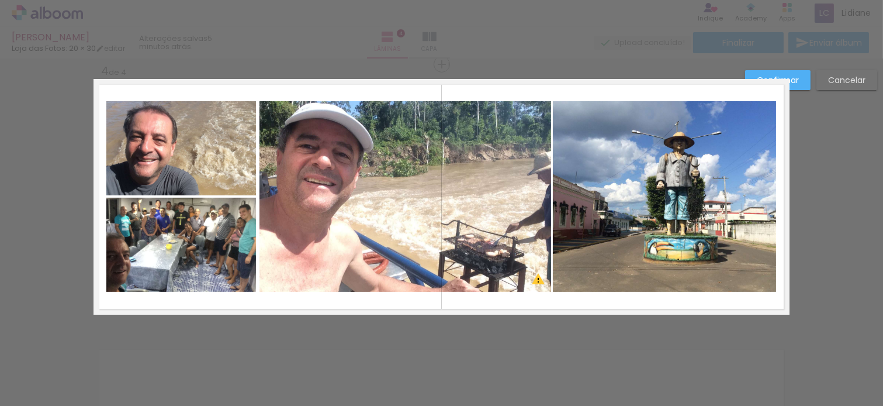
click at [266, 193] on quentale-photo at bounding box center [406, 196] width 292 height 191
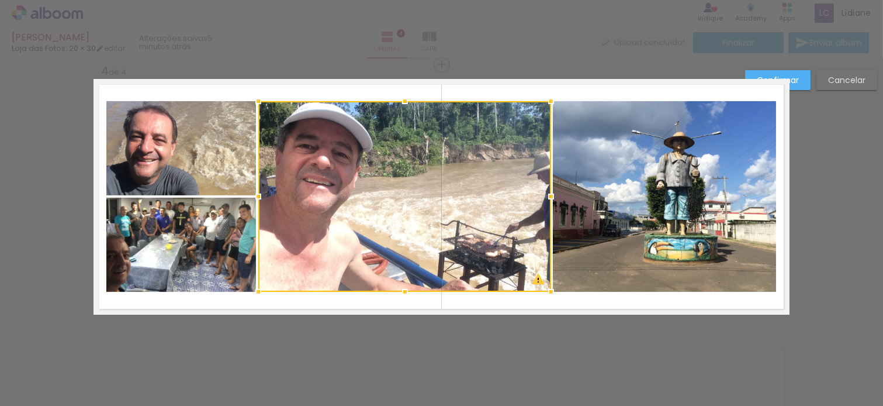
click at [252, 196] on div at bounding box center [258, 196] width 23 height 23
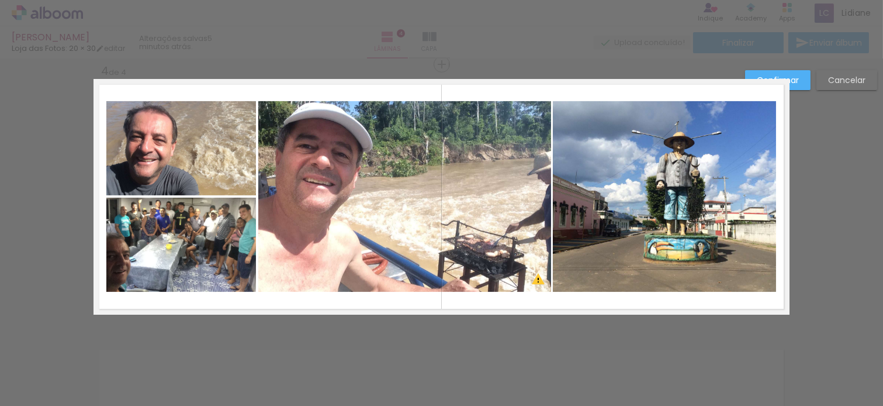
click at [358, 96] on quentale-layouter at bounding box center [442, 197] width 696 height 236
click at [0, 0] on slot "Confirmar" at bounding box center [0, 0] width 0 height 0
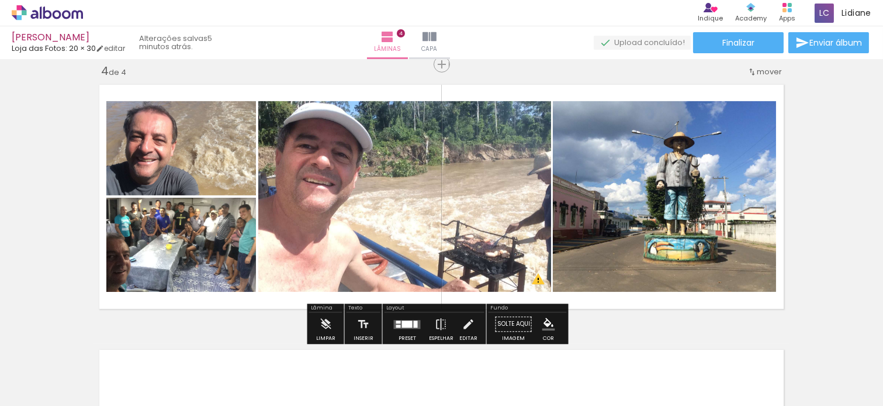
click at [560, 320] on div "Solte aqui Imagem Cor" at bounding box center [528, 327] width 78 height 30
click at [553, 323] on paper-menu-button "#ffebee #ffcdd2 #ef9a9a #e57373 #ef5350 #f44336 #e53935 #d32f2f #c62828 #b71c1c…" at bounding box center [549, 324] width 22 height 22
click at [547, 325] on iron-icon "color picker" at bounding box center [548, 323] width 13 height 13
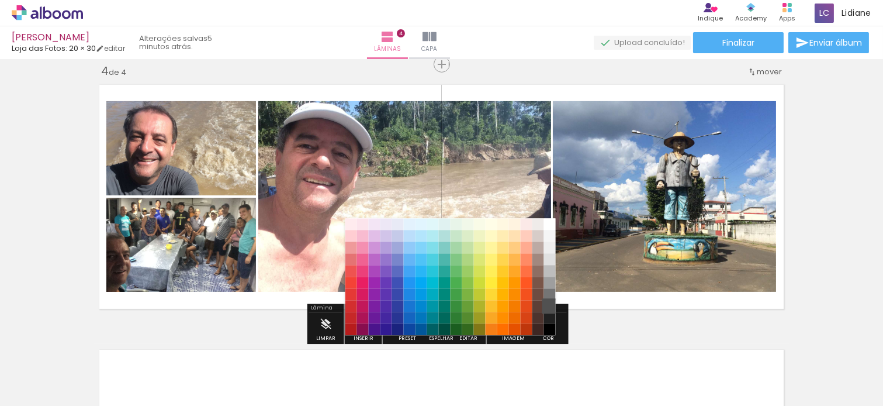
click at [552, 306] on paper-item "#515151" at bounding box center [550, 306] width 12 height 12
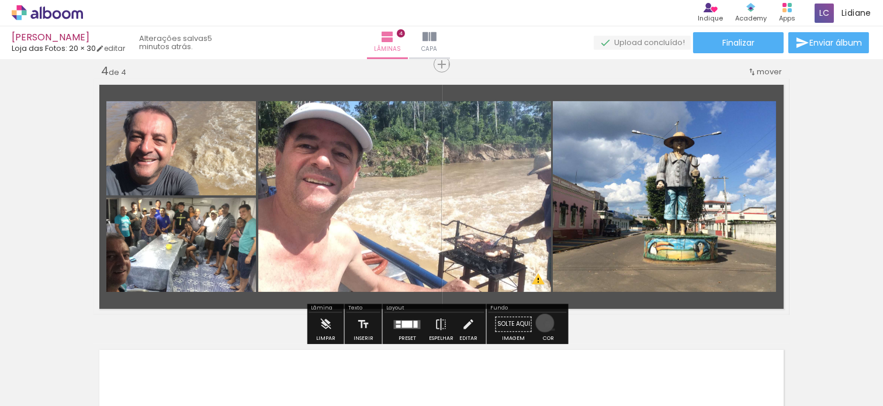
click at [542, 323] on iron-icon "color picker" at bounding box center [548, 323] width 13 height 13
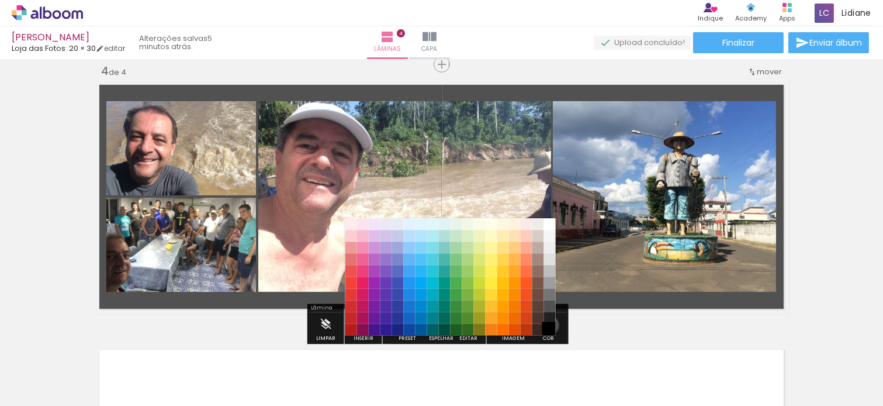
click at [545, 325] on paper-item "#000000" at bounding box center [550, 329] width 12 height 12
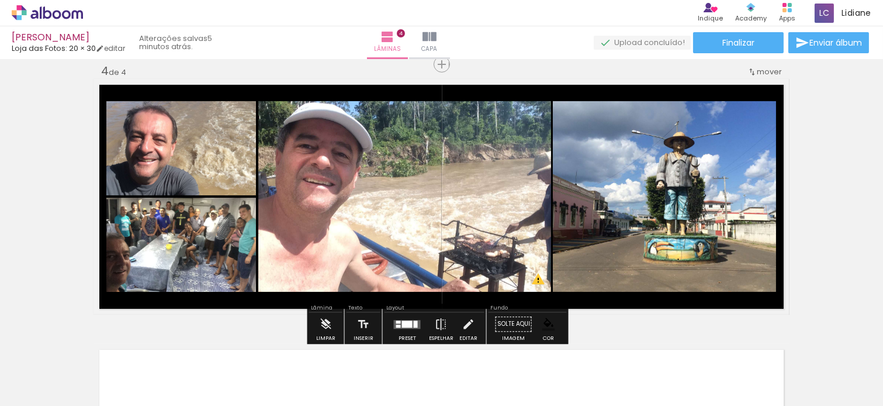
click at [466, 324] on iron-icon at bounding box center [468, 323] width 13 height 23
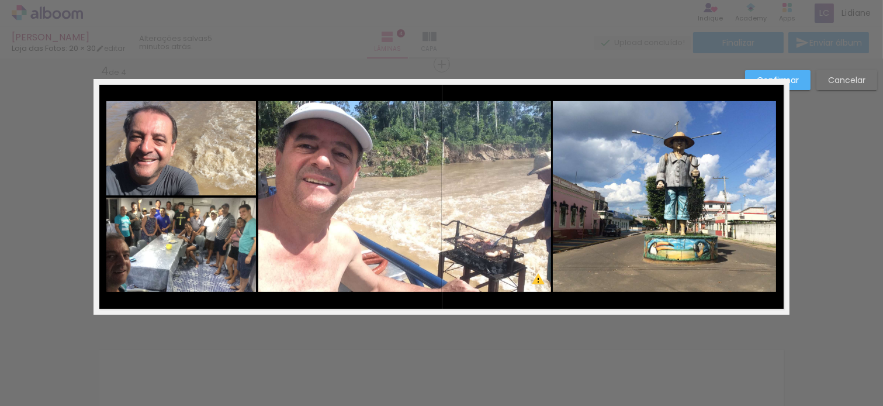
click at [0, 0] on slot "Confirmar" at bounding box center [0, 0] width 0 height 0
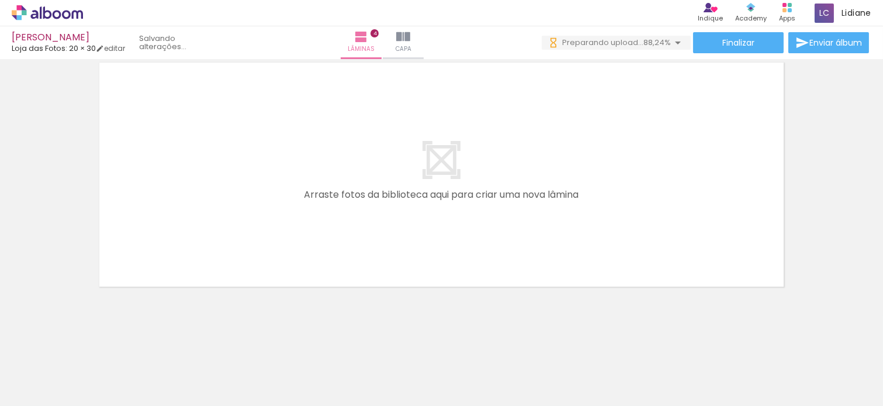
scroll to position [0, 329]
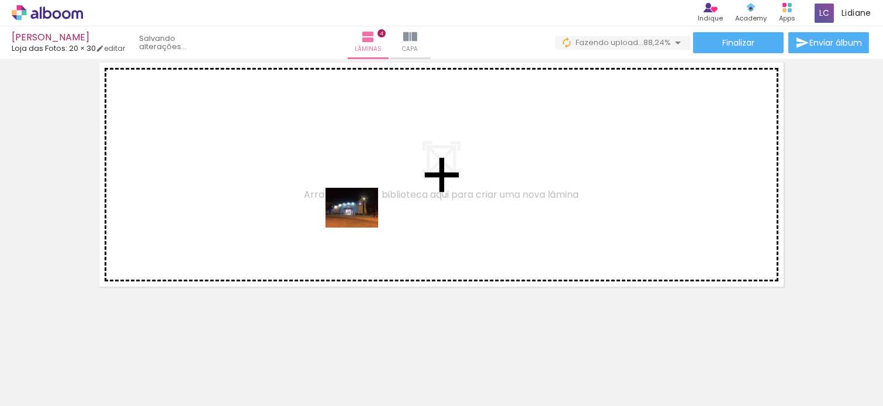
drag, startPoint x: 782, startPoint y: 375, endPoint x: 747, endPoint y: 358, distance: 39.0
click at [298, 197] on quentale-workspace at bounding box center [441, 203] width 883 height 406
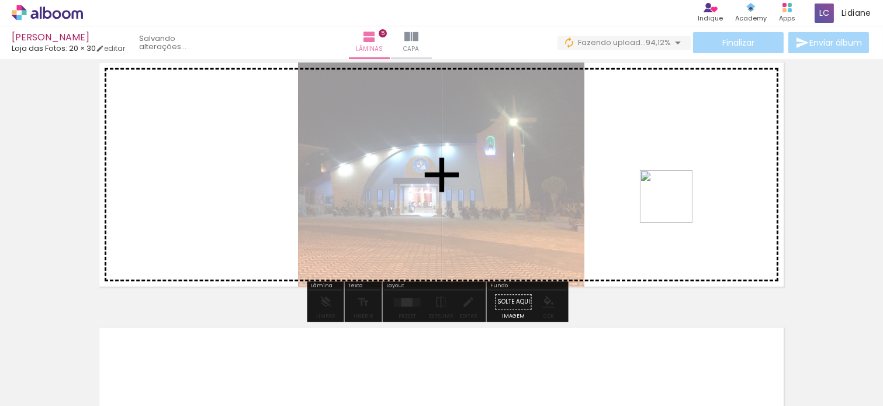
drag, startPoint x: 848, startPoint y: 376, endPoint x: 693, endPoint y: 322, distance: 164.2
click at [673, 202] on quentale-workspace at bounding box center [441, 203] width 883 height 406
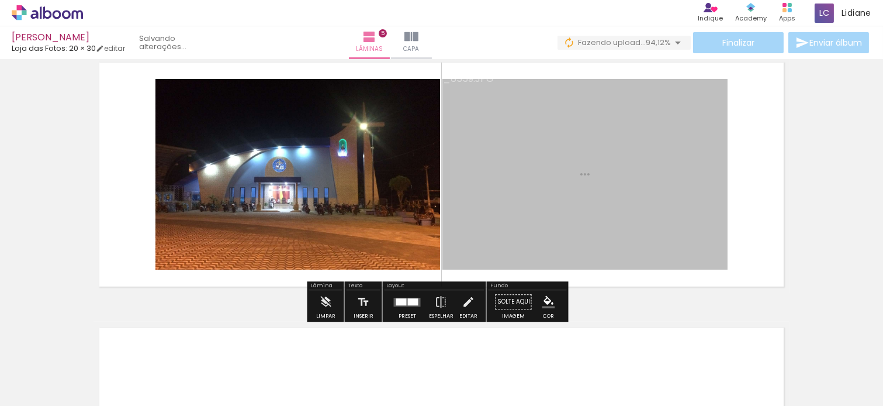
scroll to position [1073, 0]
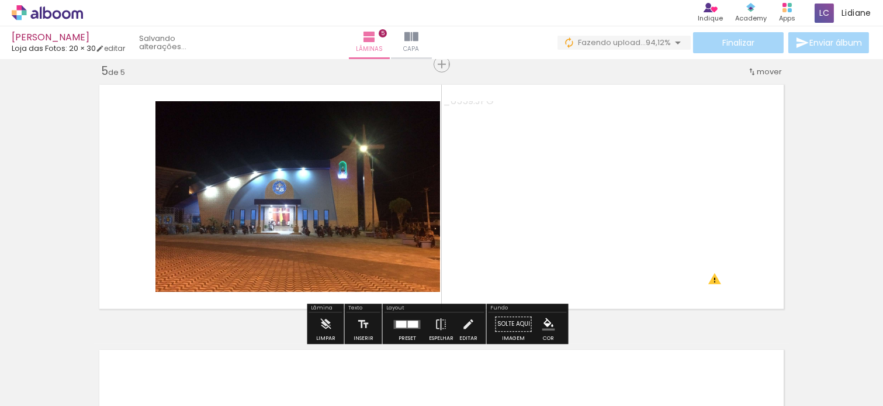
click at [404, 325] on quentale-layouter at bounding box center [407, 324] width 27 height 9
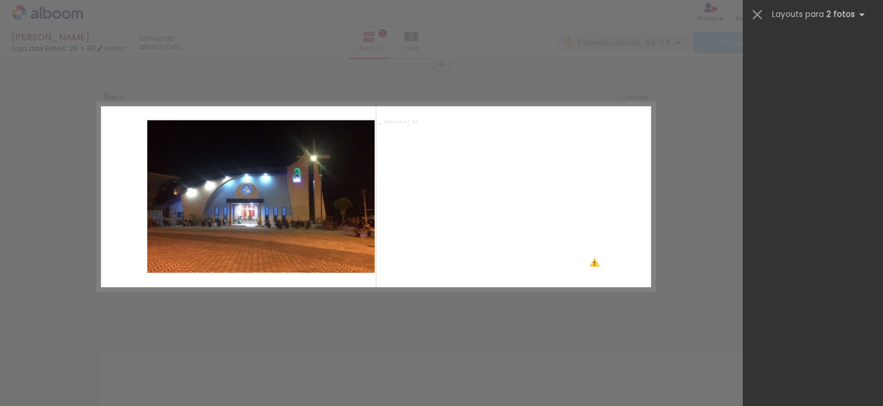
scroll to position [0, 0]
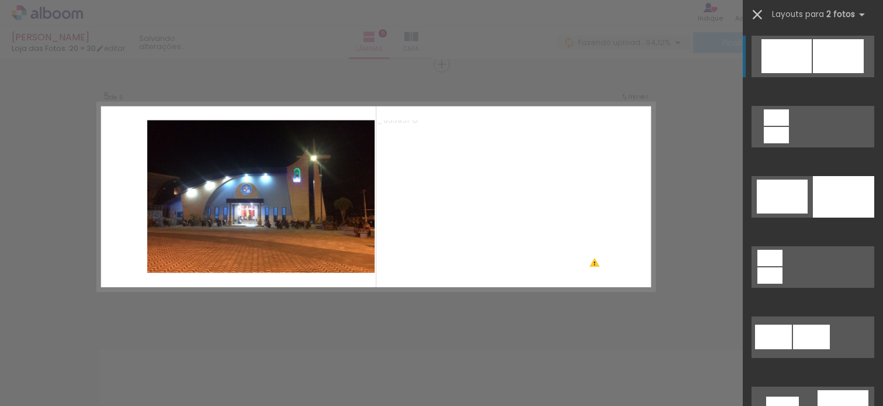
click at [755, 13] on iron-icon at bounding box center [757, 14] width 16 height 16
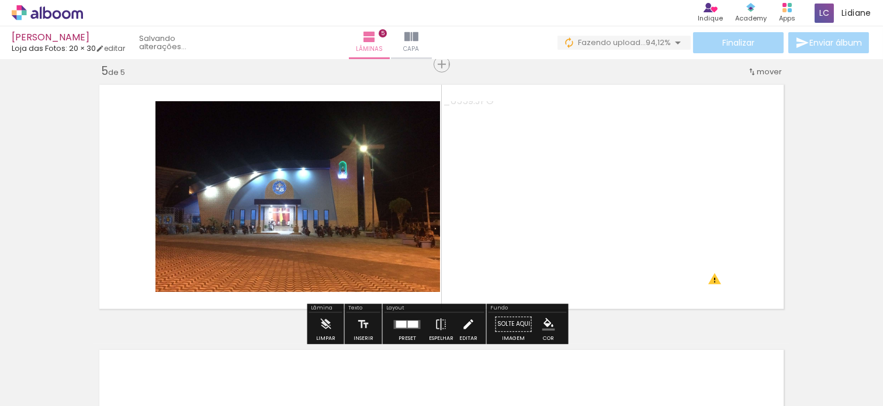
click at [462, 326] on iron-icon at bounding box center [468, 323] width 13 height 23
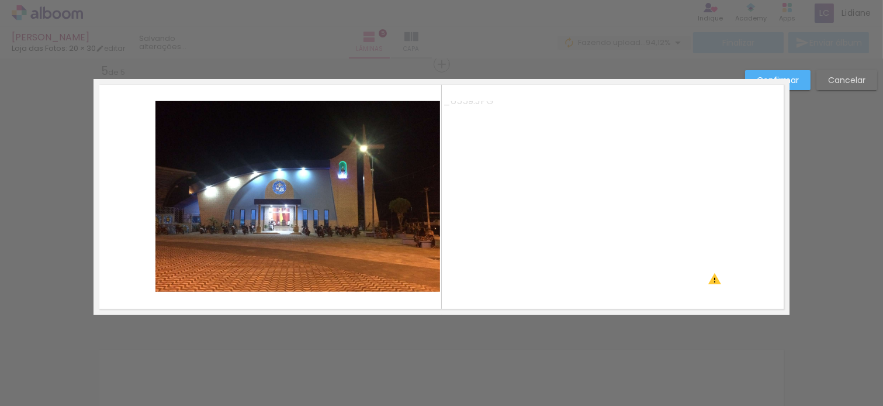
click at [560, 212] on quentale-photo at bounding box center [585, 196] width 285 height 191
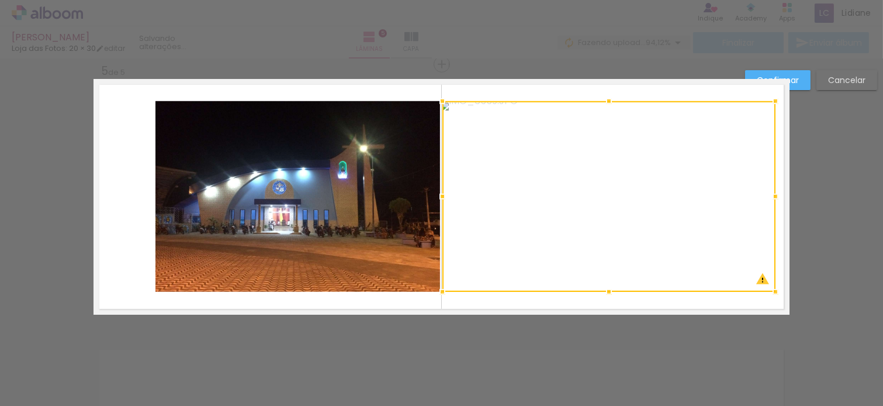
drag, startPoint x: 722, startPoint y: 198, endPoint x: 769, endPoint y: 188, distance: 48.3
click at [769, 188] on div at bounding box center [775, 196] width 23 height 23
click at [231, 188] on quentale-photo at bounding box center [298, 196] width 285 height 191
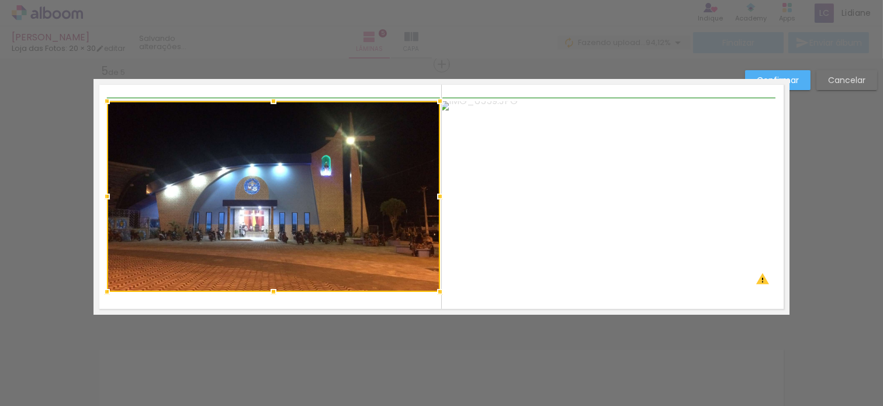
drag, startPoint x: 150, startPoint y: 196, endPoint x: 105, endPoint y: 195, distance: 45.0
click at [105, 195] on div at bounding box center [106, 196] width 23 height 23
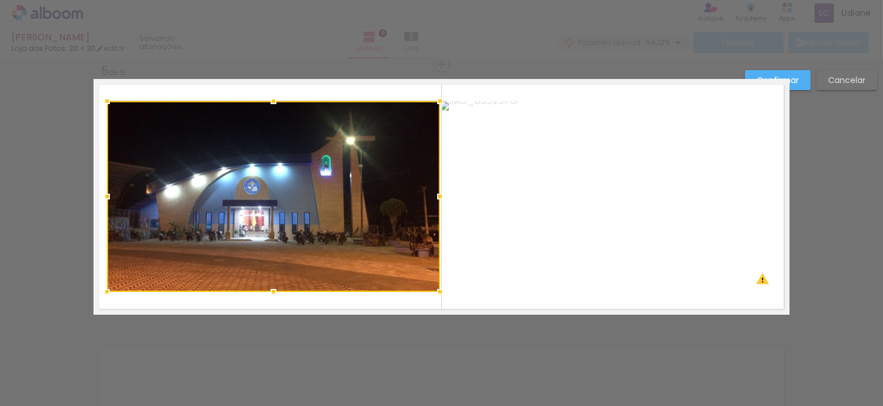
click at [439, 87] on quentale-layouter at bounding box center [442, 197] width 696 height 236
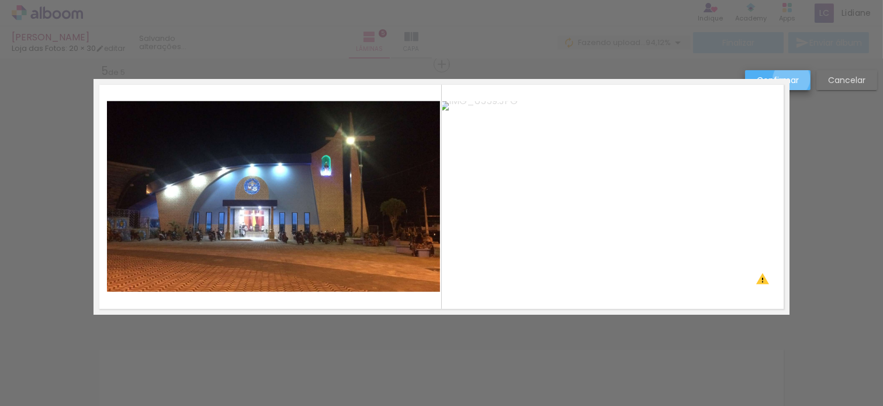
click at [0, 0] on slot "Confirmar" at bounding box center [0, 0] width 0 height 0
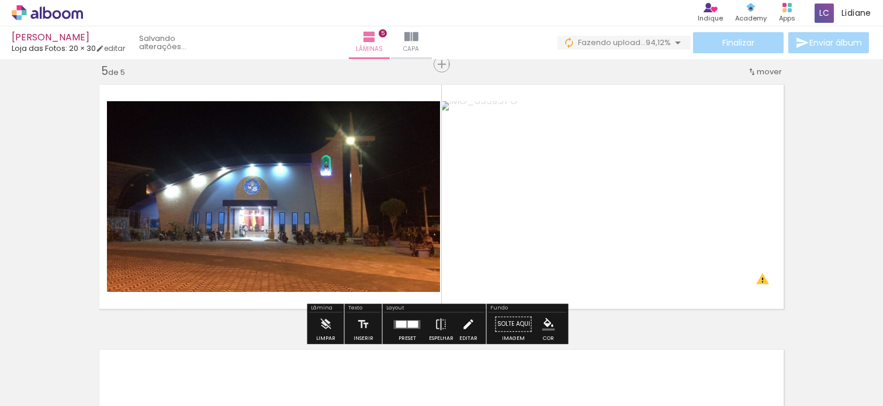
click at [465, 324] on iron-icon at bounding box center [468, 323] width 13 height 23
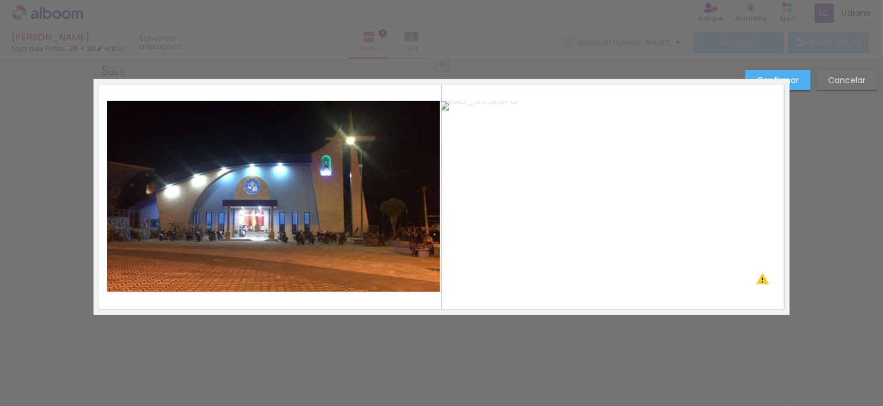
click at [801, 78] on paper-button "Confirmar" at bounding box center [777, 80] width 65 height 20
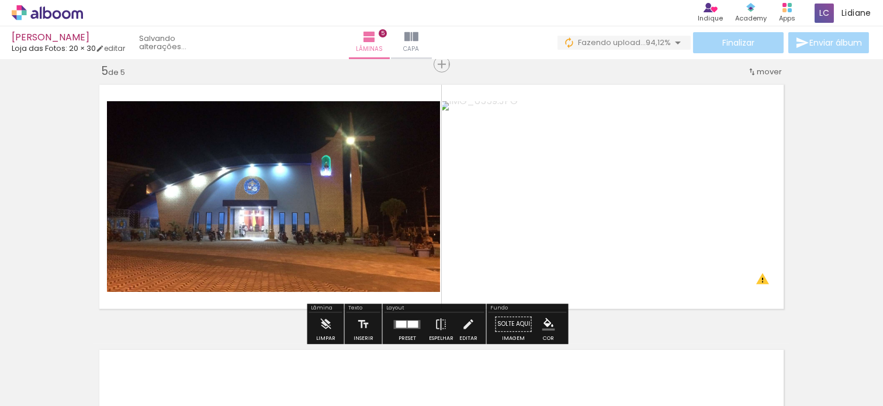
click at [542, 322] on iron-icon "color picker" at bounding box center [548, 323] width 13 height 13
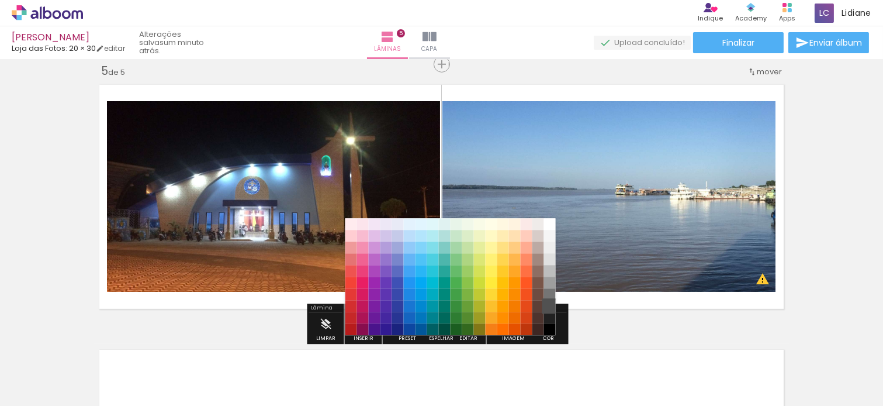
click at [547, 302] on paper-item "#515151" at bounding box center [550, 306] width 12 height 12
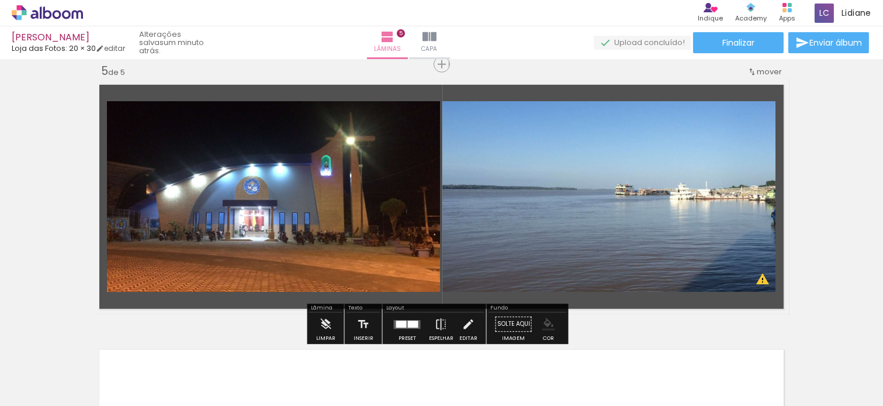
click at [548, 326] on iron-icon "color picker" at bounding box center [548, 323] width 13 height 13
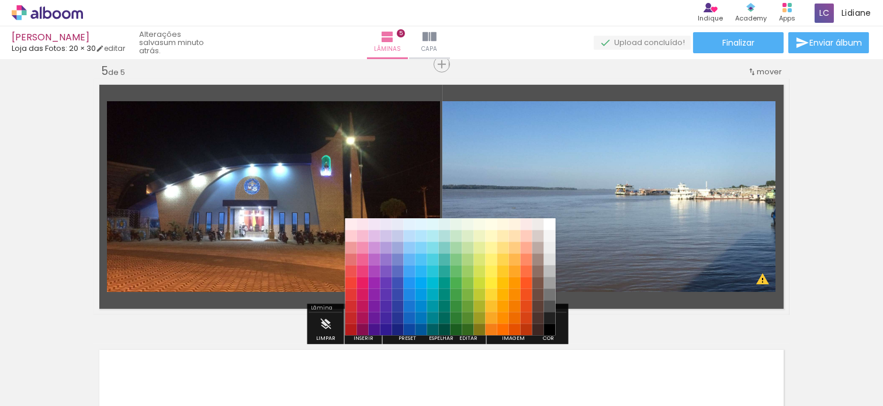
click at [548, 326] on paper-item "#000000" at bounding box center [550, 329] width 12 height 12
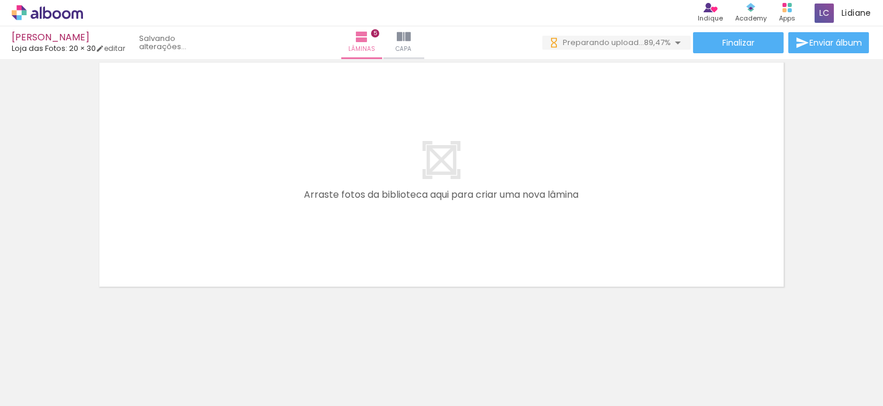
scroll to position [0, 656]
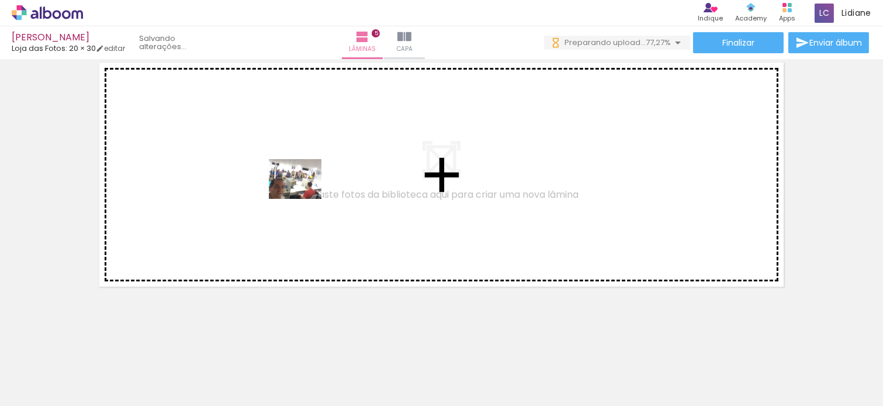
drag, startPoint x: 588, startPoint y: 371, endPoint x: 304, endPoint y: 194, distance: 334.0
click at [304, 194] on quentale-workspace at bounding box center [441, 203] width 883 height 406
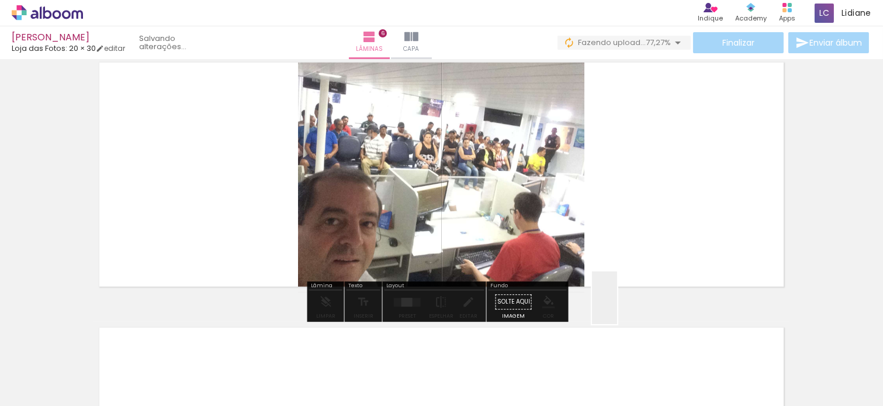
scroll to position [1339, 0]
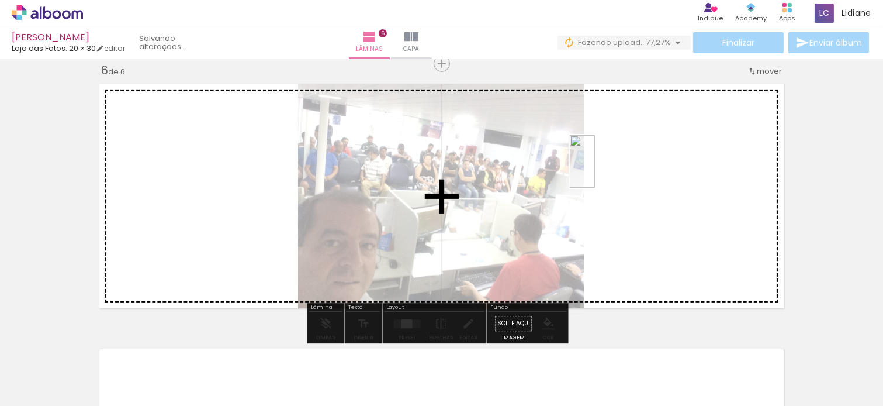
drag, startPoint x: 627, startPoint y: 306, endPoint x: 605, endPoint y: 170, distance: 138.0
click at [605, 170] on quentale-workspace at bounding box center [441, 203] width 883 height 406
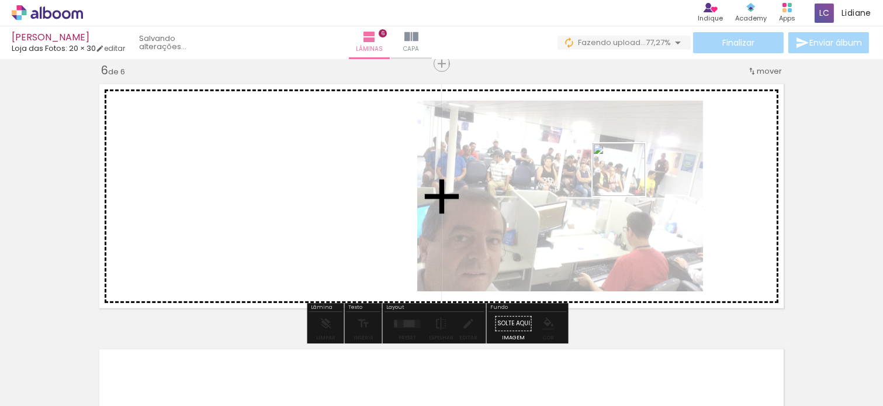
drag, startPoint x: 700, startPoint y: 340, endPoint x: 720, endPoint y: 322, distance: 26.9
click at [627, 174] on quentale-workspace at bounding box center [441, 203] width 883 height 406
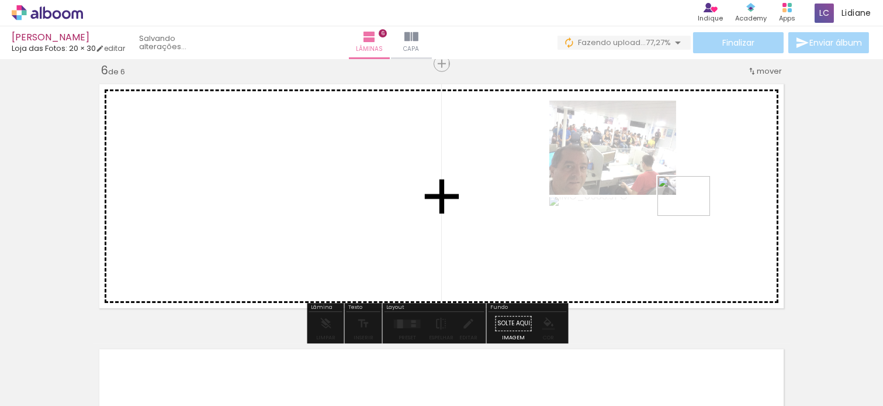
drag, startPoint x: 778, startPoint y: 374, endPoint x: 830, endPoint y: 383, distance: 52.9
click at [675, 170] on quentale-workspace at bounding box center [441, 203] width 883 height 406
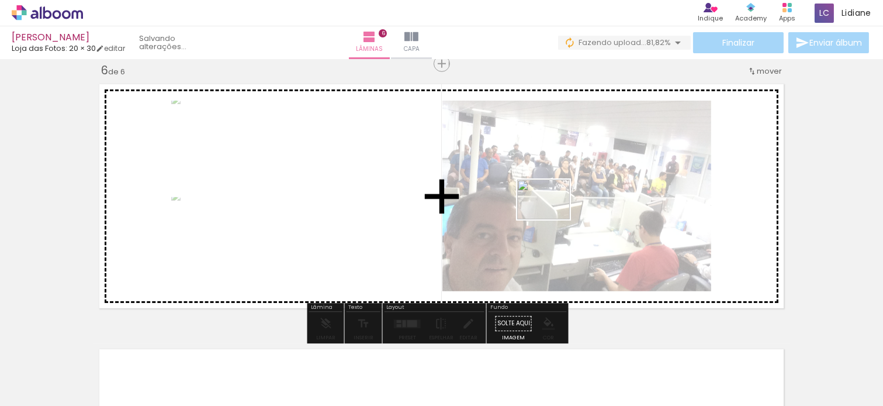
drag, startPoint x: 841, startPoint y: 375, endPoint x: 552, endPoint y: 215, distance: 329.7
click at [552, 215] on quentale-workspace at bounding box center [441, 203] width 883 height 406
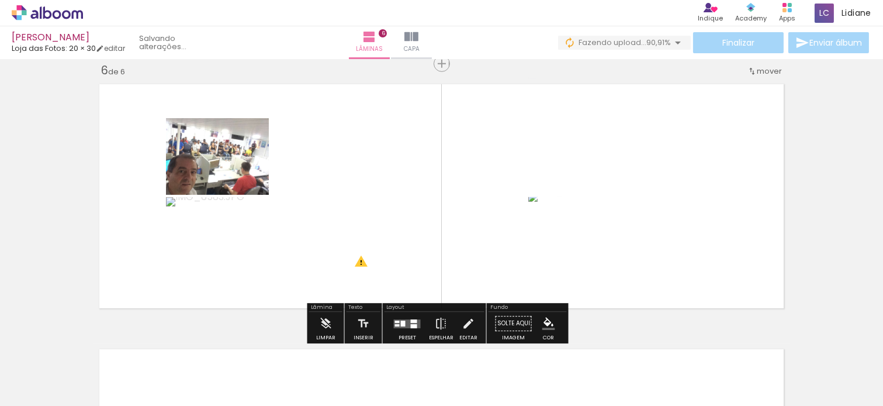
click at [404, 319] on quentale-layouter at bounding box center [407, 323] width 27 height 9
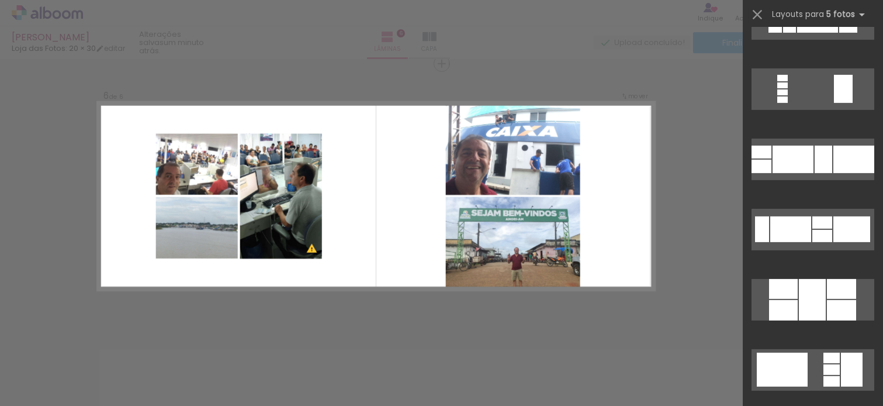
scroll to position [1104, 0]
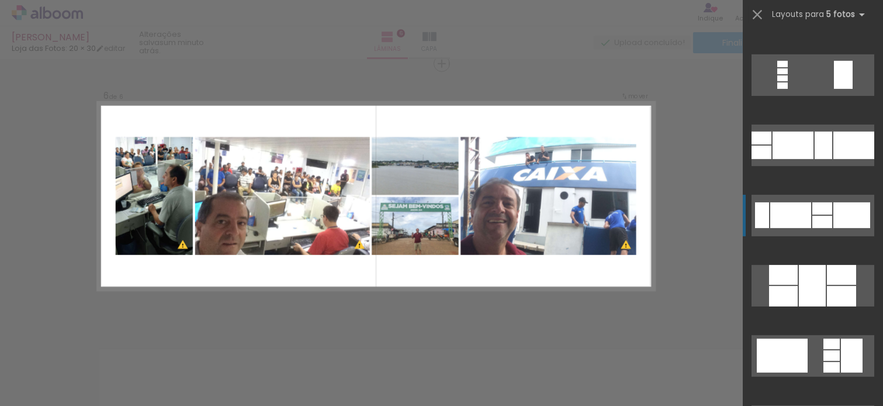
click at [846, 224] on div at bounding box center [852, 215] width 37 height 26
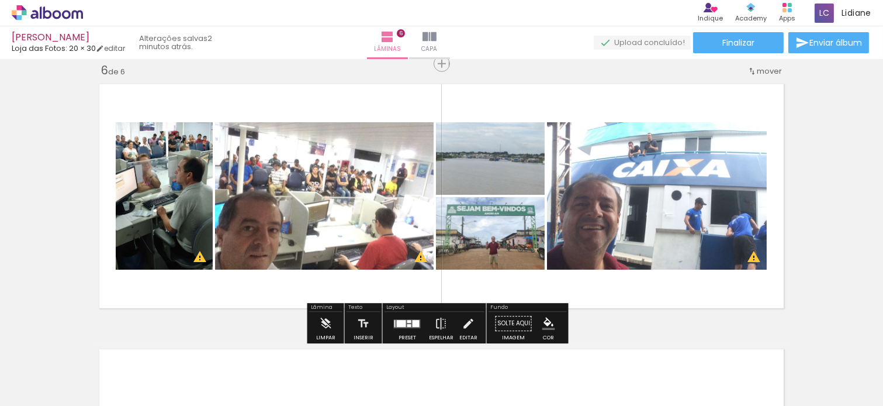
click at [413, 325] on div at bounding box center [416, 323] width 7 height 7
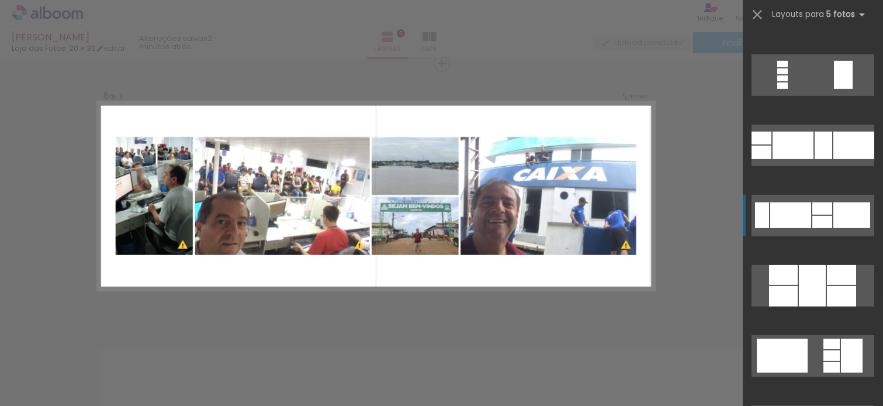
scroll to position [1263, 0]
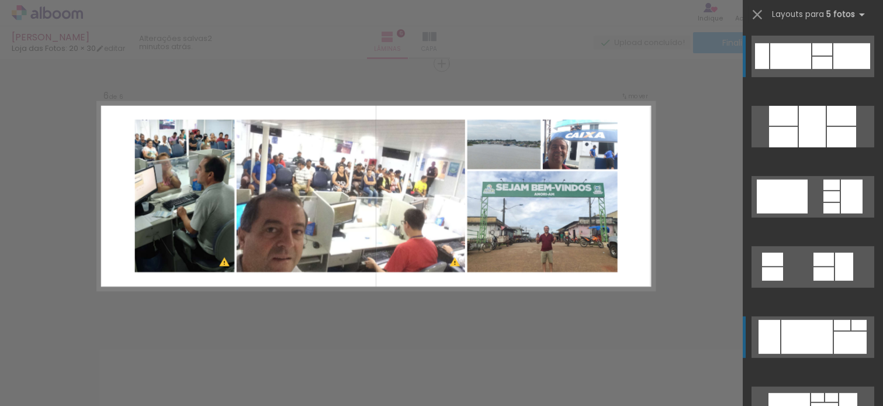
click at [836, 337] on div at bounding box center [850, 342] width 33 height 22
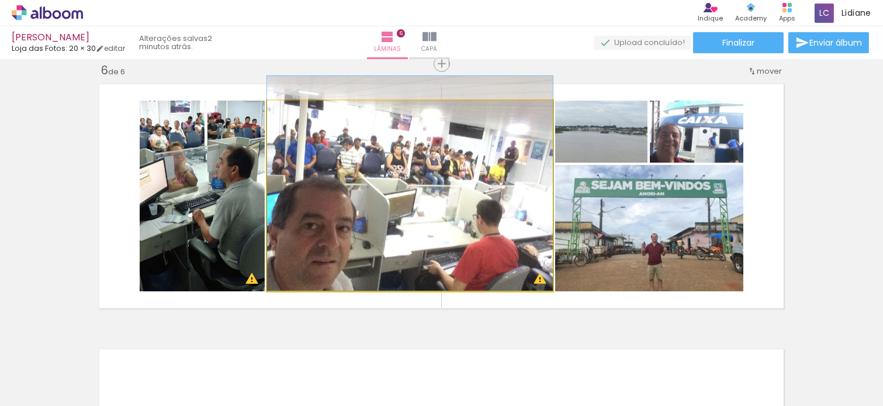
drag, startPoint x: 496, startPoint y: 215, endPoint x: 496, endPoint y: 202, distance: 12.9
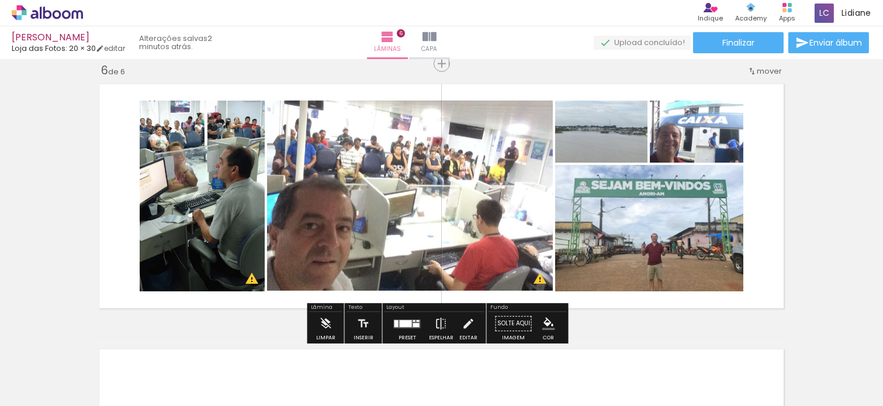
click at [761, 161] on quentale-layouter at bounding box center [442, 196] width 696 height 236
click at [768, 150] on quentale-layouter at bounding box center [442, 196] width 696 height 236
click at [542, 327] on iron-icon "color picker" at bounding box center [548, 323] width 13 height 13
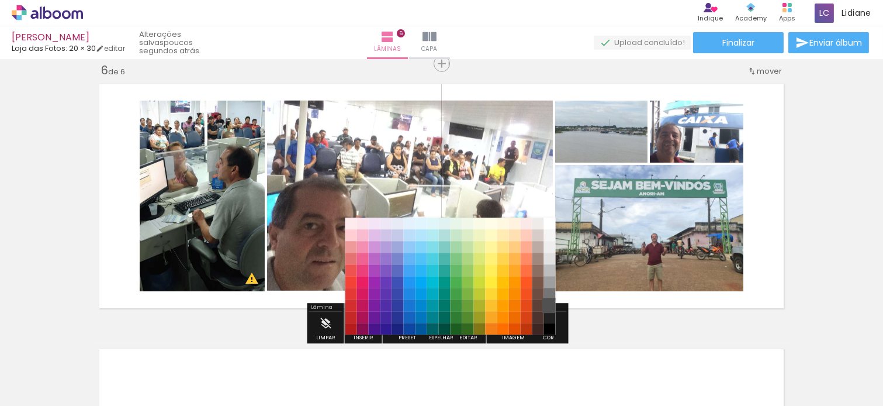
click at [548, 300] on paper-item "#515151" at bounding box center [550, 305] width 12 height 12
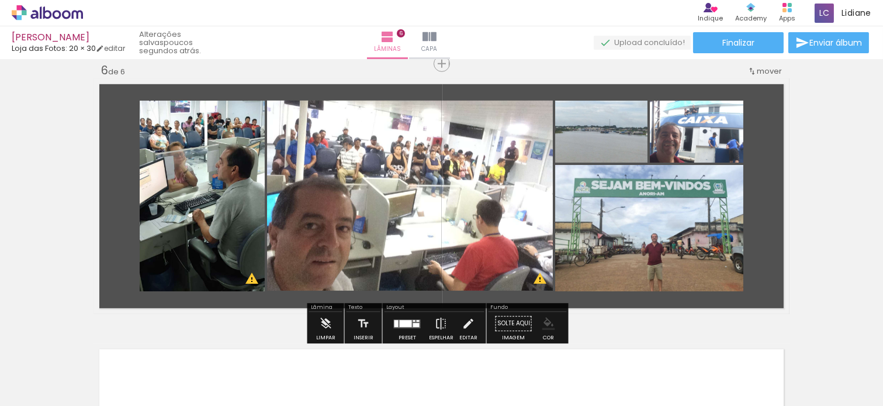
click at [544, 324] on iron-icon "color picker" at bounding box center [548, 323] width 13 height 13
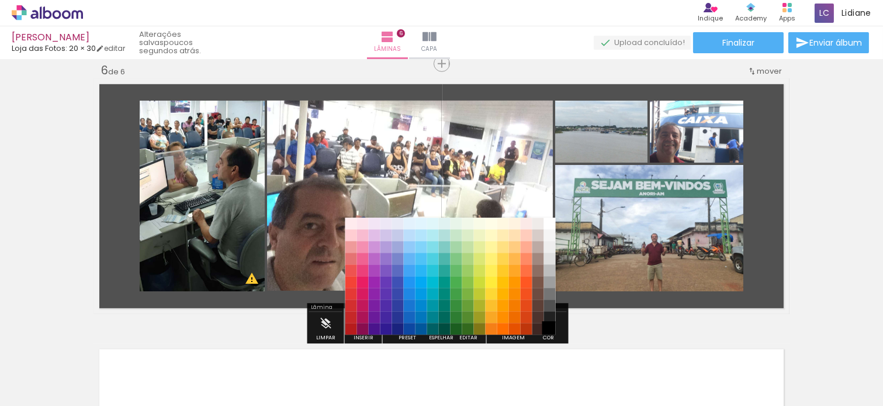
click at [548, 325] on paper-item "#000000" at bounding box center [550, 329] width 12 height 12
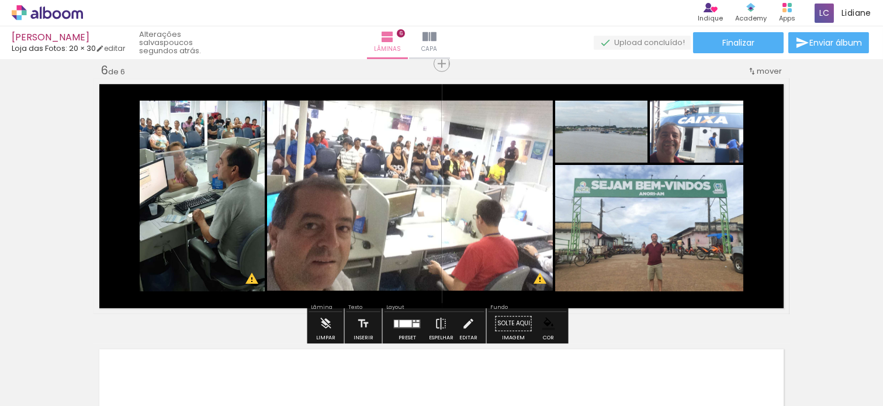
click at [779, 158] on quentale-layouter at bounding box center [442, 196] width 696 height 236
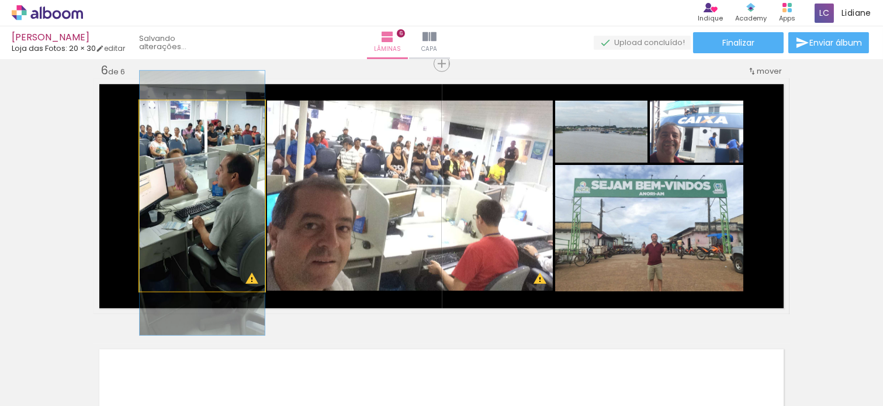
drag, startPoint x: 201, startPoint y: 208, endPoint x: 200, endPoint y: 215, distance: 7.0
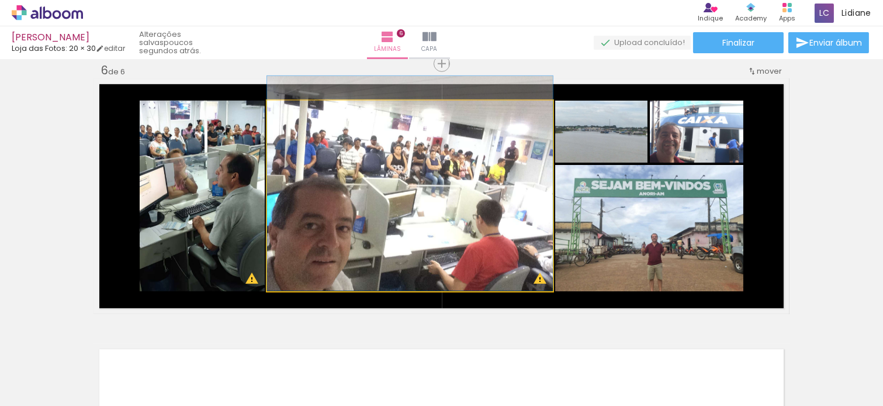
click at [434, 176] on quentale-photo at bounding box center [410, 196] width 286 height 191
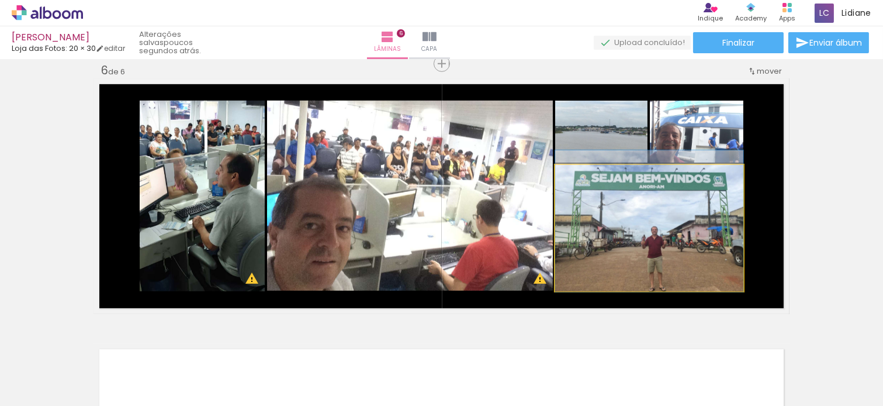
drag, startPoint x: 668, startPoint y: 227, endPoint x: 668, endPoint y: 220, distance: 7.0
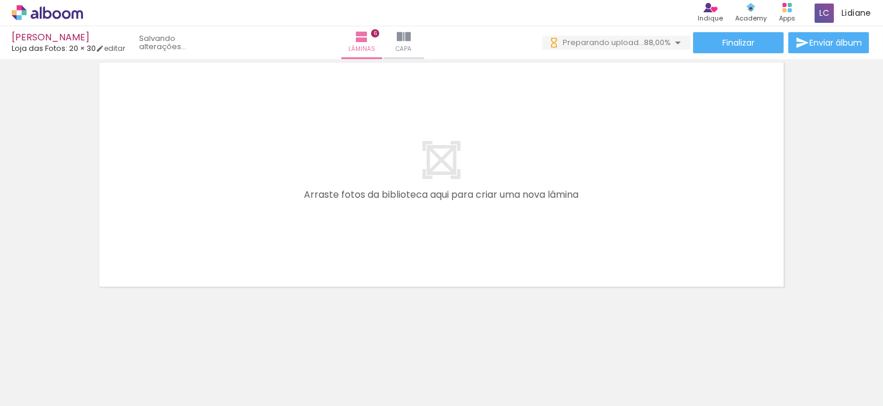
scroll to position [0, 918]
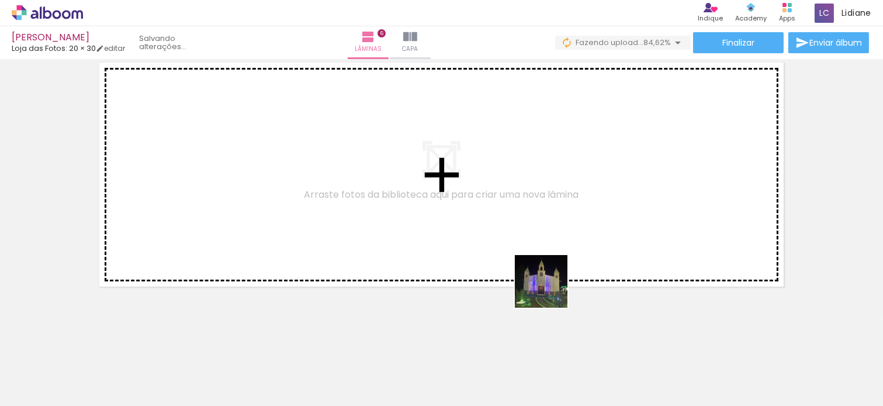
drag, startPoint x: 651, startPoint y: 376, endPoint x: 319, endPoint y: 196, distance: 377.2
click at [319, 196] on quentale-workspace at bounding box center [441, 203] width 883 height 406
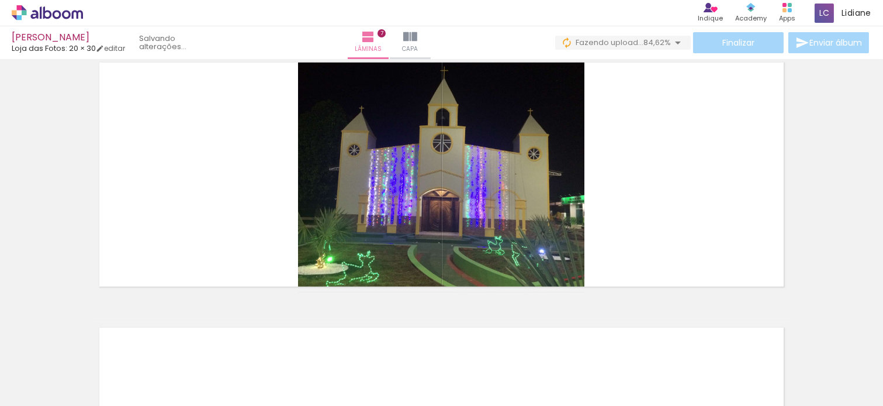
scroll to position [1603, 0]
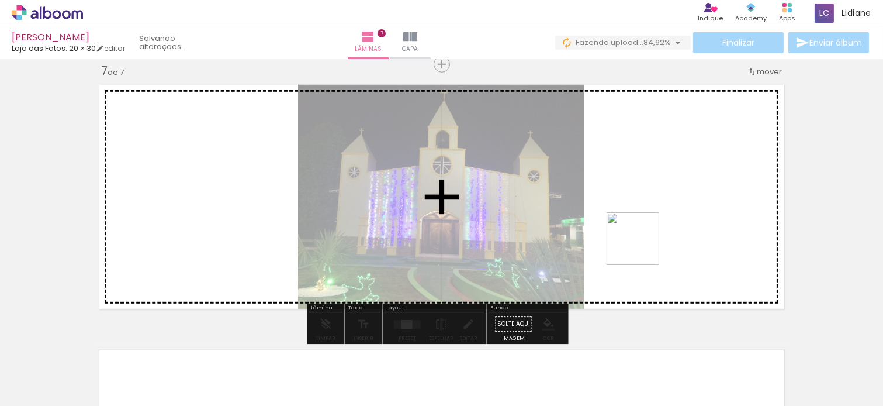
drag, startPoint x: 706, startPoint y: 373, endPoint x: 767, endPoint y: 312, distance: 86.0
click at [578, 168] on quentale-workspace at bounding box center [441, 203] width 883 height 406
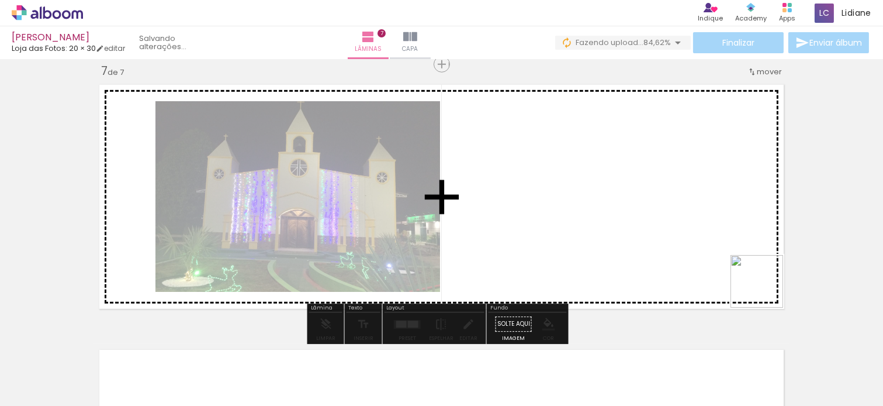
drag, startPoint x: 778, startPoint y: 365, endPoint x: 742, endPoint y: 299, distance: 74.8
click at [643, 157] on quentale-workspace at bounding box center [441, 203] width 883 height 406
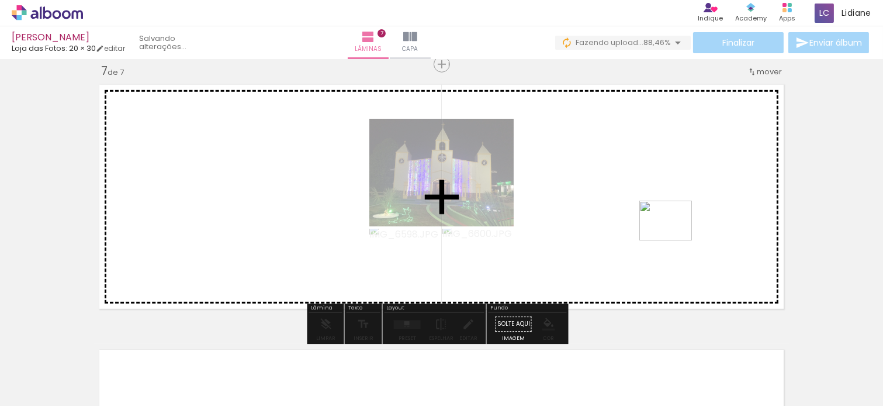
drag, startPoint x: 842, startPoint y: 363, endPoint x: 546, endPoint y: 176, distance: 350.5
click at [550, 174] on quentale-workspace at bounding box center [441, 203] width 883 height 406
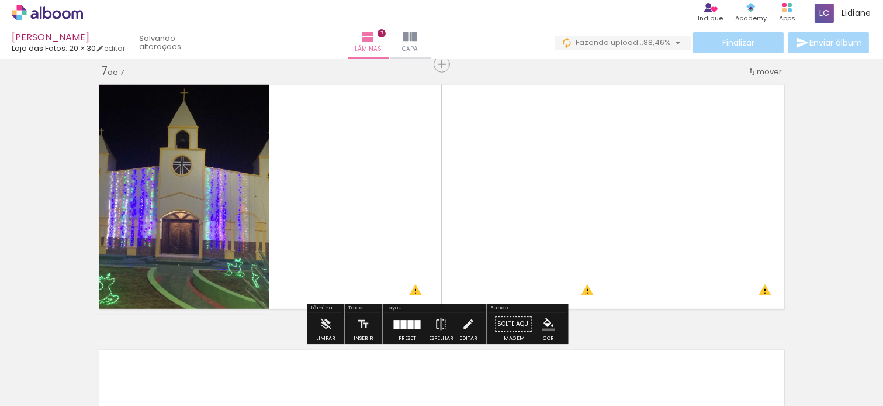
click at [415, 325] on div at bounding box center [418, 324] width 6 height 9
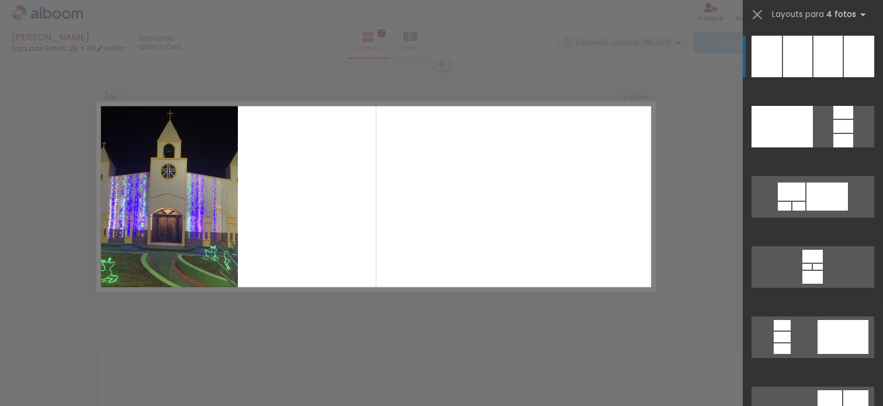
scroll to position [26, 0]
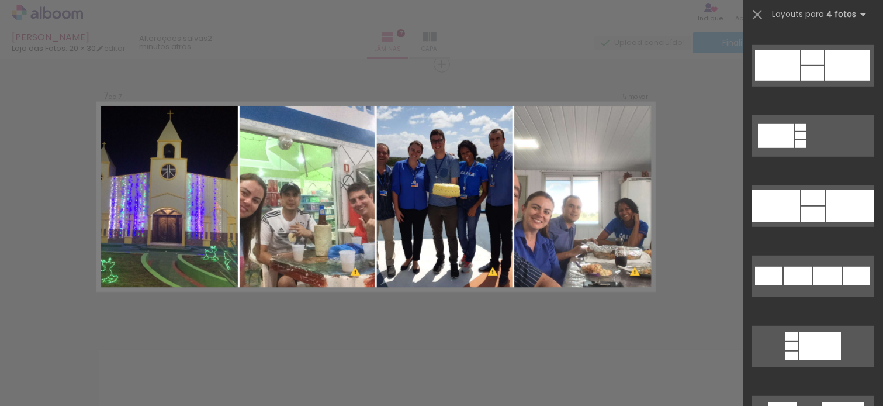
scroll to position [1611, 0]
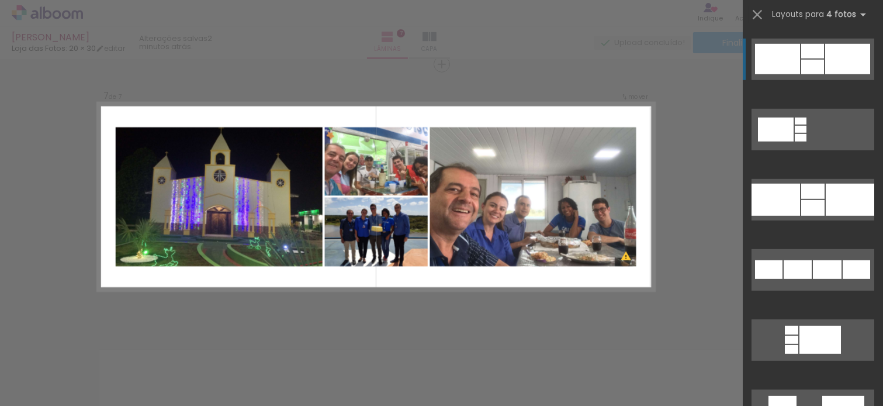
click at [811, 53] on div at bounding box center [812, 51] width 23 height 15
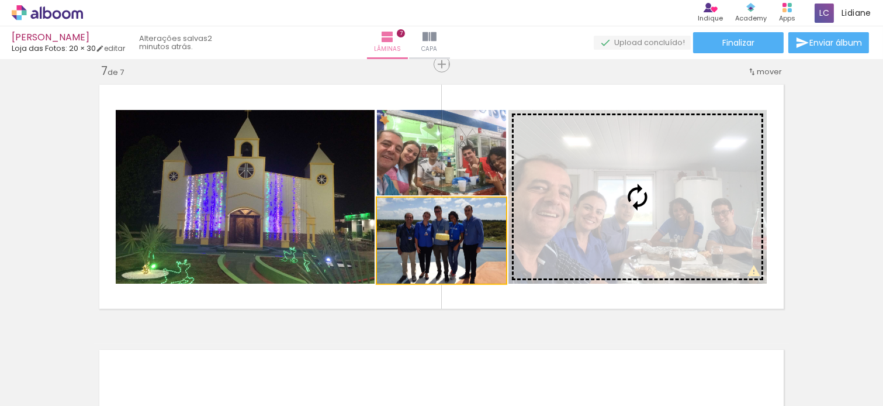
drag, startPoint x: 447, startPoint y: 260, endPoint x: 636, endPoint y: 218, distance: 193.9
click at [0, 0] on slot at bounding box center [0, 0] width 0 height 0
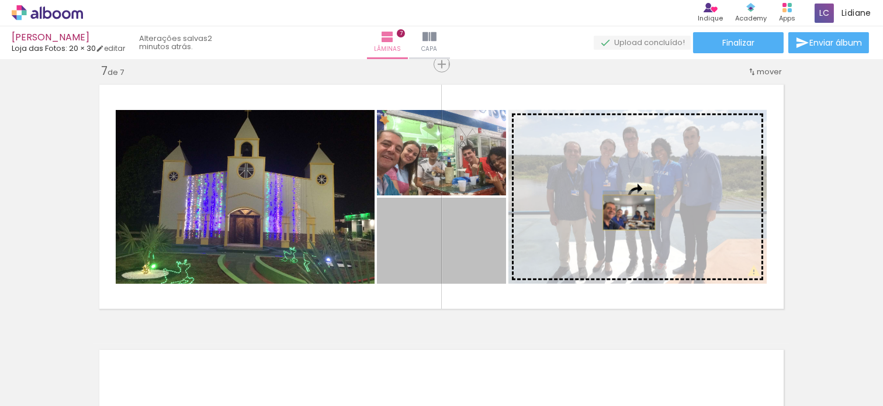
drag, startPoint x: 421, startPoint y: 255, endPoint x: 624, endPoint y: 212, distance: 206.8
click at [0, 0] on slot at bounding box center [0, 0] width 0 height 0
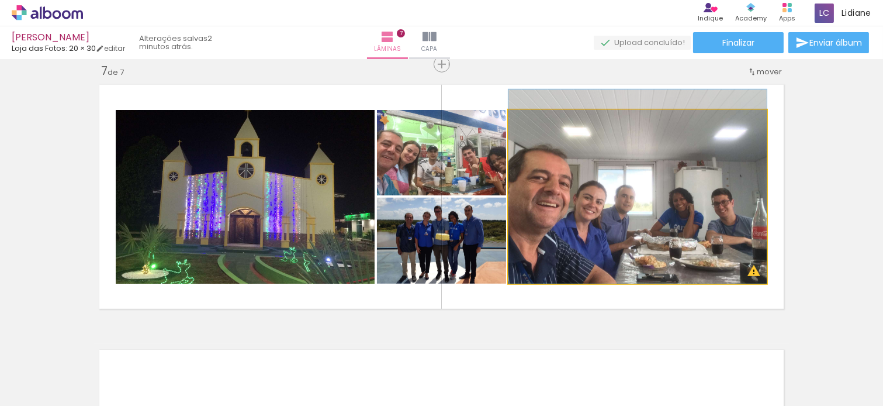
drag, startPoint x: 634, startPoint y: 206, endPoint x: 635, endPoint y: 195, distance: 10.5
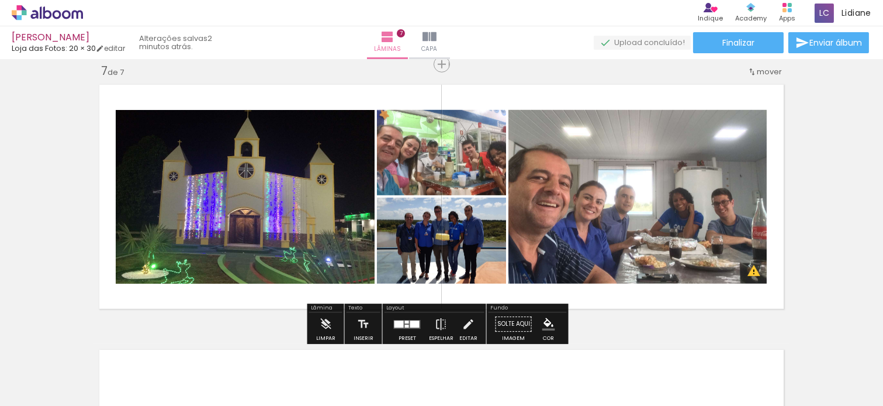
click at [481, 96] on quentale-layouter at bounding box center [442, 197] width 696 height 236
click at [542, 323] on iron-icon "color picker" at bounding box center [548, 323] width 13 height 13
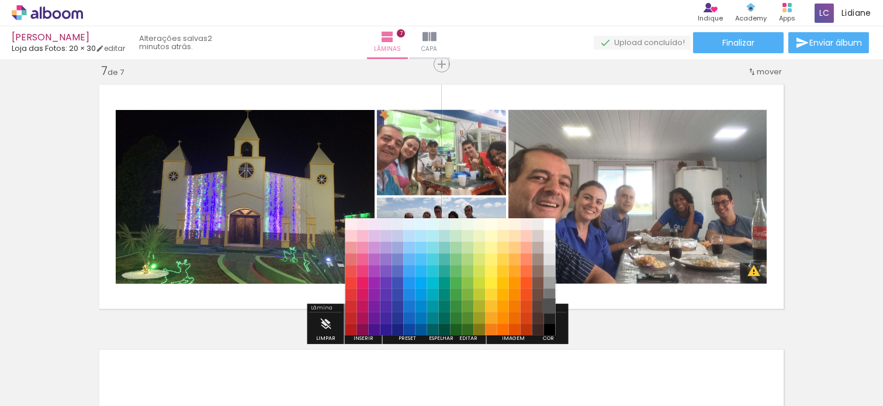
click at [545, 308] on paper-item "#515151" at bounding box center [550, 306] width 12 height 12
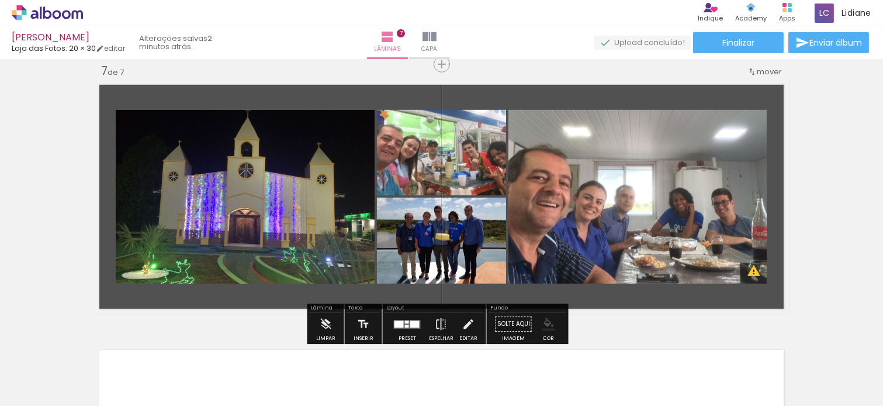
click at [545, 323] on iron-icon "color picker" at bounding box center [548, 323] width 13 height 13
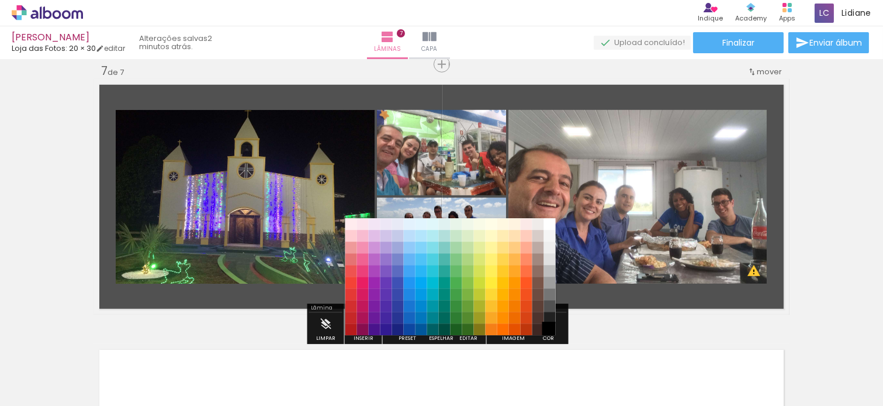
click at [551, 328] on paper-item "#000000" at bounding box center [550, 329] width 12 height 12
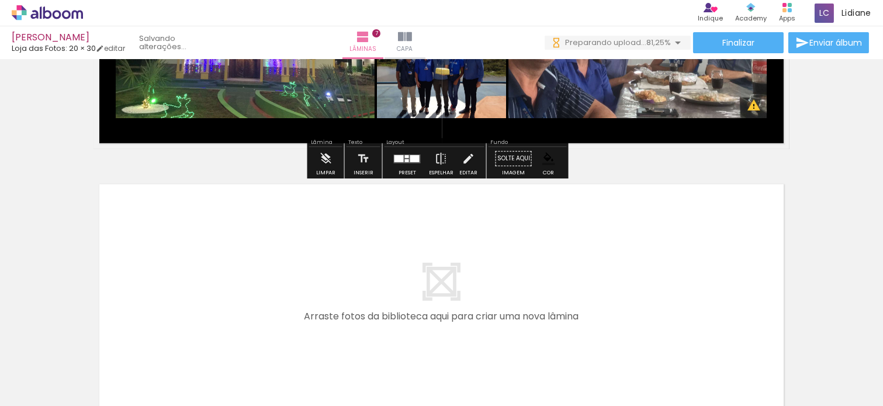
scroll to position [1863, 0]
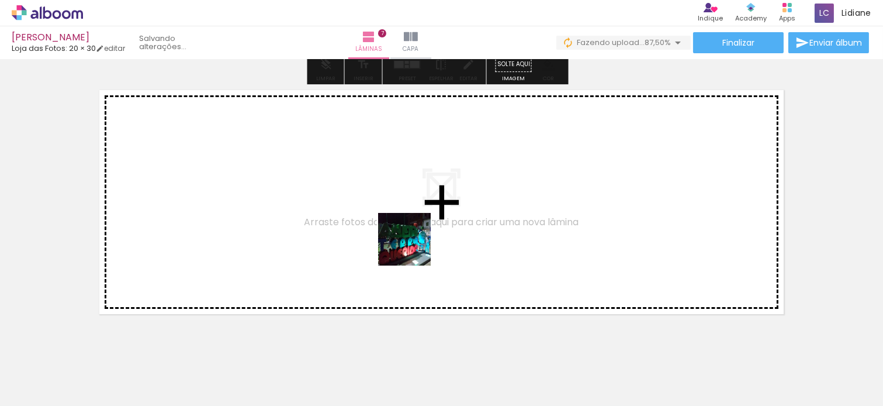
drag, startPoint x: 511, startPoint y: 366, endPoint x: 575, endPoint y: 369, distance: 64.4
click at [351, 222] on quentale-workspace at bounding box center [441, 203] width 883 height 406
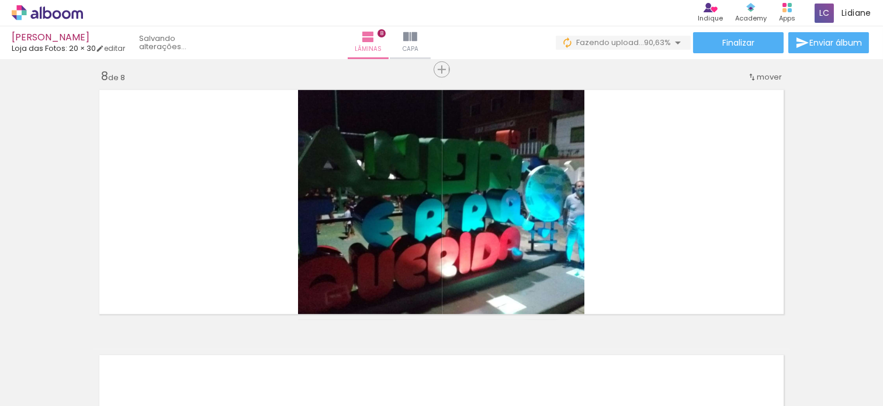
scroll to position [1868, 0]
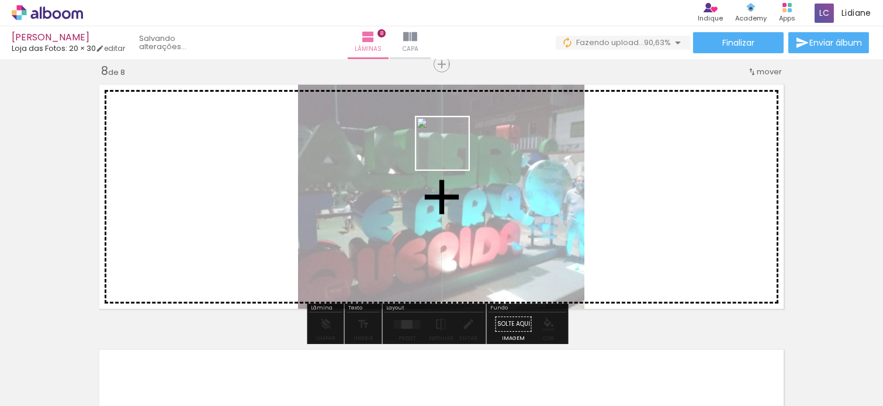
drag, startPoint x: 573, startPoint y: 366, endPoint x: 651, endPoint y: 376, distance: 77.9
click at [451, 151] on quentale-workspace at bounding box center [441, 203] width 883 height 406
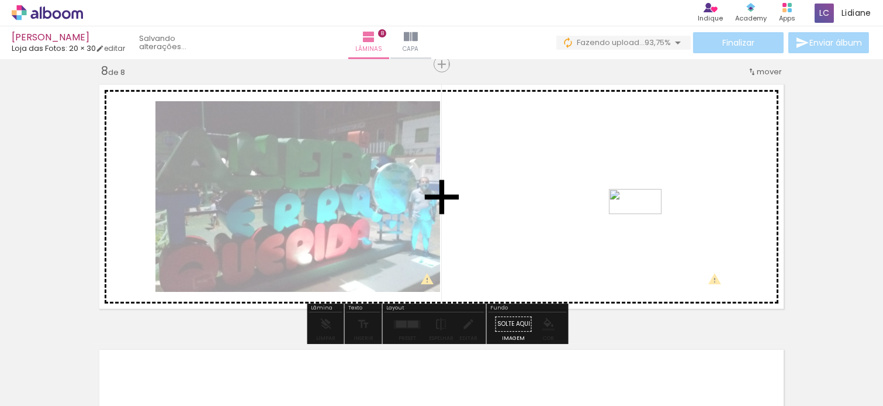
drag, startPoint x: 651, startPoint y: 376, endPoint x: 644, endPoint y: 193, distance: 182.6
click at [643, 191] on quentale-workspace at bounding box center [441, 203] width 883 height 406
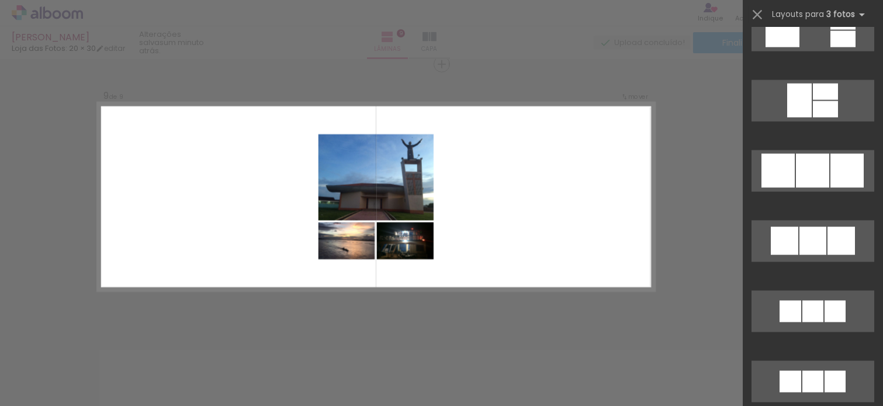
scroll to position [0, 1507]
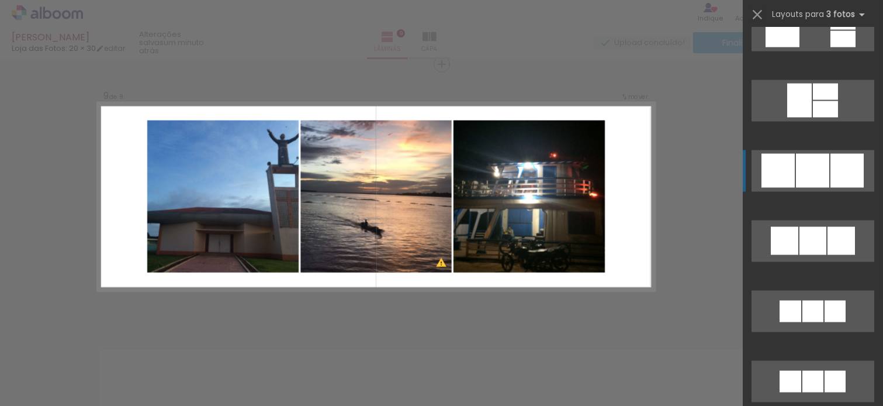
click at [863, 170] on quentale-layouter at bounding box center [813, 171] width 123 height 42
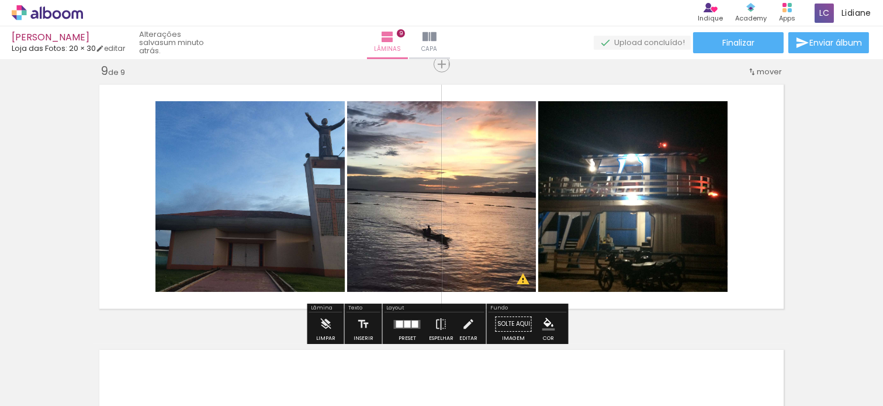
click at [464, 322] on iron-icon at bounding box center [468, 323] width 13 height 23
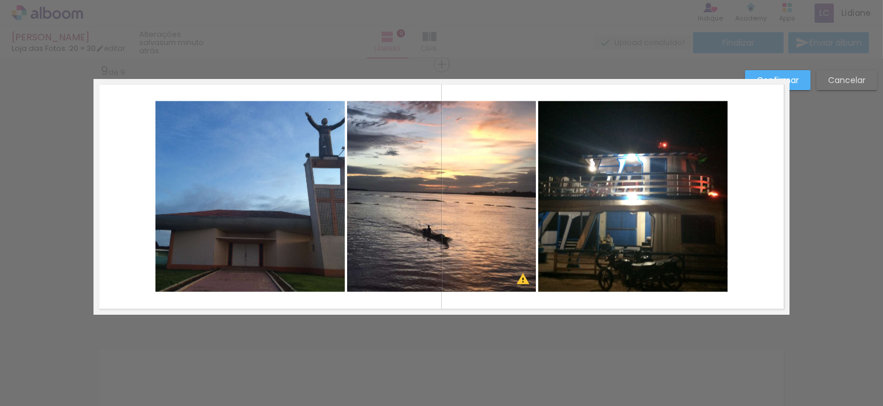
click at [664, 212] on quentale-photo at bounding box center [632, 196] width 189 height 191
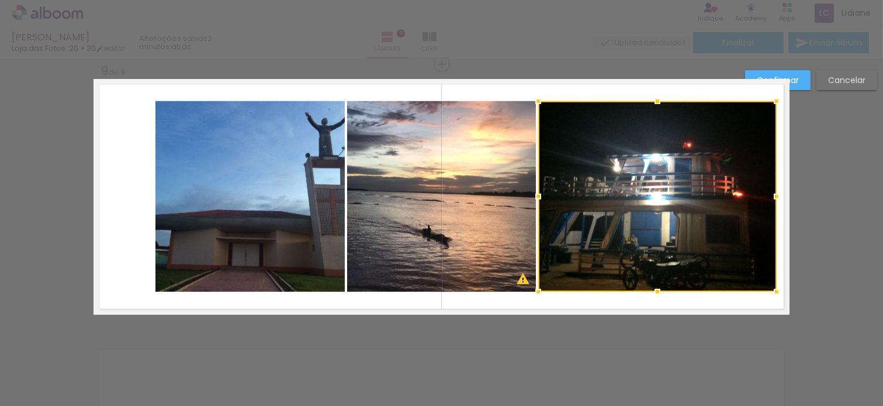
drag, startPoint x: 721, startPoint y: 195, endPoint x: 346, endPoint y: 189, distance: 375.4
click at [772, 189] on div at bounding box center [776, 196] width 23 height 23
click at [223, 203] on quentale-photo at bounding box center [250, 196] width 189 height 191
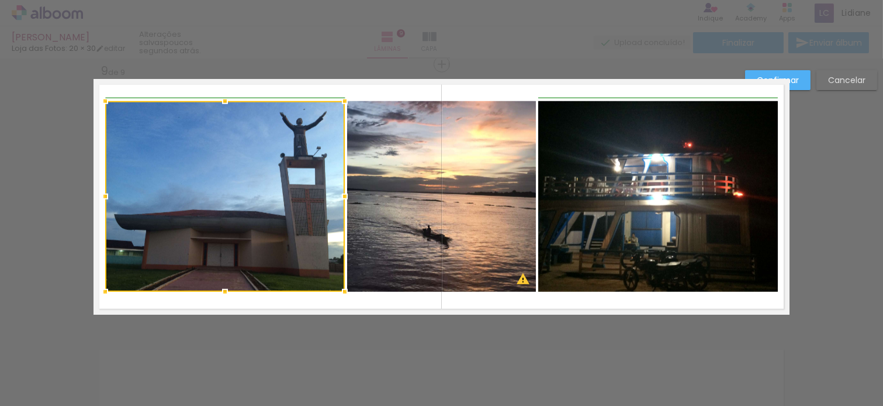
drag, startPoint x: 148, startPoint y: 196, endPoint x: 103, endPoint y: 196, distance: 45.0
click at [103, 196] on div at bounding box center [105, 196] width 23 height 23
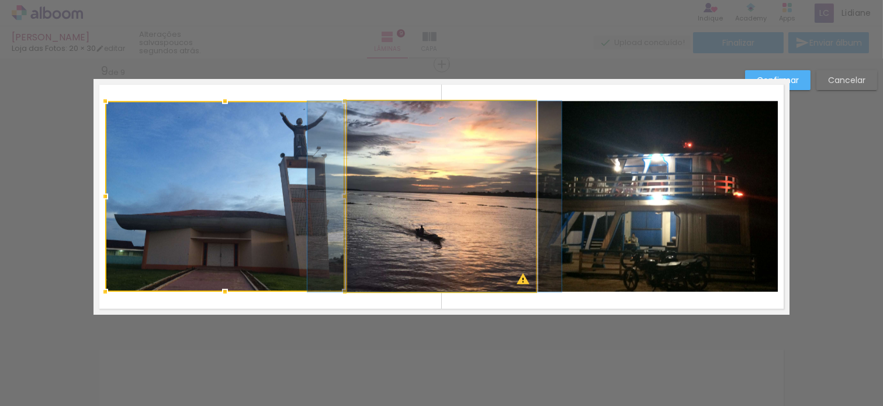
drag, startPoint x: 443, startPoint y: 192, endPoint x: 436, endPoint y: 192, distance: 7.0
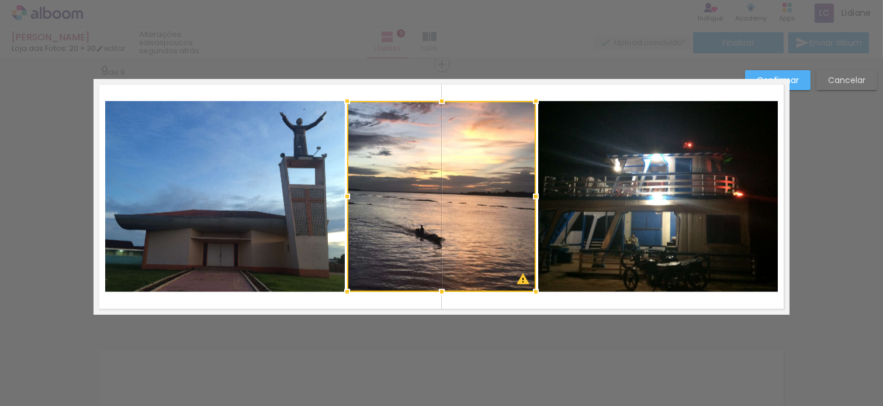
click at [565, 91] on quentale-layouter at bounding box center [442, 197] width 696 height 236
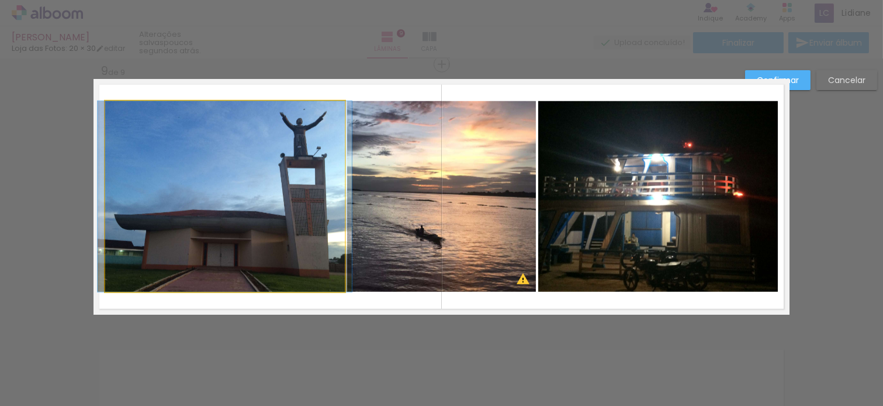
click at [254, 208] on quentale-photo at bounding box center [225, 196] width 240 height 191
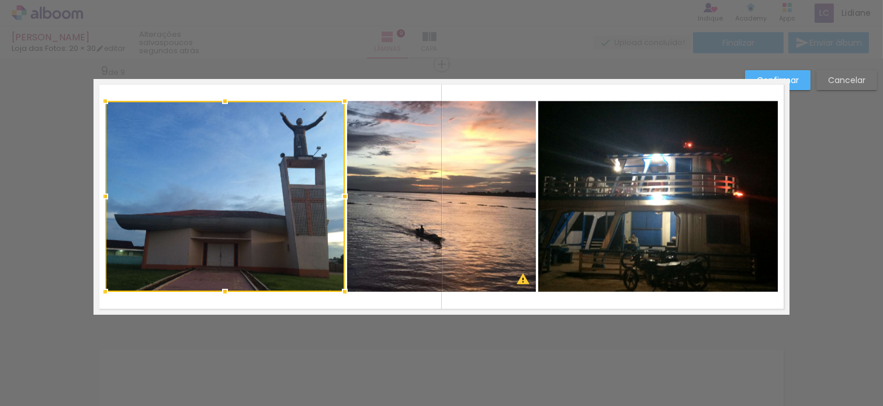
click at [0, 0] on slot "Confirmar" at bounding box center [0, 0] width 0 height 0
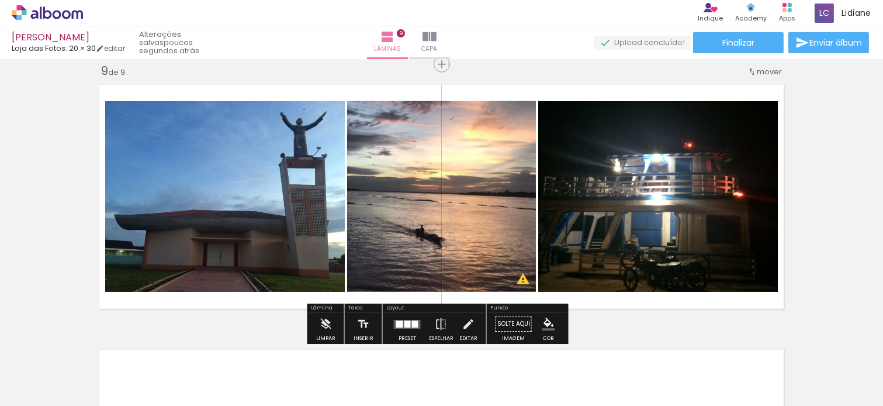
click at [544, 322] on iron-icon "color picker" at bounding box center [548, 323] width 13 height 13
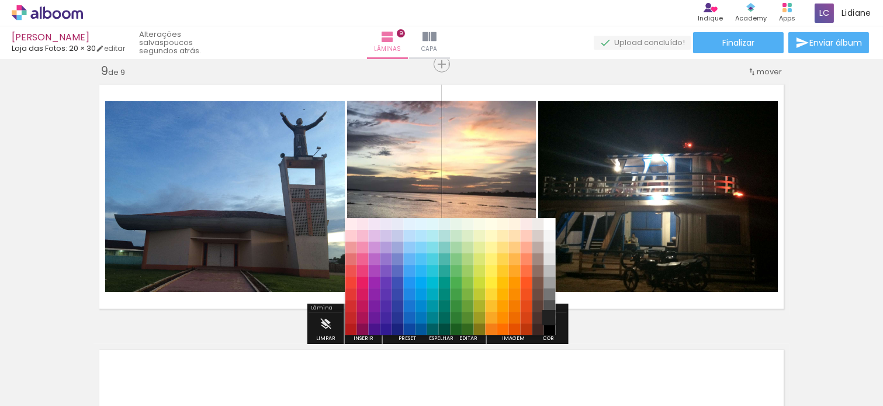
click at [547, 317] on paper-item "#212121" at bounding box center [550, 318] width 12 height 12
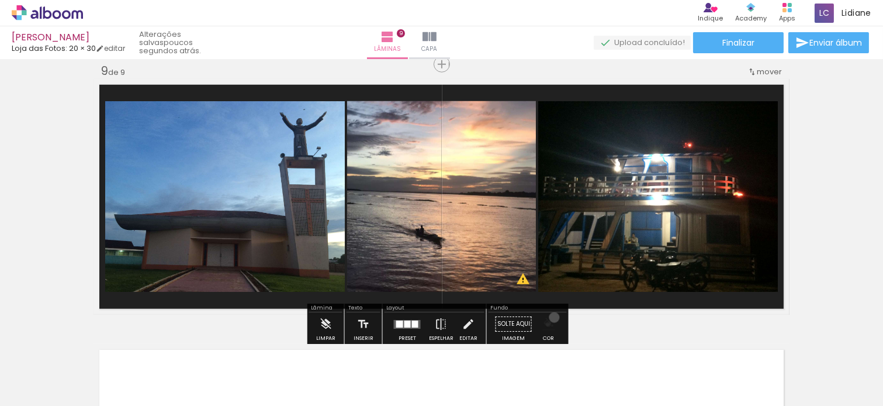
click at [550, 317] on iron-icon "color picker" at bounding box center [548, 323] width 13 height 13
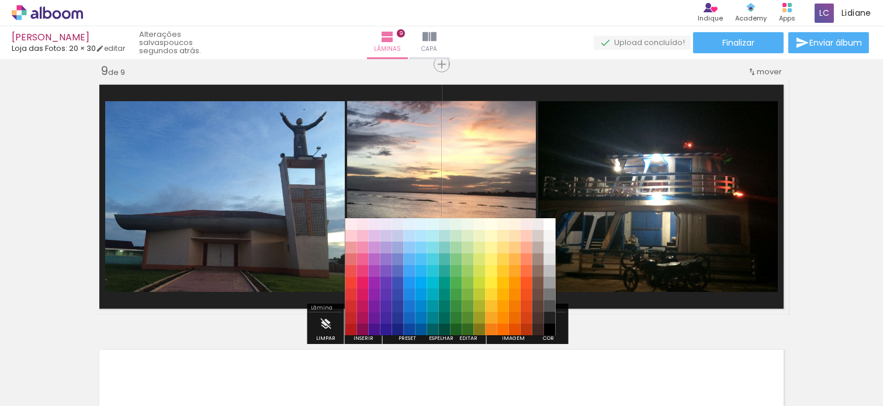
click at [552, 325] on paper-item "#000000" at bounding box center [550, 329] width 12 height 12
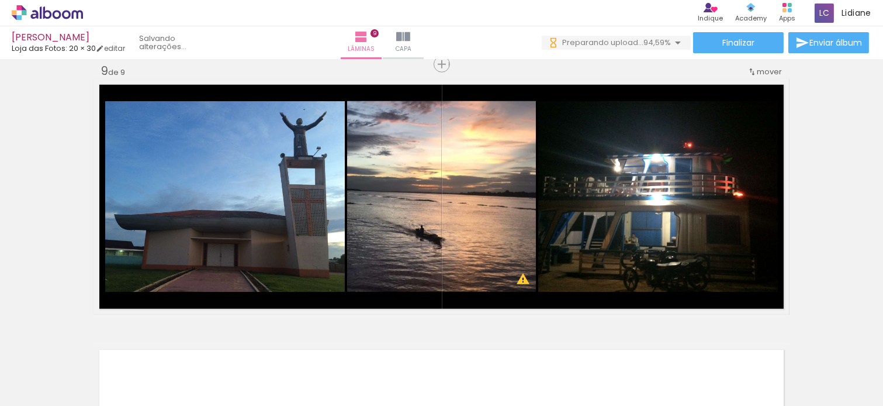
scroll to position [0, 1900]
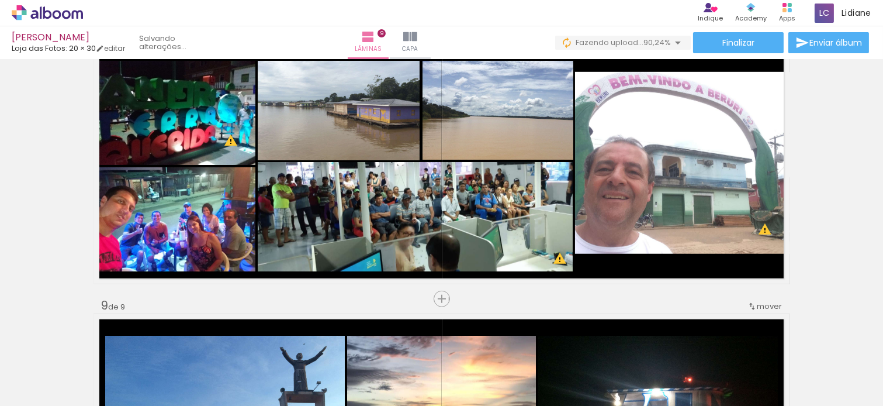
scroll to position [2003, 0]
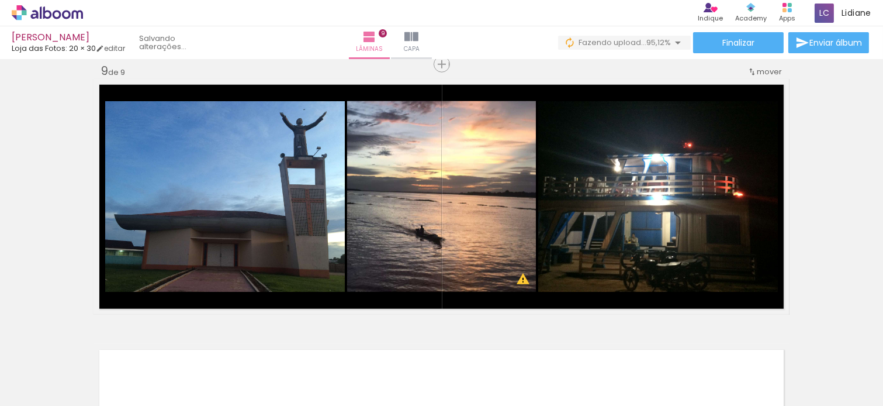
scroll to position [0, 1900]
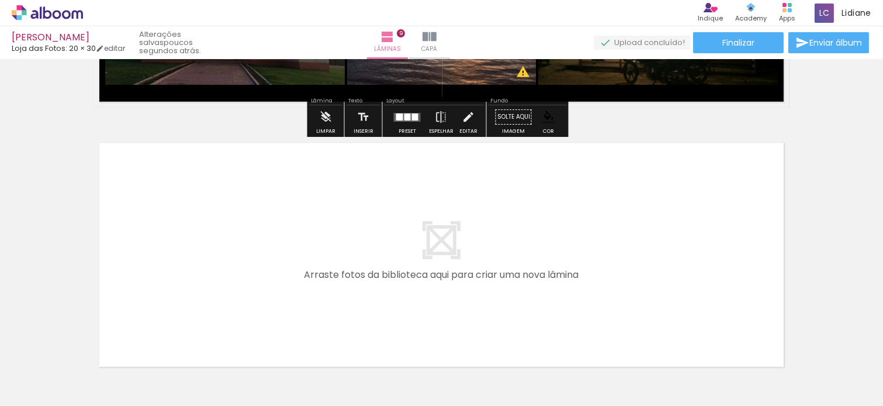
scroll to position [2393, 0]
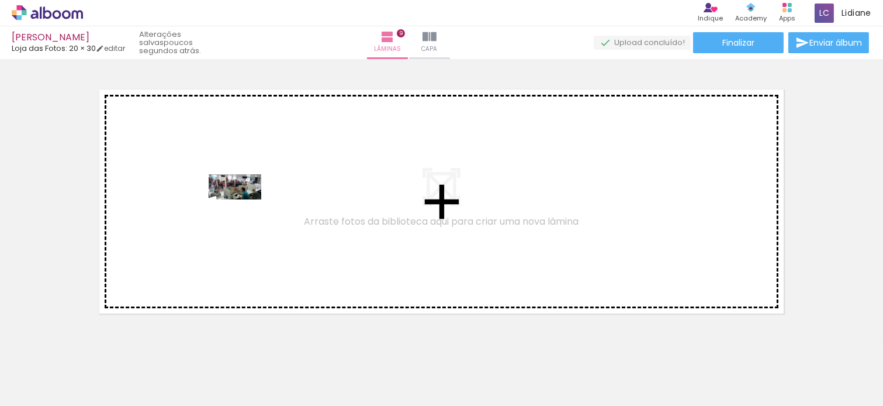
drag, startPoint x: 523, startPoint y: 371, endPoint x: 244, endPoint y: 209, distance: 323.0
click at [244, 209] on quentale-workspace at bounding box center [441, 203] width 883 height 406
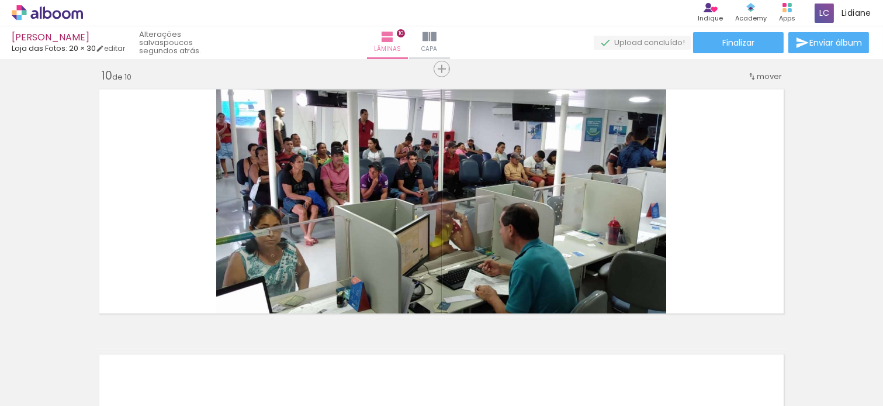
click at [460, 179] on quentale-workspace at bounding box center [441, 203] width 883 height 406
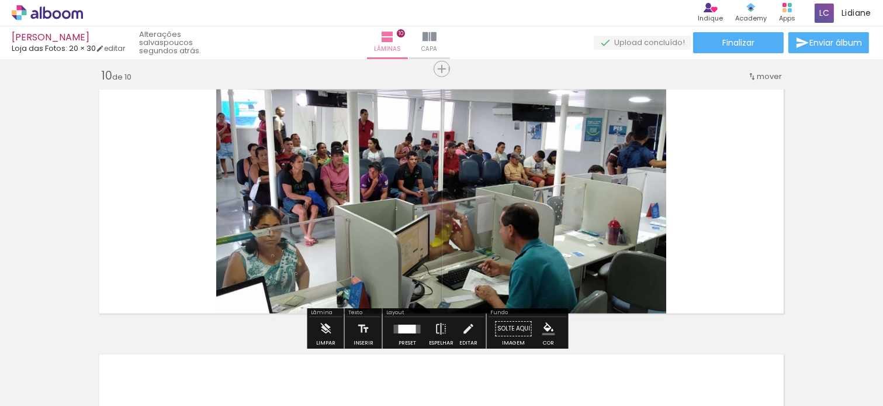
scroll to position [2397, 0]
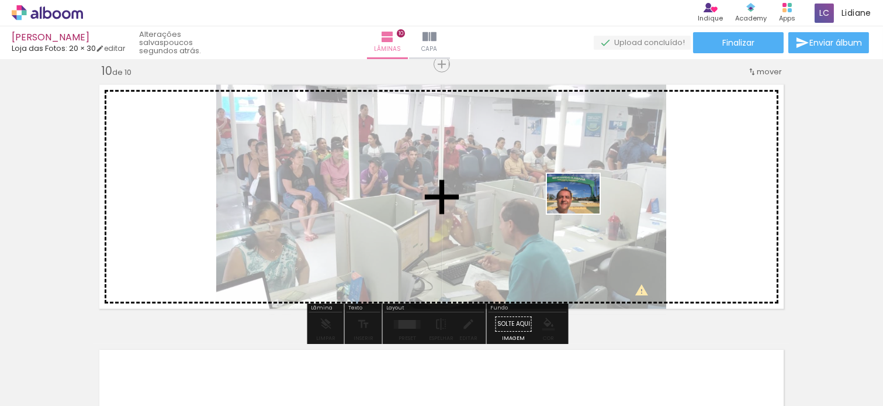
drag, startPoint x: 578, startPoint y: 371, endPoint x: 582, endPoint y: 193, distance: 178.4
click at [582, 196] on quentale-workspace at bounding box center [441, 203] width 883 height 406
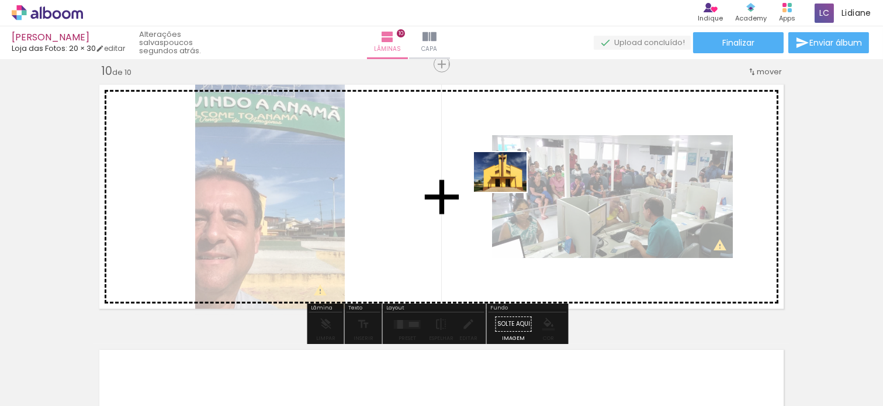
drag, startPoint x: 645, startPoint y: 371, endPoint x: 727, endPoint y: 293, distance: 112.5
click at [506, 180] on quentale-workspace at bounding box center [441, 203] width 883 height 406
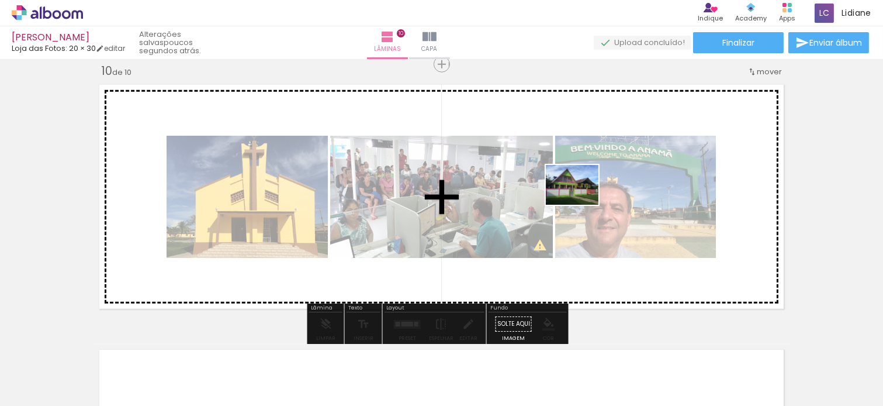
drag, startPoint x: 704, startPoint y: 369, endPoint x: 769, endPoint y: 379, distance: 65.1
click at [580, 199] on quentale-workspace at bounding box center [441, 203] width 883 height 406
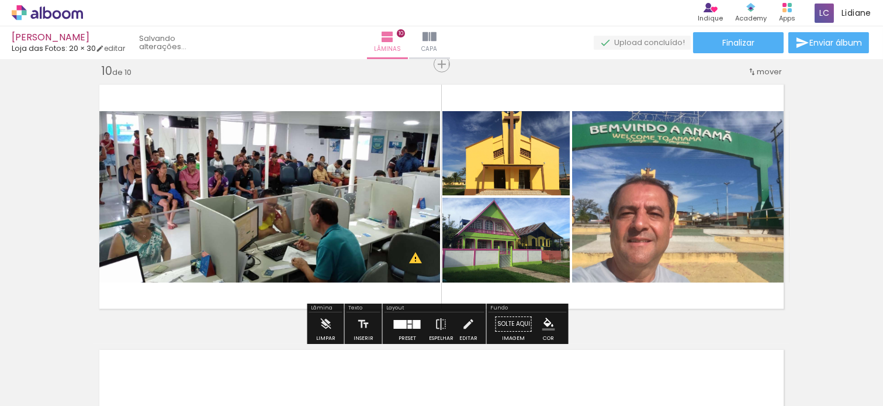
drag, startPoint x: 782, startPoint y: 372, endPoint x: 883, endPoint y: 386, distance: 101.5
click at [613, 212] on quentale-workspace at bounding box center [441, 203] width 883 height 406
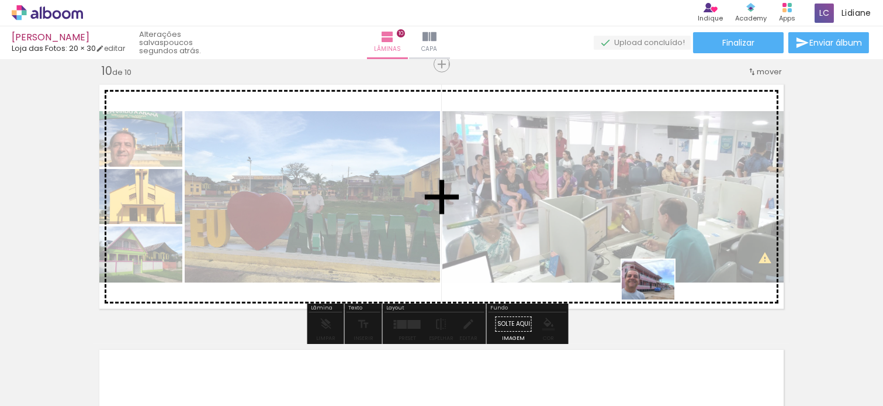
drag, startPoint x: 843, startPoint y: 367, endPoint x: 657, endPoint y: 295, distance: 199.3
click at [657, 295] on quentale-workspace at bounding box center [441, 203] width 883 height 406
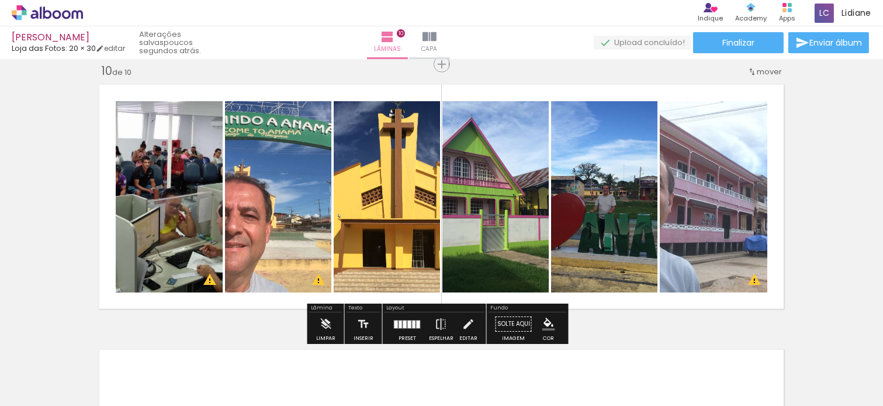
click at [385, 318] on div "Preset Espelhar Editar" at bounding box center [435, 327] width 100 height 30
click at [399, 317] on div at bounding box center [408, 323] width 32 height 23
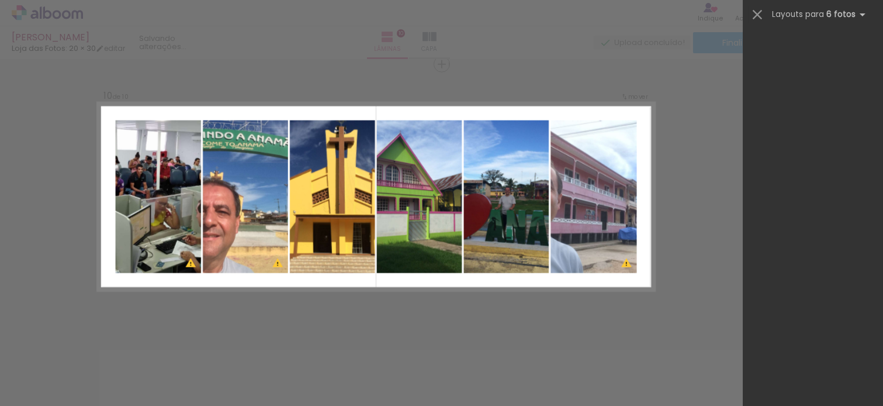
scroll to position [0, 0]
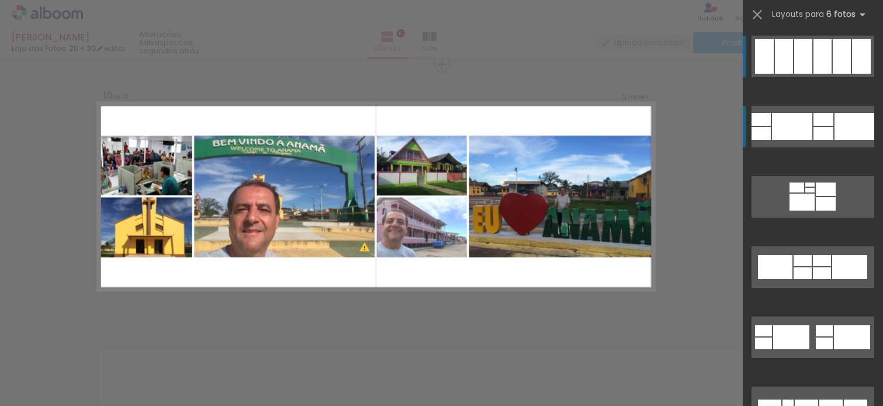
click at [841, 123] on div at bounding box center [855, 126] width 40 height 27
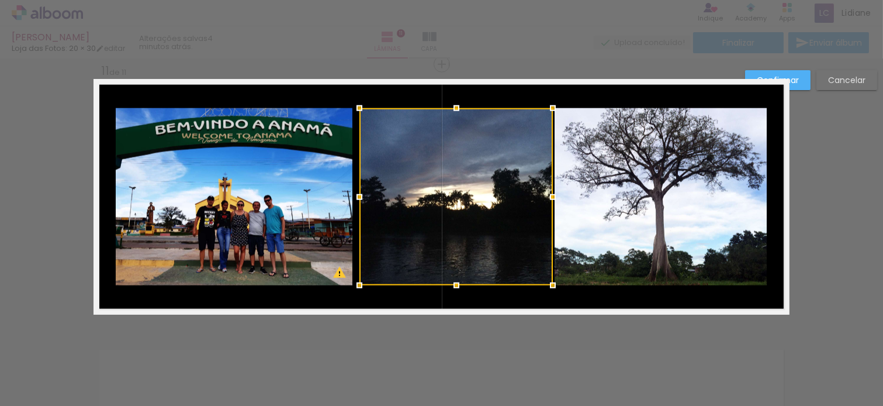
drag, startPoint x: 353, startPoint y: 193, endPoint x: 430, endPoint y: 296, distance: 128.3
click at [349, 193] on div at bounding box center [359, 196] width 23 height 23
click at [430, 296] on quentale-layouter at bounding box center [442, 197] width 696 height 236
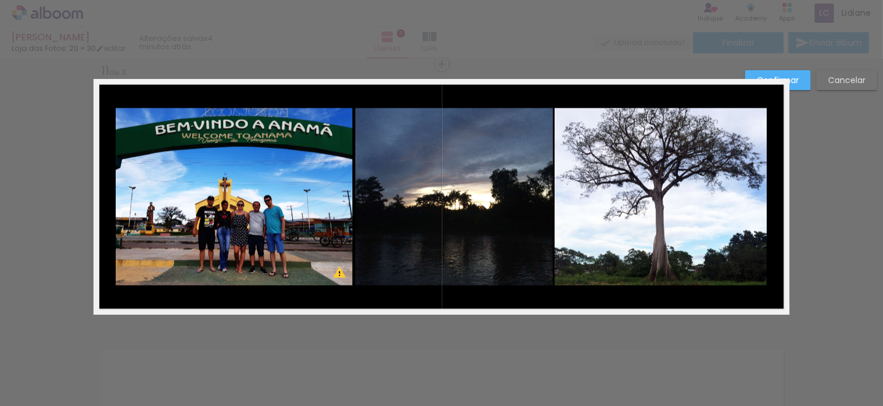
scroll to position [0, 2096]
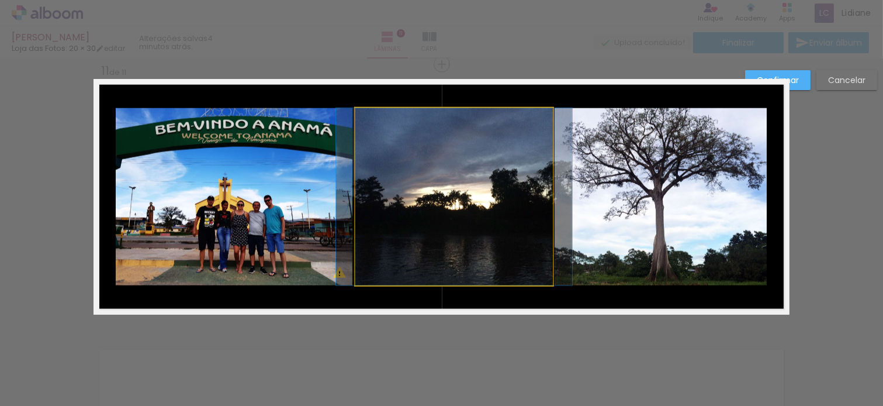
click at [381, 192] on quentale-photo at bounding box center [454, 196] width 198 height 177
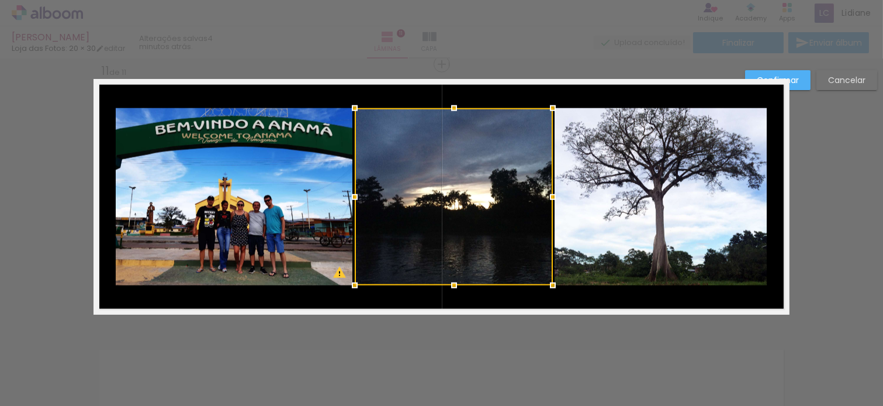
click at [347, 196] on div at bounding box center [354, 196] width 23 height 23
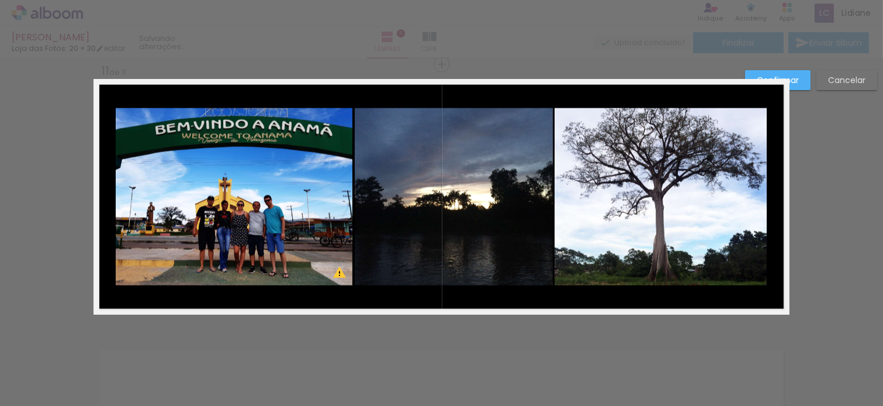
click at [365, 98] on quentale-layouter at bounding box center [442, 197] width 696 height 236
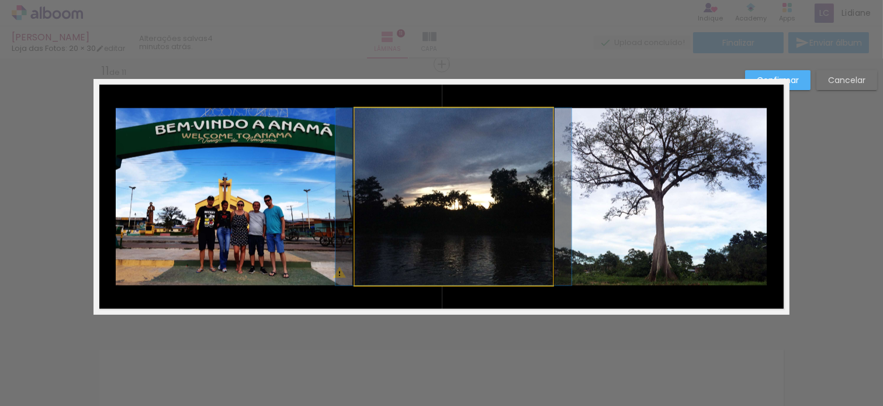
click at [368, 177] on quentale-photo at bounding box center [454, 196] width 198 height 177
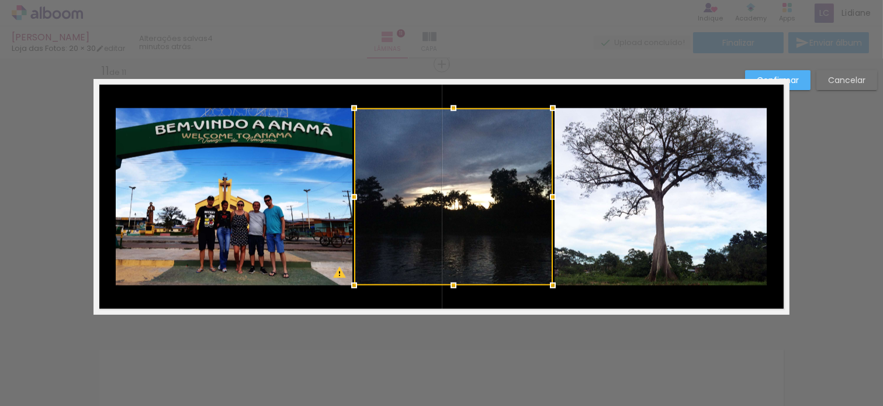
click at [347, 193] on div at bounding box center [354, 196] width 23 height 23
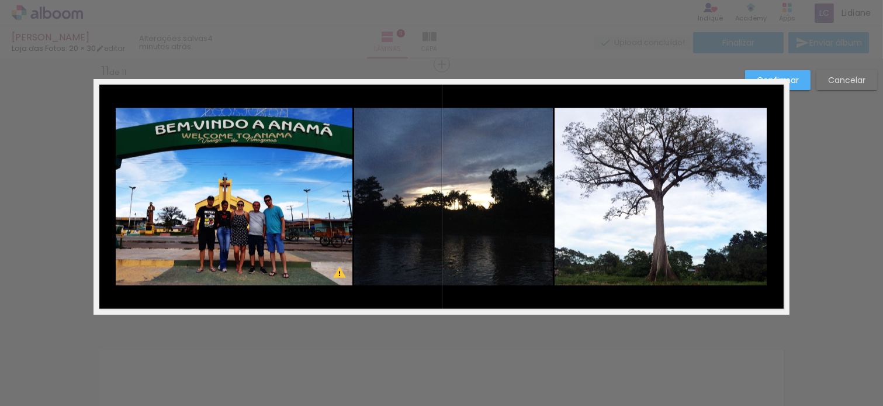
click at [372, 98] on quentale-layouter at bounding box center [442, 197] width 696 height 236
click at [0, 0] on slot "Confirmar" at bounding box center [0, 0] width 0 height 0
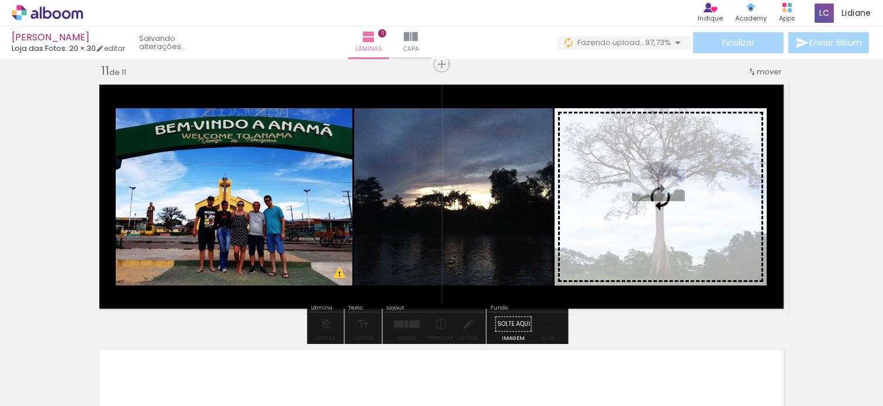
drag, startPoint x: 789, startPoint y: 371, endPoint x: 668, endPoint y: 196, distance: 212.9
click at [668, 196] on quentale-workspace at bounding box center [441, 203] width 883 height 406
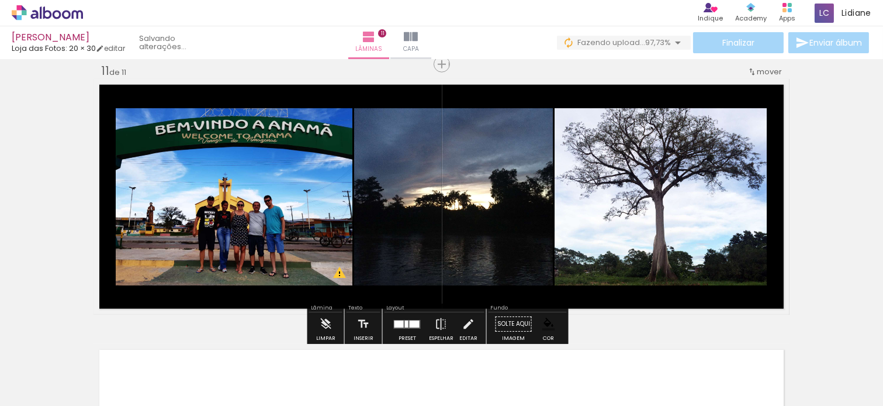
click at [773, 158] on quentale-layouter at bounding box center [442, 197] width 696 height 236
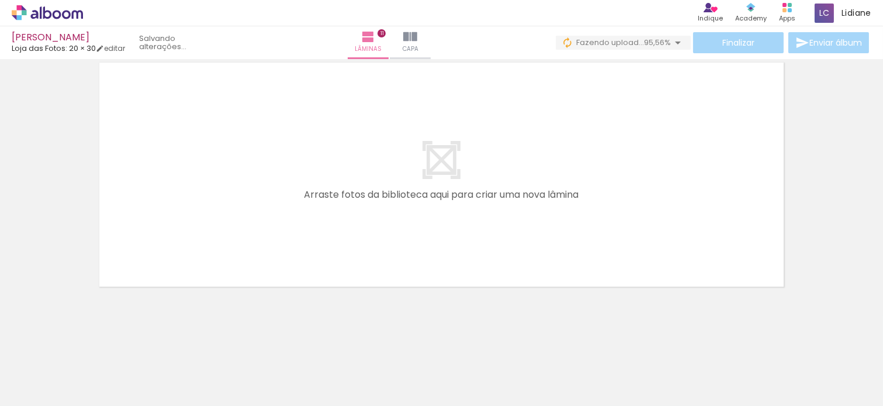
scroll to position [0, 2162]
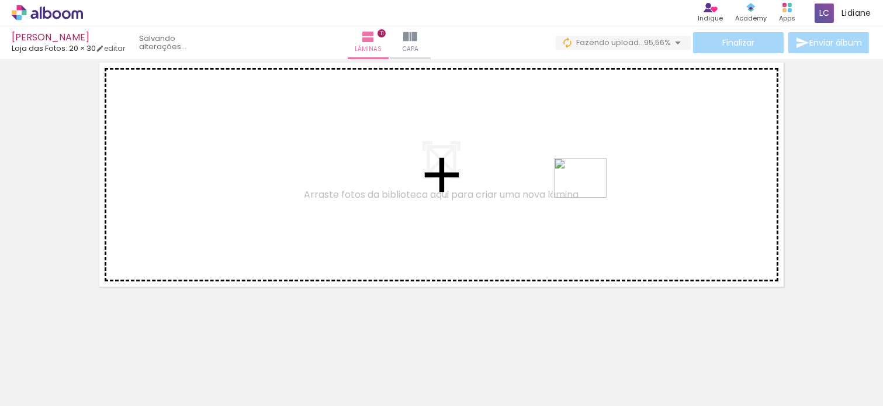
drag, startPoint x: 851, startPoint y: 367, endPoint x: 588, endPoint y: 190, distance: 316.8
click at [588, 190] on quentale-workspace at bounding box center [441, 203] width 883 height 406
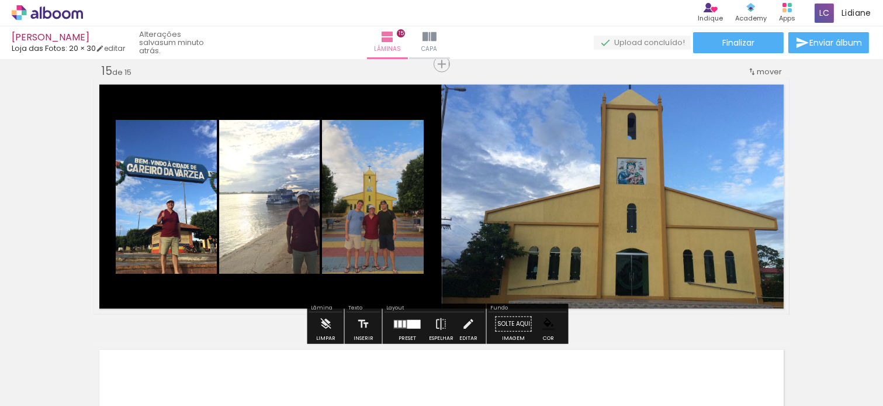
scroll to position [0, 3013]
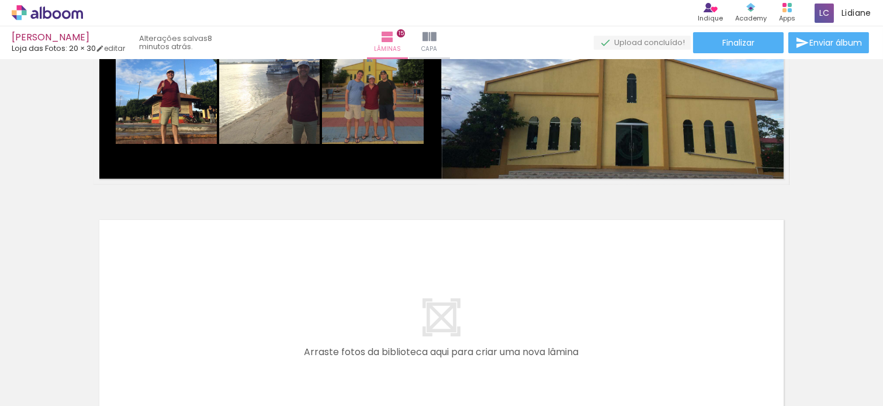
scroll to position [0, 3013]
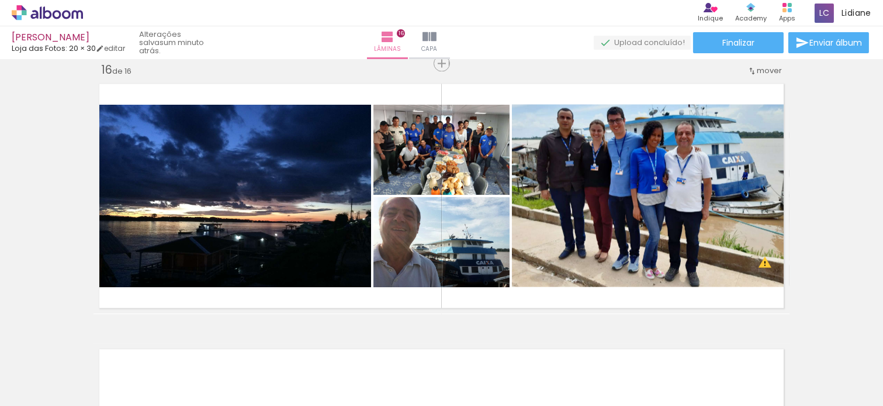
scroll to position [0, 3275]
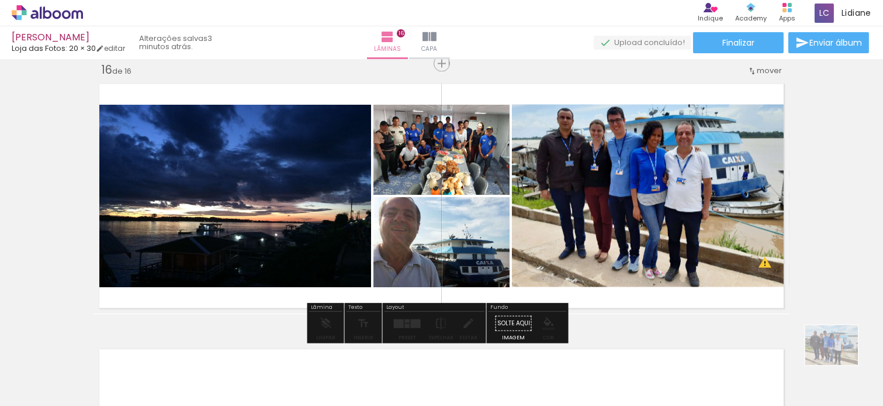
drag, startPoint x: 832, startPoint y: 367, endPoint x: 841, endPoint y: 360, distance: 10.8
click at [841, 360] on div at bounding box center [836, 365] width 58 height 43
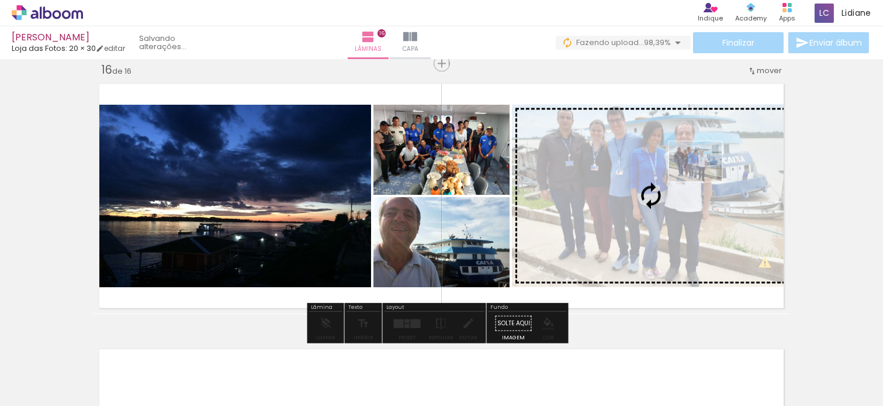
drag, startPoint x: 849, startPoint y: 380, endPoint x: 704, endPoint y: 177, distance: 249.5
click at [704, 177] on quentale-workspace at bounding box center [441, 203] width 883 height 406
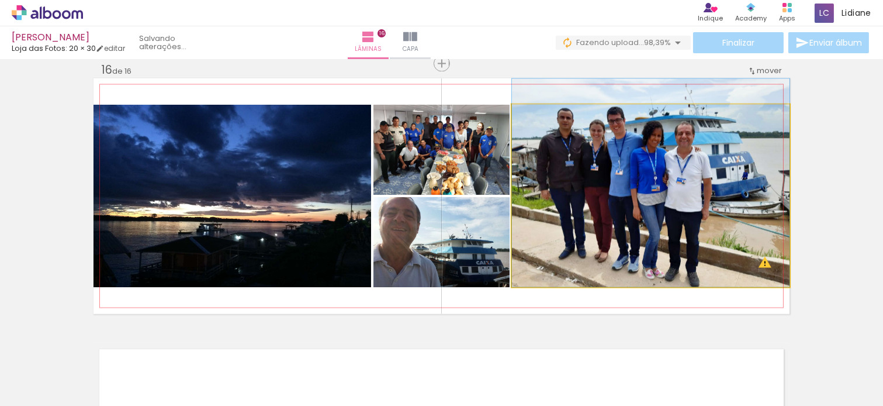
drag, startPoint x: 644, startPoint y: 163, endPoint x: 641, endPoint y: 150, distance: 13.2
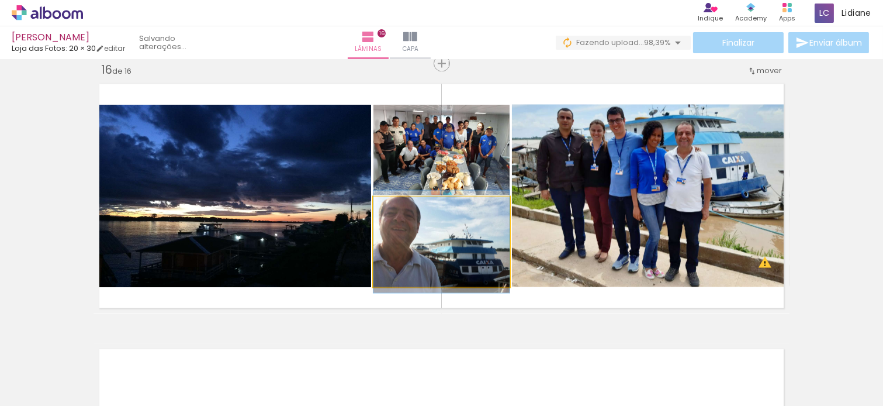
click at [406, 221] on quentale-photo at bounding box center [442, 242] width 136 height 90
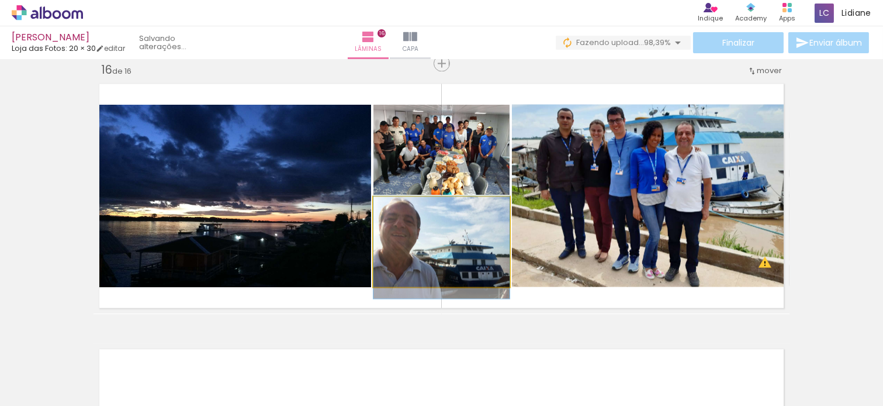
drag, startPoint x: 421, startPoint y: 231, endPoint x: 421, endPoint y: 239, distance: 7.0
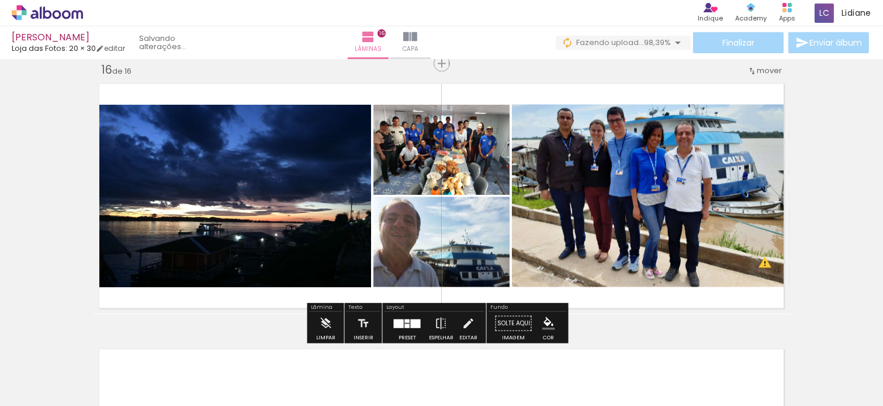
click at [483, 83] on quentale-layouter at bounding box center [442, 196] width 696 height 236
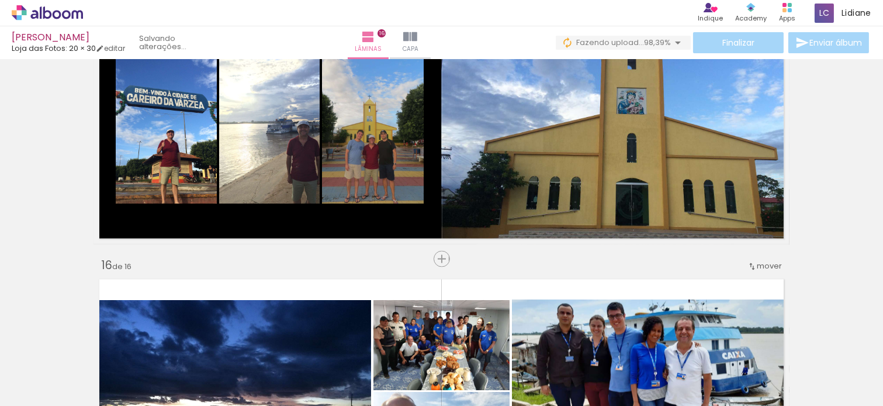
scroll to position [4117, 0]
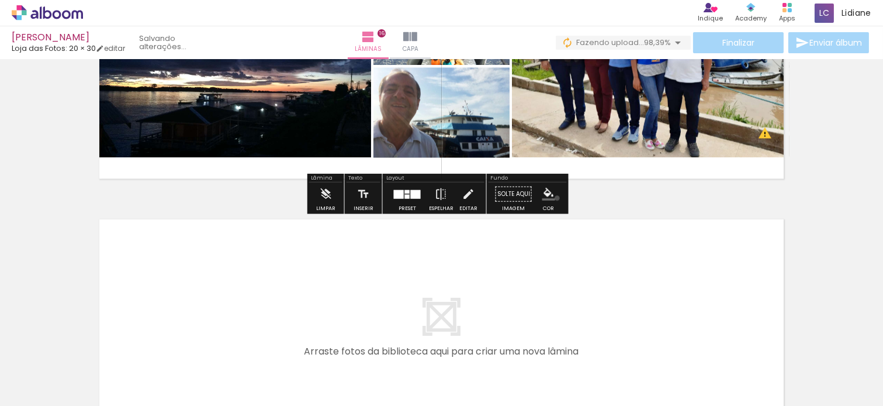
click at [553, 198] on paper-menu-button "#ffebee #ffcdd2 #ef9a9a #e57373 #ef5350 #f44336 #e53935 #d32f2f #c62828 #b71c1c…" at bounding box center [549, 193] width 22 height 22
click at [547, 202] on paper-menu-button "#ffebee #ffcdd2 #ef9a9a #e57373 #ef5350 #f44336 #e53935 #d32f2f #c62828 #b71c1c…" at bounding box center [549, 193] width 22 height 22
click at [542, 189] on iron-icon "color picker" at bounding box center [548, 193] width 13 height 13
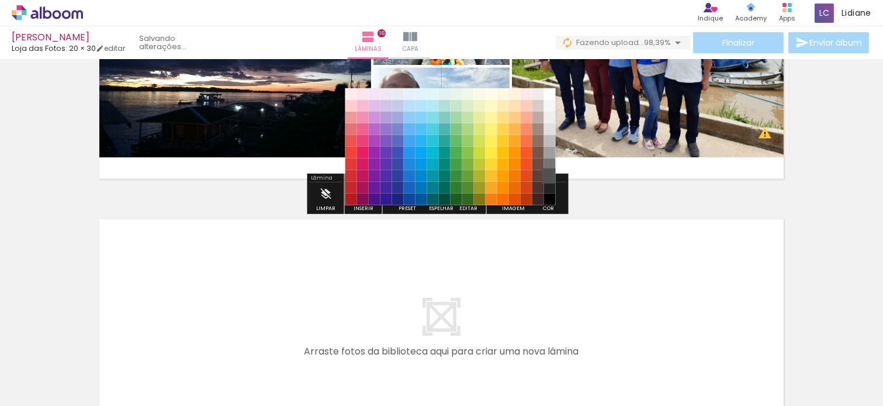
click at [551, 179] on paper-item "#515151" at bounding box center [550, 176] width 12 height 12
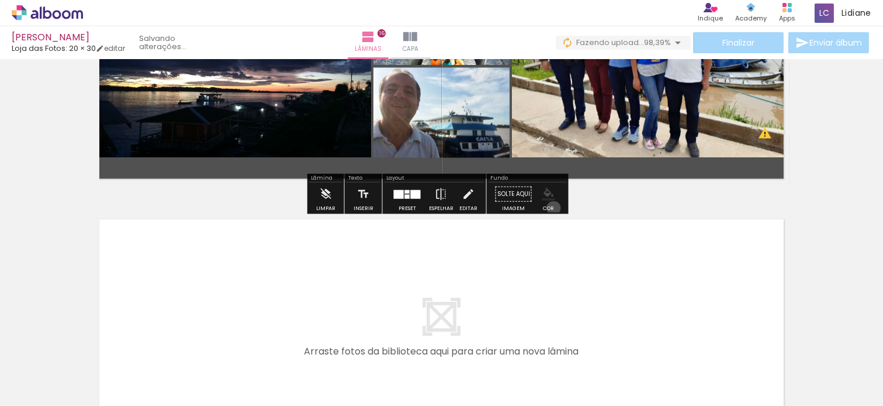
click at [550, 208] on div "Cor" at bounding box center [548, 207] width 11 height 5
click at [545, 201] on paper-menu-button "#ffebee #ffcdd2 #ef9a9a #e57373 #ef5350 #f44336 #e53935 #d32f2f #c62828 #b71c1c…" at bounding box center [549, 193] width 22 height 22
click at [544, 192] on iron-icon "color picker" at bounding box center [548, 193] width 13 height 13
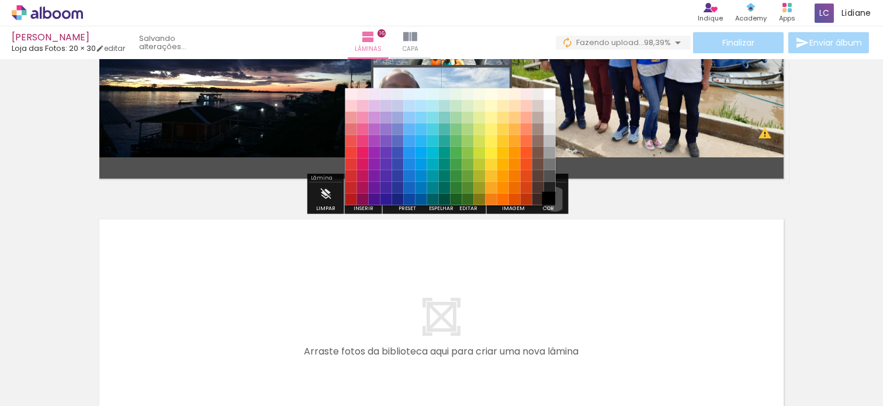
click at [551, 199] on paper-item "#000000" at bounding box center [550, 199] width 12 height 12
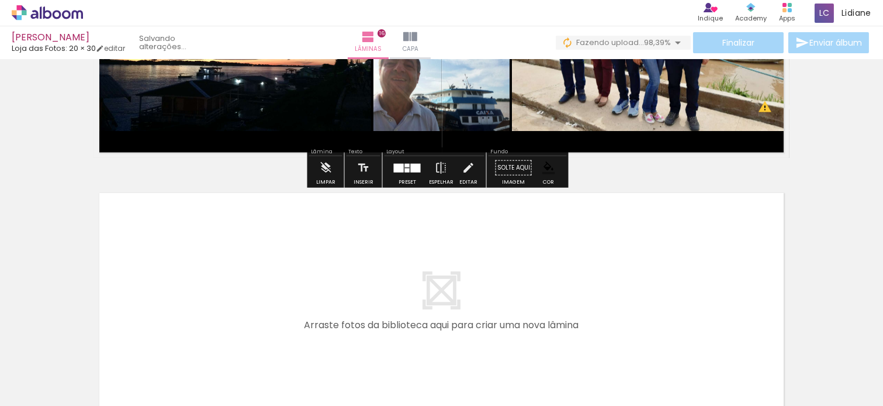
scroll to position [4208, 0]
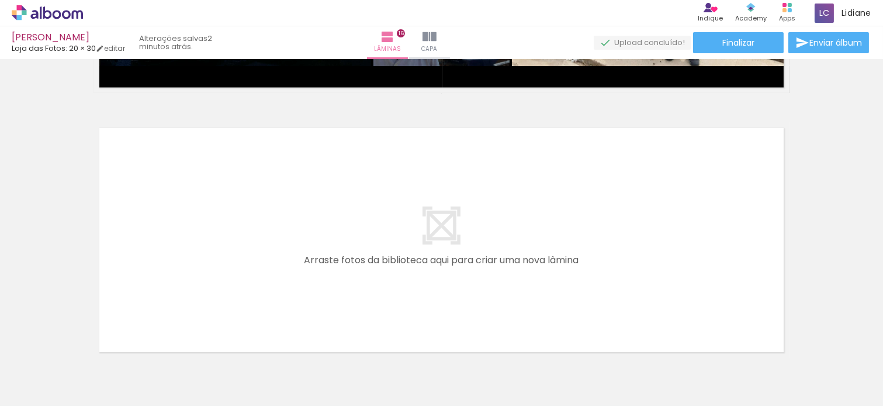
scroll to position [0, 3275]
